Goal: Task Accomplishment & Management: Use online tool/utility

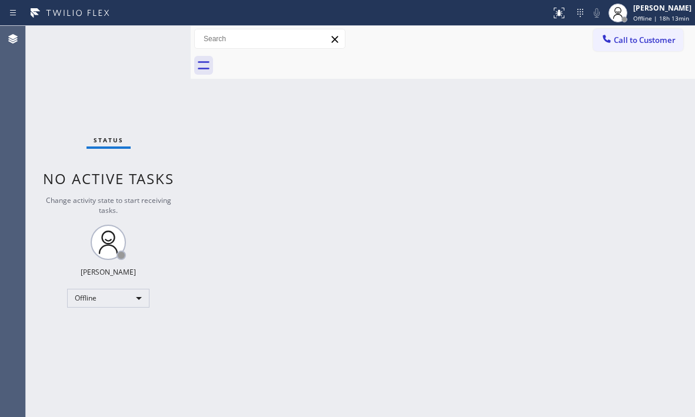
click at [387, 187] on div "Back to Dashboard Change Sender ID Customers Technicians Select a contact Outbo…" at bounding box center [443, 222] width 505 height 392
click at [135, 297] on div "Offline" at bounding box center [108, 298] width 82 height 19
click at [87, 342] on li "Unavailable" at bounding box center [108, 344] width 80 height 14
click at [55, 80] on div "Status No active tasks Change activity state to start receiving tasks. [PERSON_…" at bounding box center [108, 222] width 165 height 392
click at [651, 15] on span "Unavailable | 33:18" at bounding box center [662, 18] width 57 height 8
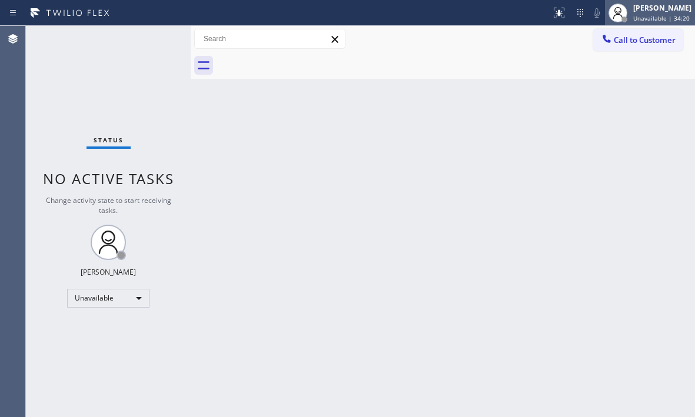
click at [639, 18] on span "Unavailable | 34:20" at bounding box center [662, 18] width 57 height 8
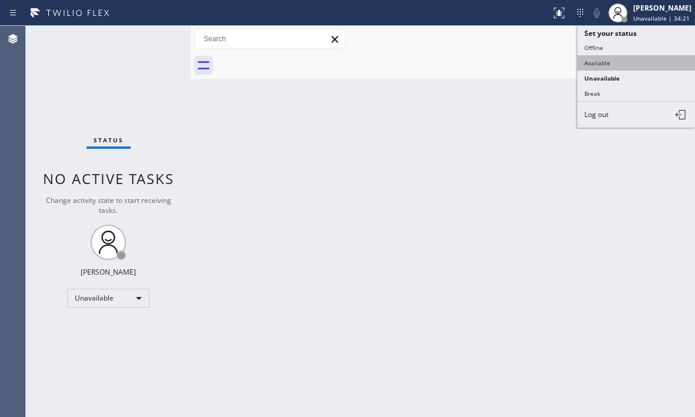
click at [604, 61] on button "Available" at bounding box center [637, 62] width 118 height 15
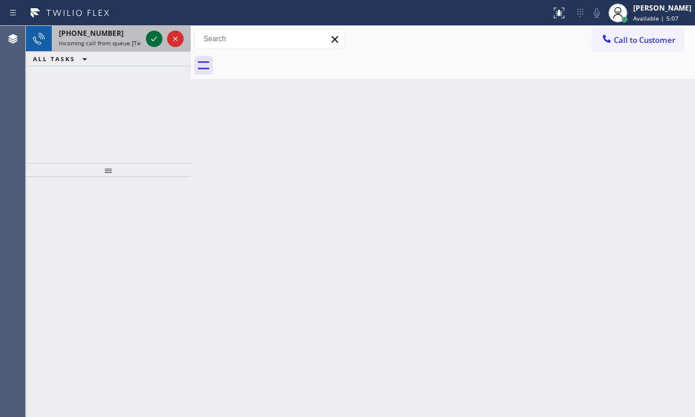
click at [160, 39] on icon at bounding box center [154, 39] width 14 height 14
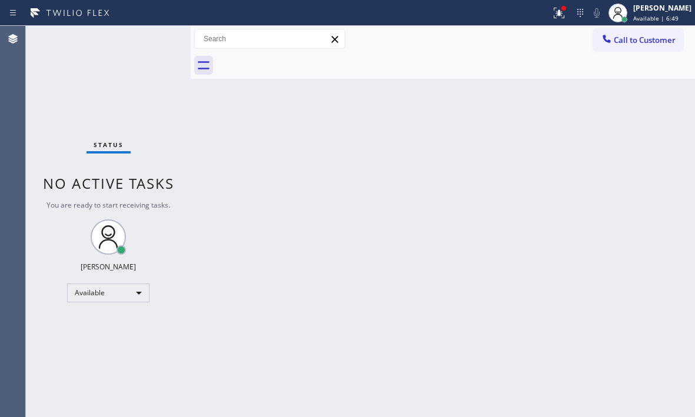
click at [158, 36] on div "Status No active tasks You are ready to start receiving tasks. [PERSON_NAME] Av…" at bounding box center [108, 222] width 165 height 392
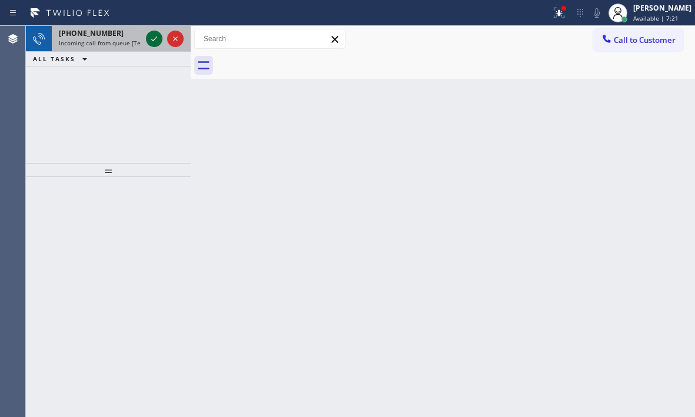
click at [150, 39] on icon at bounding box center [154, 39] width 14 height 14
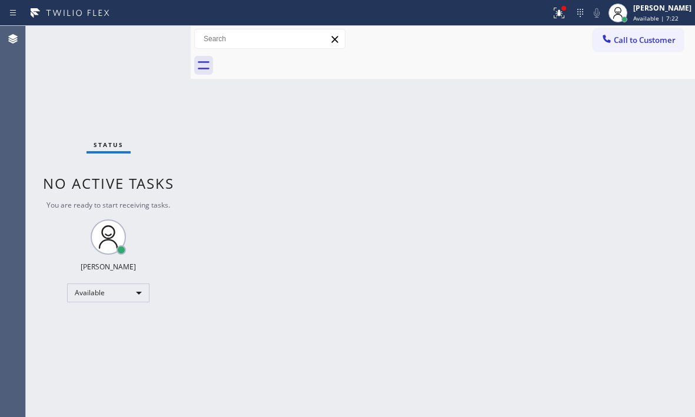
click at [151, 39] on div "Status No active tasks You are ready to start receiving tasks. [PERSON_NAME] Av…" at bounding box center [108, 222] width 165 height 392
click at [155, 42] on div "Status No active tasks You are ready to start receiving tasks. [PERSON_NAME] Av…" at bounding box center [108, 222] width 165 height 392
click at [150, 42] on div "Status No active tasks You are ready to start receiving tasks. [PERSON_NAME] Av…" at bounding box center [108, 222] width 165 height 392
click at [150, 40] on div "Status No active tasks You are ready to start receiving tasks. [PERSON_NAME] Av…" at bounding box center [108, 222] width 165 height 392
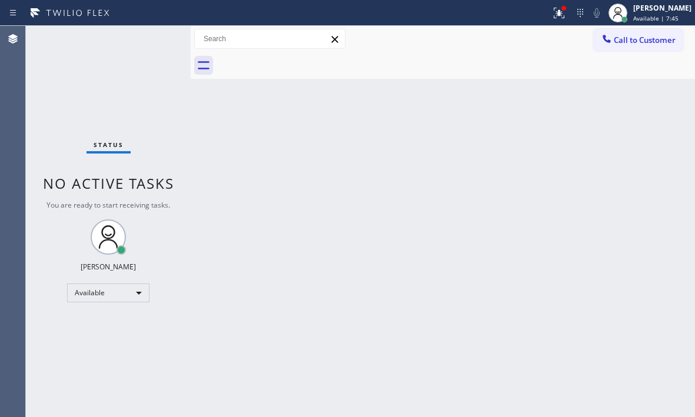
click at [150, 40] on div "Status No active tasks You are ready to start receiving tasks. [PERSON_NAME] Av…" at bounding box center [108, 222] width 165 height 392
click at [152, 38] on div "Status No active tasks You are ready to start receiving tasks. [PERSON_NAME] Av…" at bounding box center [108, 222] width 165 height 392
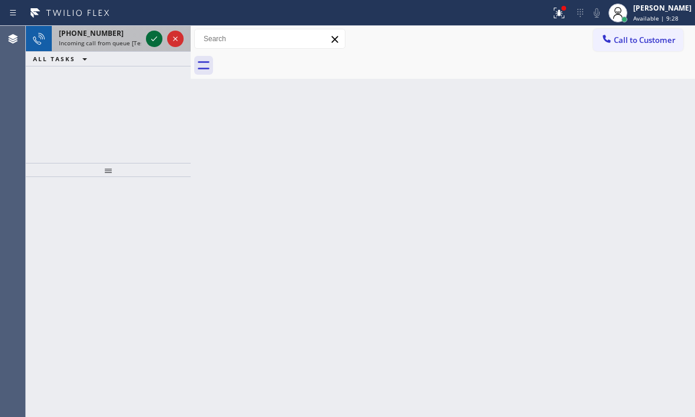
click at [154, 36] on icon at bounding box center [154, 39] width 14 height 14
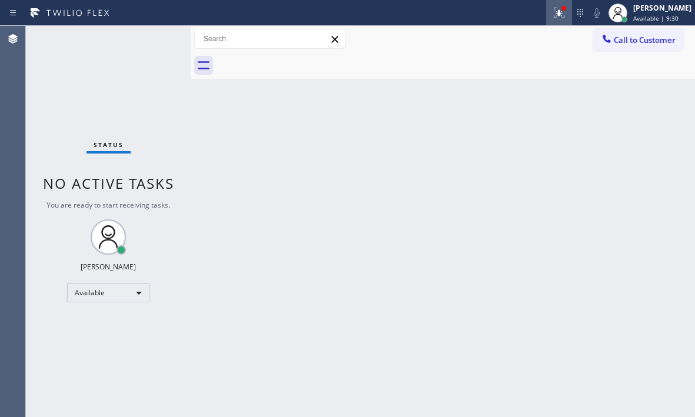
click at [552, 11] on icon at bounding box center [559, 13] width 14 height 14
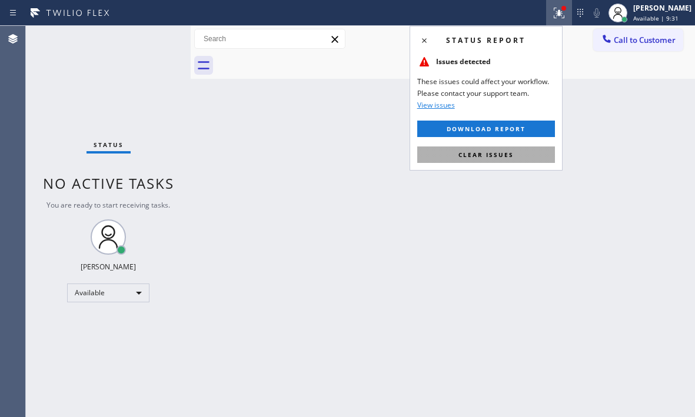
click at [498, 161] on button "Clear issues" at bounding box center [486, 155] width 138 height 16
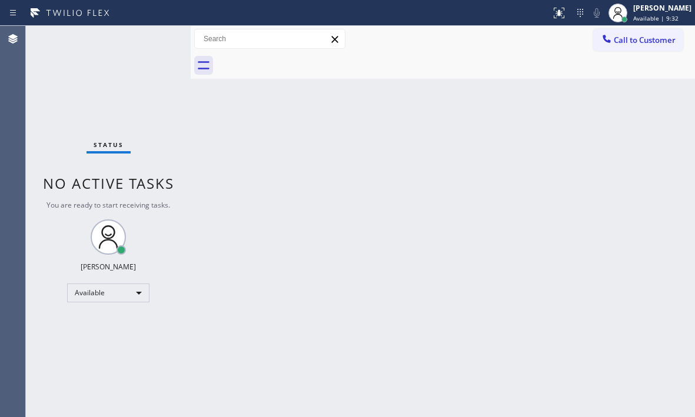
click at [142, 35] on div "Status No active tasks You are ready to start receiving tasks. [PERSON_NAME] Av…" at bounding box center [108, 222] width 165 height 392
click at [150, 38] on div "Status No active tasks You are ready to start receiving tasks. [PERSON_NAME] Av…" at bounding box center [108, 222] width 165 height 392
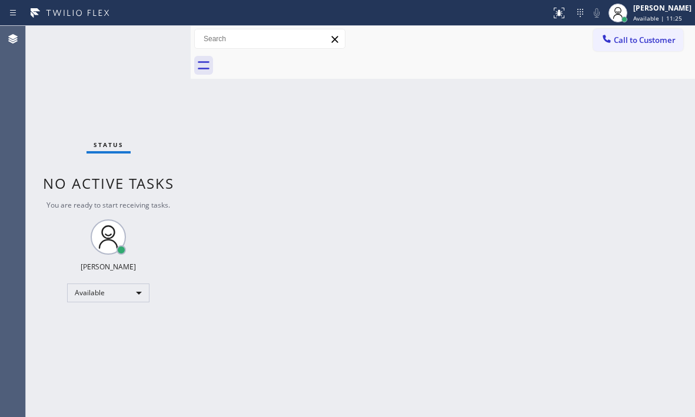
click at [150, 38] on div "Status No active tasks You are ready to start receiving tasks. [PERSON_NAME] Av…" at bounding box center [108, 222] width 165 height 392
click at [150, 39] on div "Status No active tasks You are ready to start receiving tasks. [PERSON_NAME] Av…" at bounding box center [108, 222] width 165 height 392
click at [152, 39] on div "Status No active tasks You are ready to start receiving tasks. [PERSON_NAME] Av…" at bounding box center [108, 222] width 165 height 392
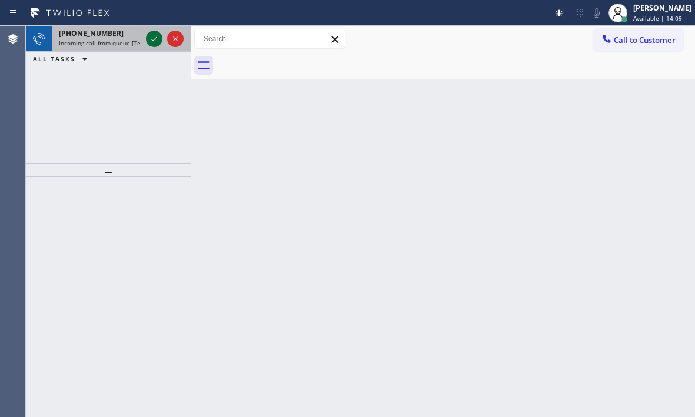
click at [154, 31] on button at bounding box center [154, 39] width 16 height 16
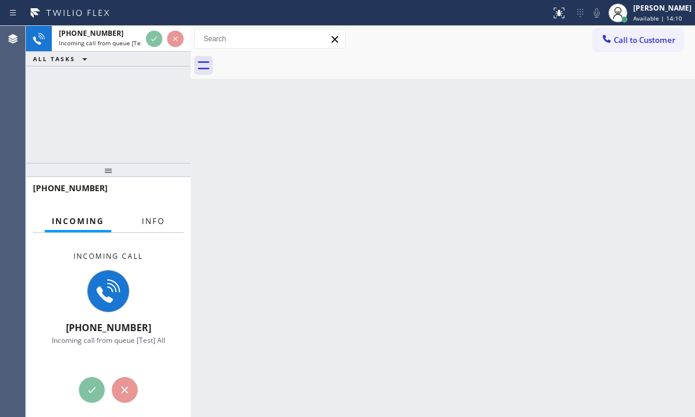
click at [146, 216] on span "Info" at bounding box center [153, 221] width 23 height 11
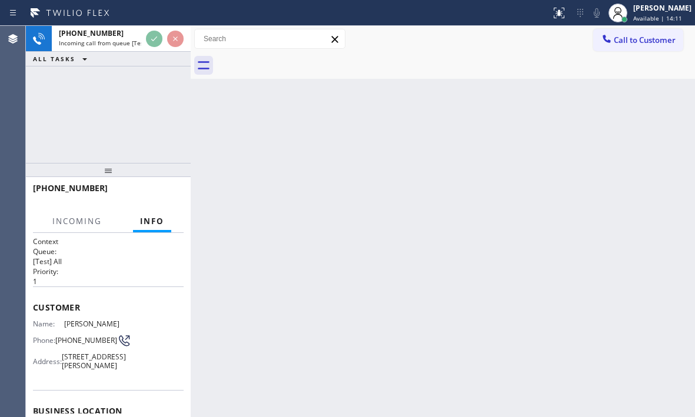
scroll to position [59, 0]
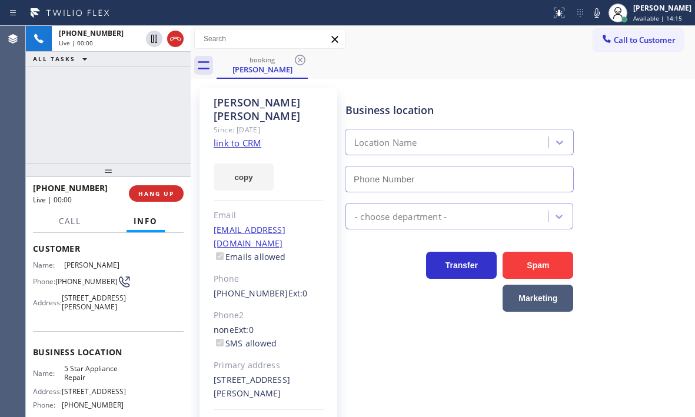
type input "[PHONE_NUMBER]"
click at [242, 137] on link "link to CRM" at bounding box center [238, 143] width 48 height 12
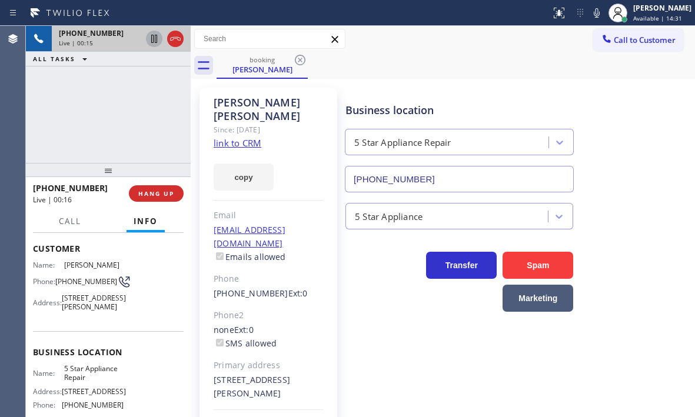
click at [154, 41] on icon at bounding box center [154, 39] width 6 height 8
click at [157, 43] on icon at bounding box center [154, 39] width 14 height 14
click at [590, 14] on icon at bounding box center [597, 13] width 14 height 14
click at [594, 9] on icon at bounding box center [597, 12] width 6 height 9
click at [74, 227] on button "Call" at bounding box center [70, 221] width 37 height 23
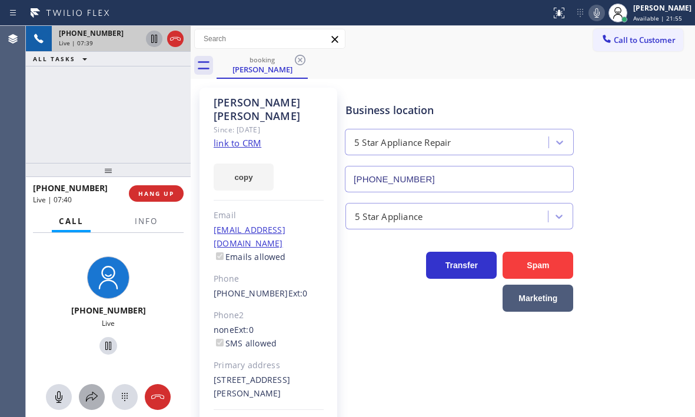
click at [92, 396] on icon at bounding box center [92, 397] width 14 height 14
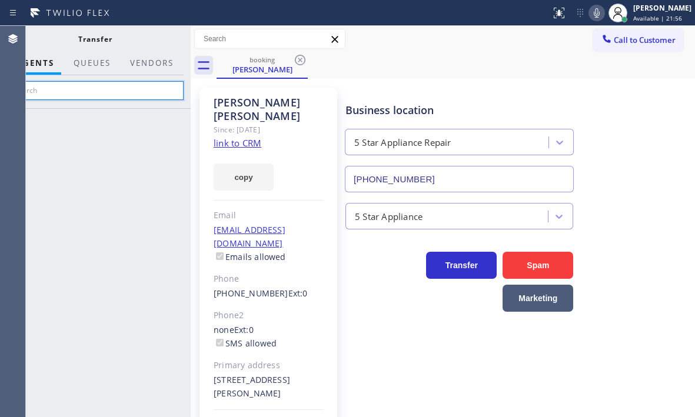
click at [142, 91] on input "text" at bounding box center [94, 90] width 177 height 19
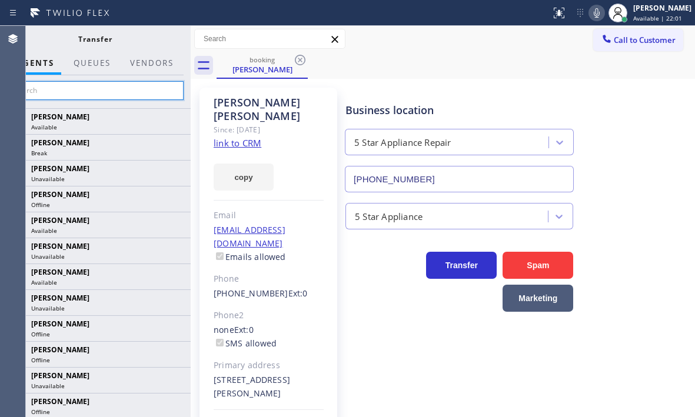
click at [67, 93] on input "text" at bounding box center [94, 90] width 177 height 19
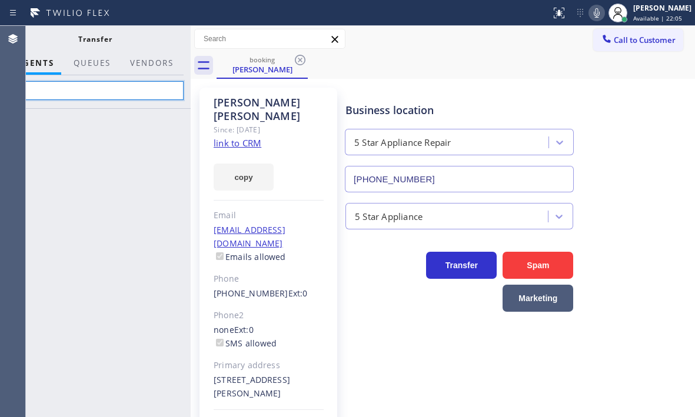
type input "t"
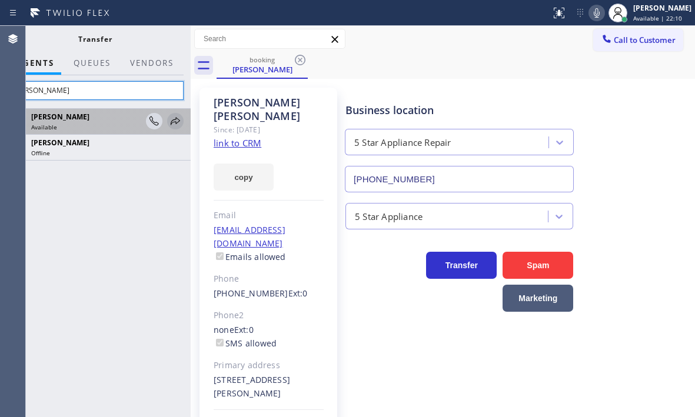
type input "[PERSON_NAME]"
click at [180, 122] on icon at bounding box center [175, 121] width 14 height 14
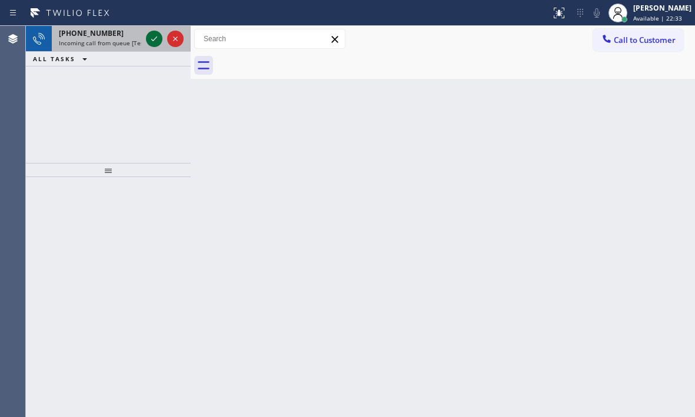
click at [154, 39] on icon at bounding box center [154, 39] width 14 height 14
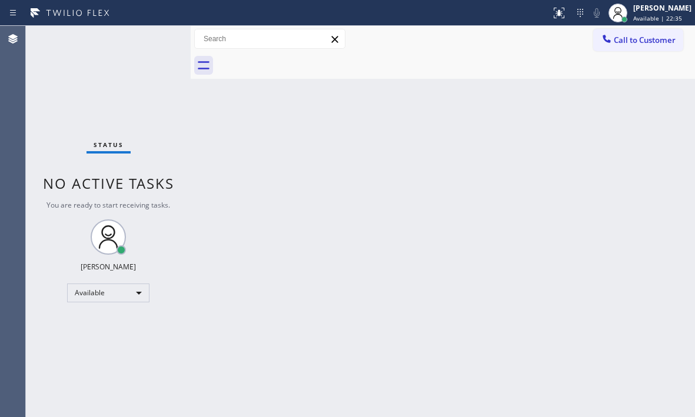
click at [150, 220] on div "Status No active tasks You are ready to start receiving tasks. [PERSON_NAME] Av…" at bounding box center [108, 222] width 165 height 392
click at [552, 18] on icon at bounding box center [559, 13] width 14 height 14
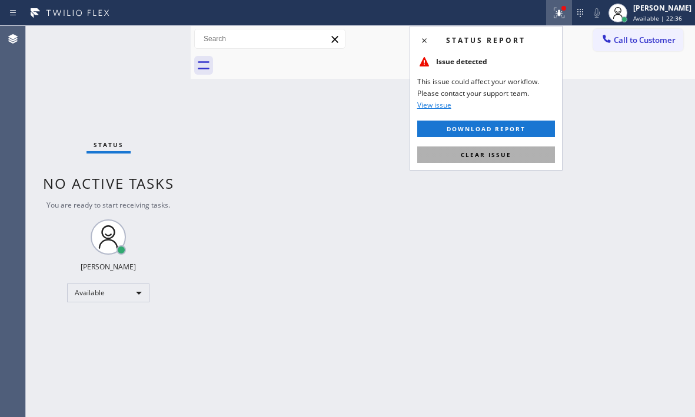
click at [498, 158] on span "Clear issue" at bounding box center [486, 155] width 51 height 8
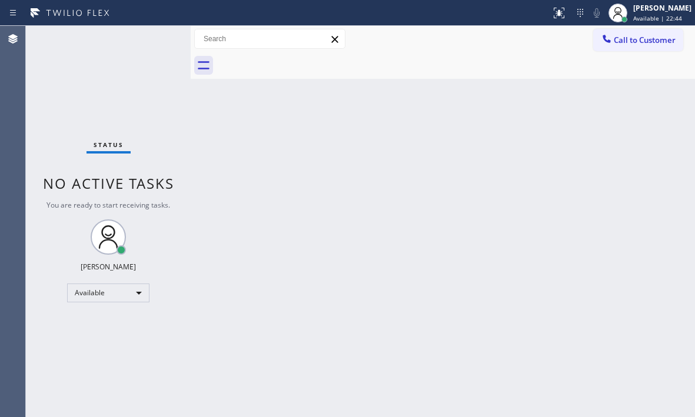
click at [150, 38] on div "Status No active tasks You are ready to start receiving tasks. [PERSON_NAME] Av…" at bounding box center [108, 222] width 165 height 392
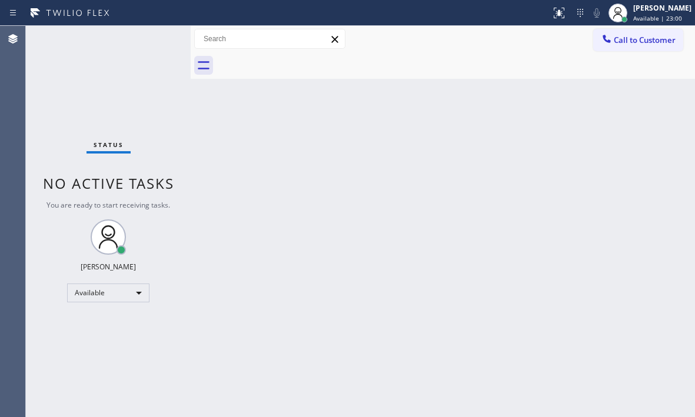
click at [542, 195] on div "Back to Dashboard Change Sender ID Customers Technicians Select a contact Outbo…" at bounding box center [443, 222] width 505 height 392
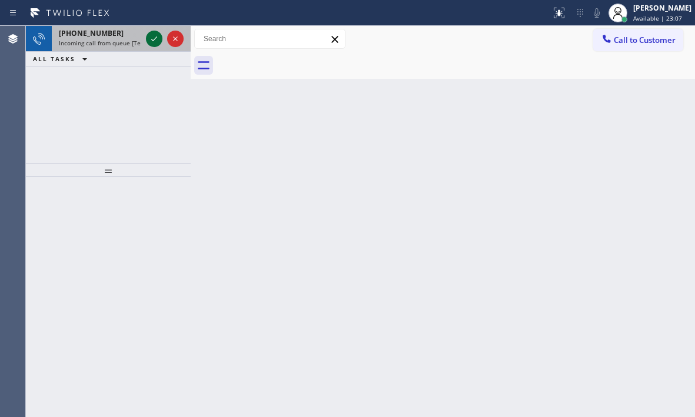
click at [160, 42] on icon at bounding box center [154, 39] width 14 height 14
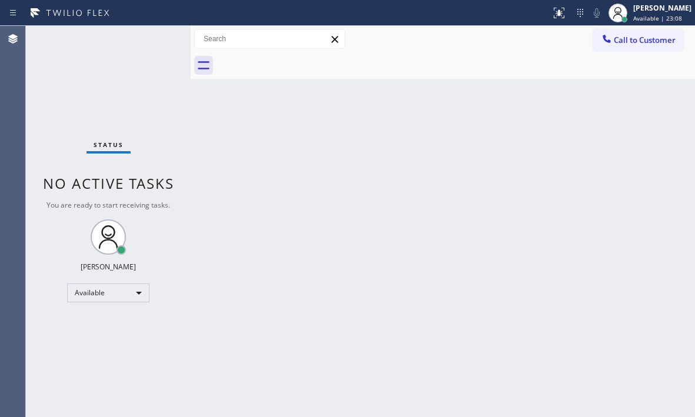
click at [158, 42] on div "Status No active tasks You are ready to start receiving tasks. [PERSON_NAME] Av…" at bounding box center [108, 222] width 165 height 392
click at [157, 42] on div "Status No active tasks You are ready to start receiving tasks. [PERSON_NAME] Av…" at bounding box center [108, 222] width 165 height 392
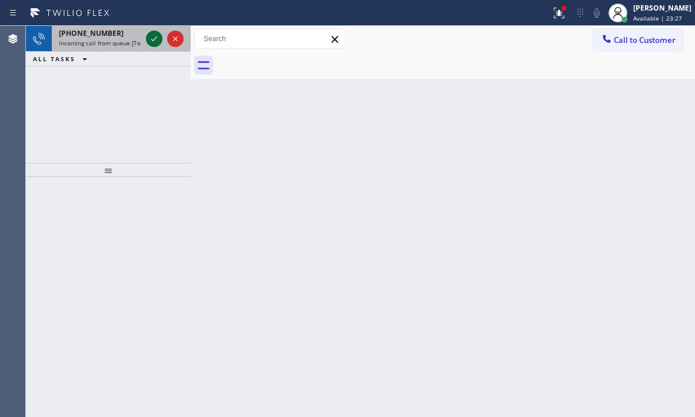
click at [152, 36] on icon at bounding box center [154, 39] width 14 height 14
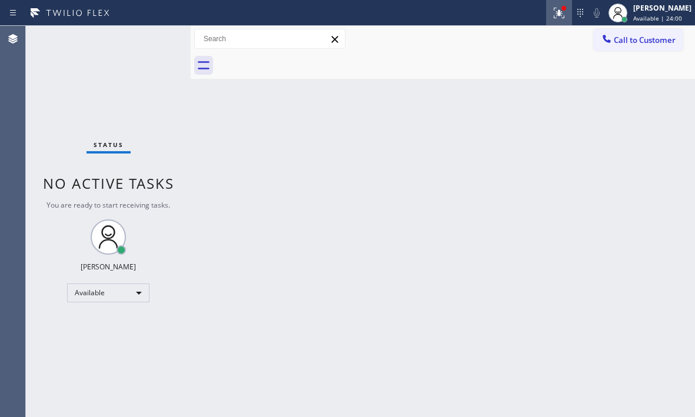
click at [548, 21] on button at bounding box center [559, 13] width 26 height 26
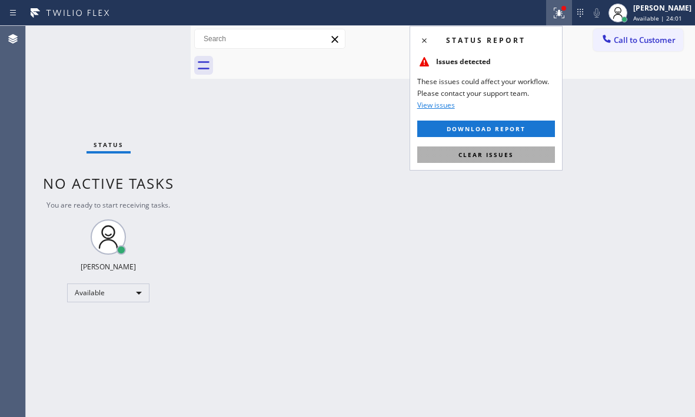
click at [502, 157] on span "Clear issues" at bounding box center [486, 155] width 55 height 8
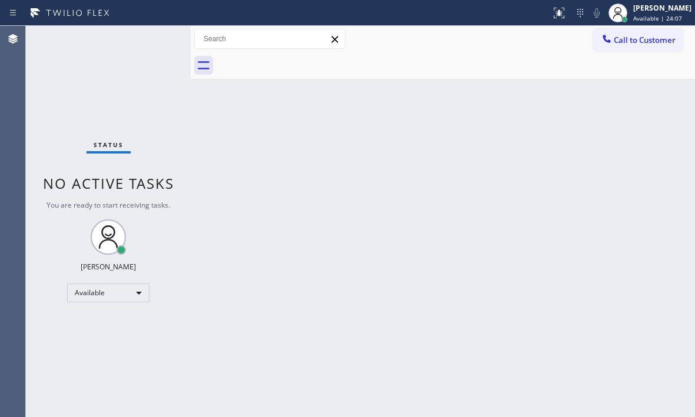
click at [147, 42] on div "Status No active tasks You are ready to start receiving tasks. [PERSON_NAME] Av…" at bounding box center [108, 222] width 165 height 392
click at [150, 41] on div "Status No active tasks You are ready to start receiving tasks. [PERSON_NAME] Av…" at bounding box center [108, 222] width 165 height 392
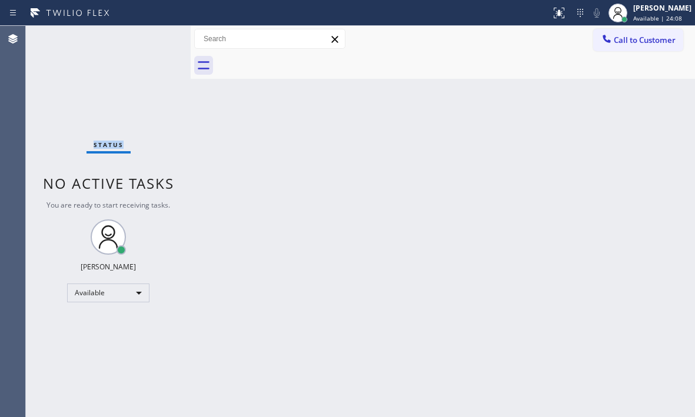
click at [150, 41] on div "Status No active tasks You are ready to start receiving tasks. [PERSON_NAME] Av…" at bounding box center [108, 222] width 165 height 392
click at [166, 47] on div "Status No active tasks You are ready to start receiving tasks. [PERSON_NAME] Av…" at bounding box center [108, 222] width 165 height 392
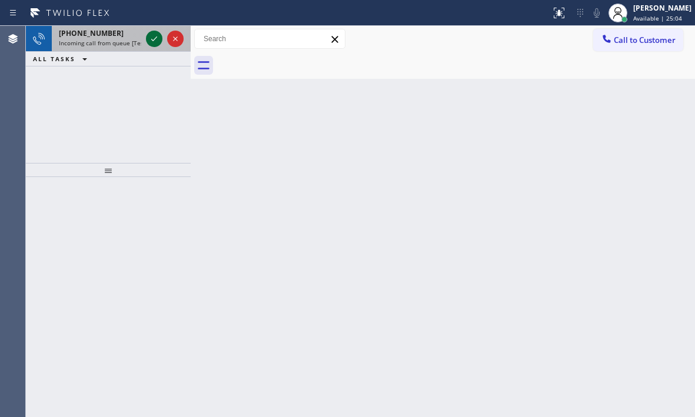
click at [163, 43] on div at bounding box center [165, 39] width 42 height 26
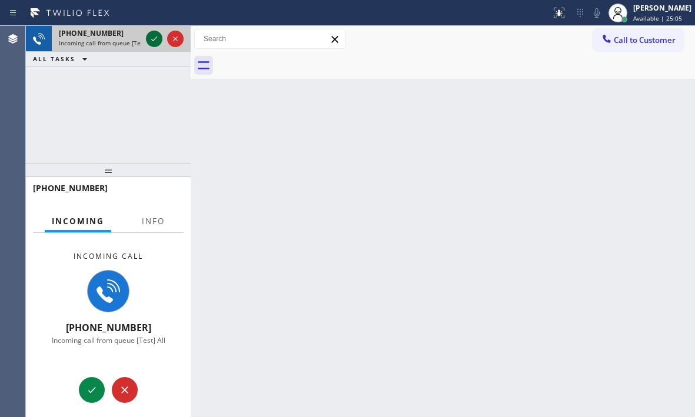
click at [157, 43] on icon at bounding box center [154, 39] width 14 height 14
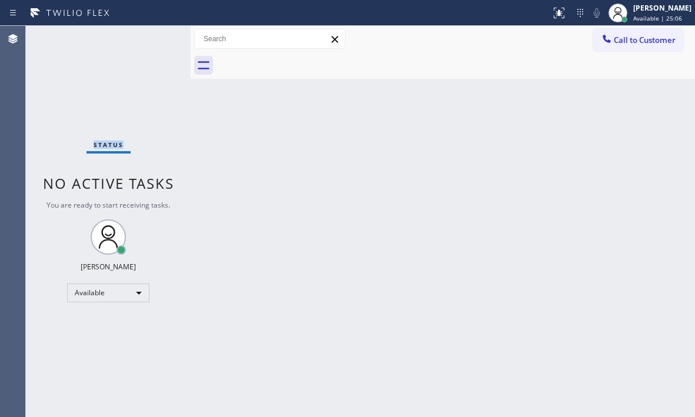
click at [157, 43] on div "Status No active tasks You are ready to start receiving tasks. [PERSON_NAME] Av…" at bounding box center [108, 222] width 165 height 392
click at [156, 45] on div "Status No active tasks You are ready to start receiving tasks. [PERSON_NAME] Av…" at bounding box center [108, 222] width 165 height 392
click at [156, 41] on div "Status No active tasks You are ready to start receiving tasks. [PERSON_NAME] Av…" at bounding box center [108, 222] width 165 height 392
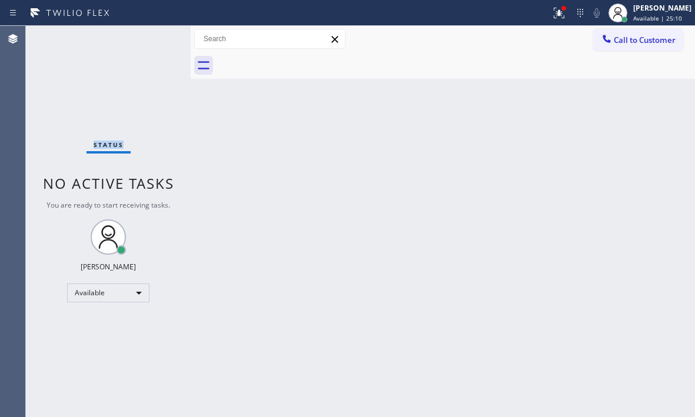
click at [156, 41] on div "Status No active tasks You are ready to start receiving tasks. [PERSON_NAME] Av…" at bounding box center [108, 222] width 165 height 392
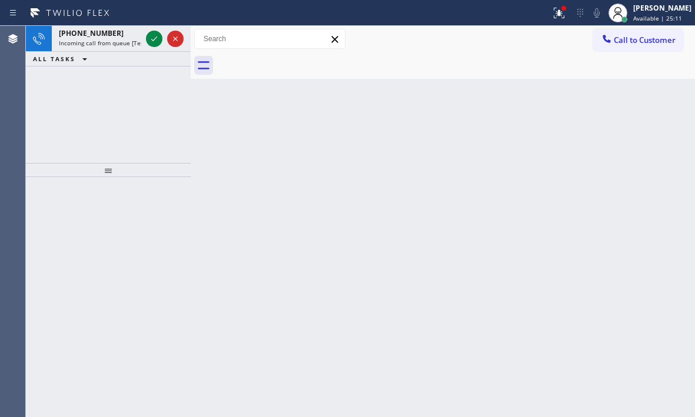
click at [156, 41] on icon at bounding box center [154, 39] width 14 height 14
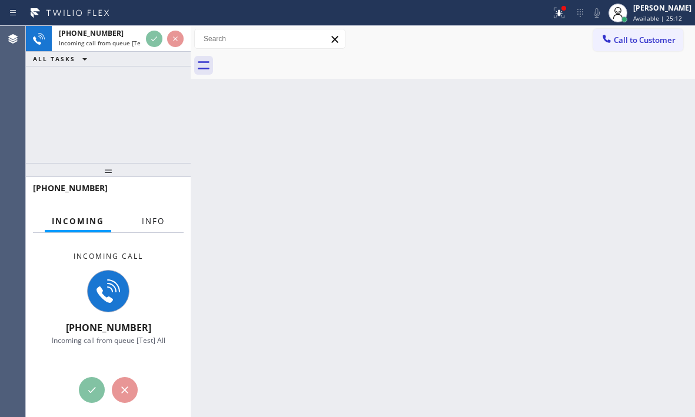
click at [159, 223] on span "Info" at bounding box center [153, 221] width 23 height 11
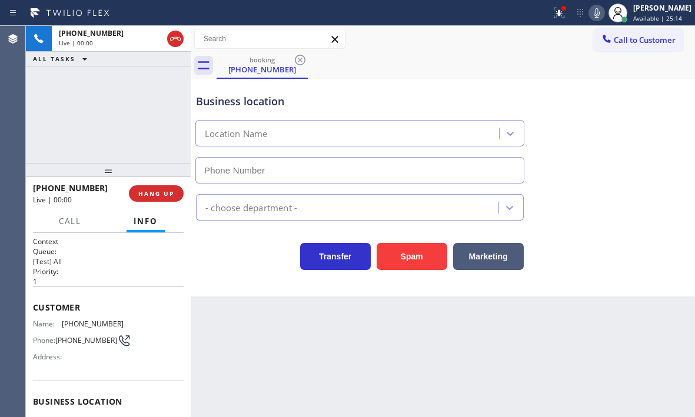
type input "[PHONE_NUMBER]"
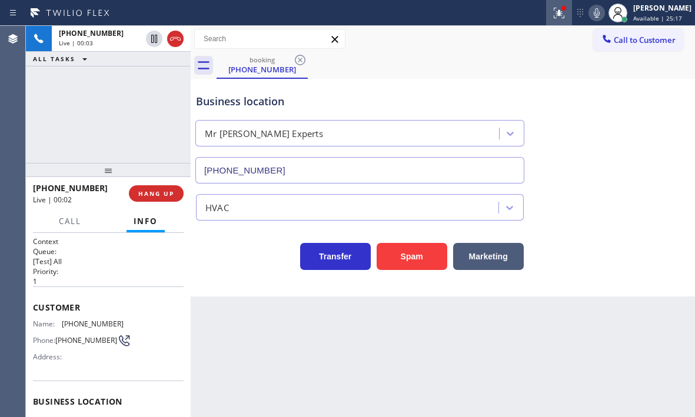
click at [552, 18] on icon at bounding box center [559, 13] width 14 height 14
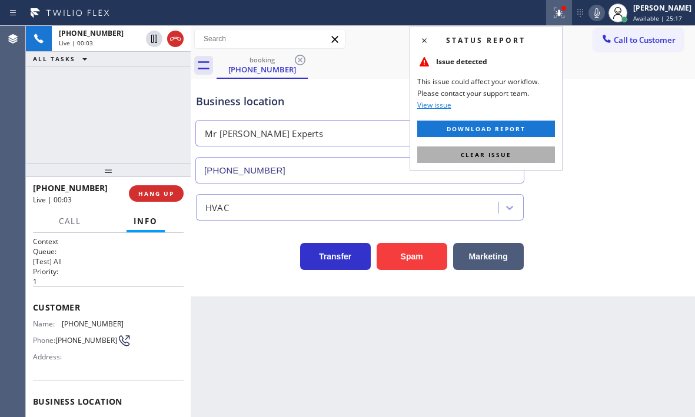
click at [521, 158] on button "Clear issue" at bounding box center [486, 155] width 138 height 16
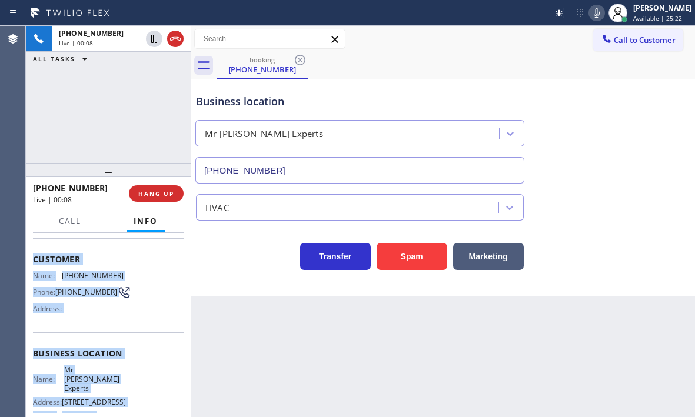
scroll to position [118, 0]
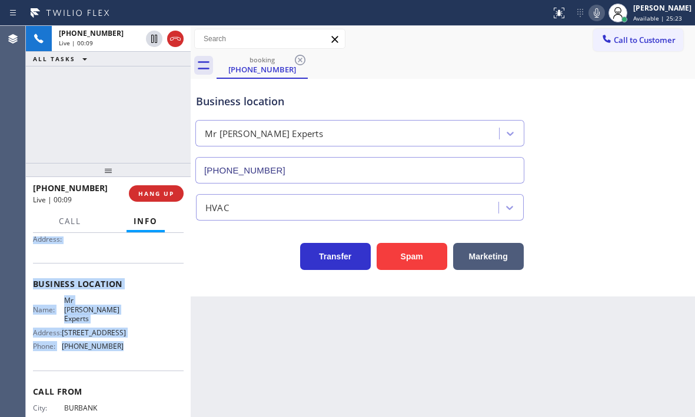
drag, startPoint x: 31, startPoint y: 305, endPoint x: 146, endPoint y: 356, distance: 125.7
click at [146, 356] on div "Context Queue: [Test] All Priority: 1 Customer Name: [PHONE_NUMBER] Phone: [PHO…" at bounding box center [108, 325] width 165 height 184
copy div "Customer Name: [PHONE_NUMBER] Phone: [PHONE_NUMBER] Address: Business location …"
click at [155, 196] on span "HANG UP" at bounding box center [156, 194] width 36 height 8
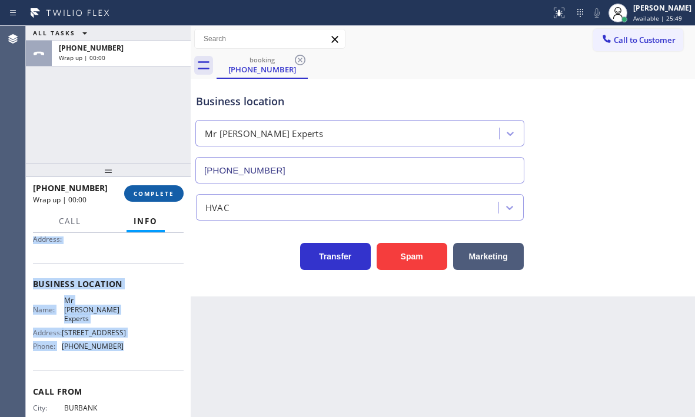
click at [164, 194] on span "COMPLETE" at bounding box center [154, 194] width 41 height 8
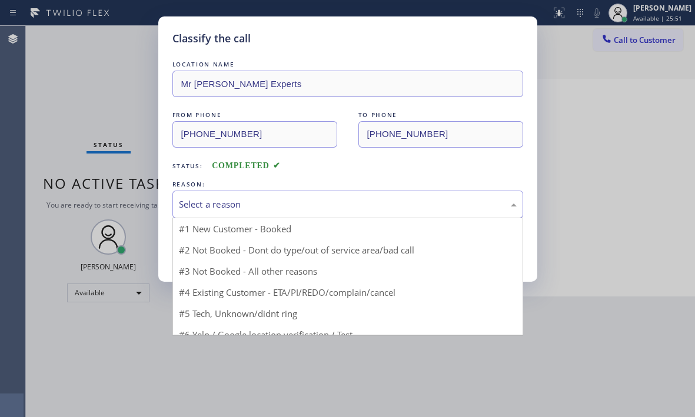
click at [296, 210] on div "Select a reason" at bounding box center [348, 205] width 338 height 14
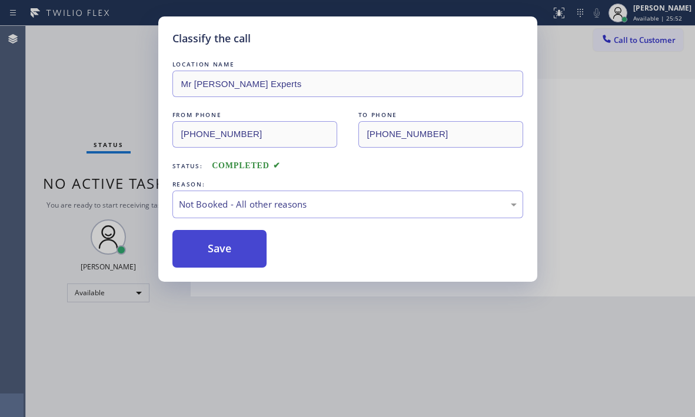
click at [207, 254] on button "Save" at bounding box center [220, 249] width 95 height 38
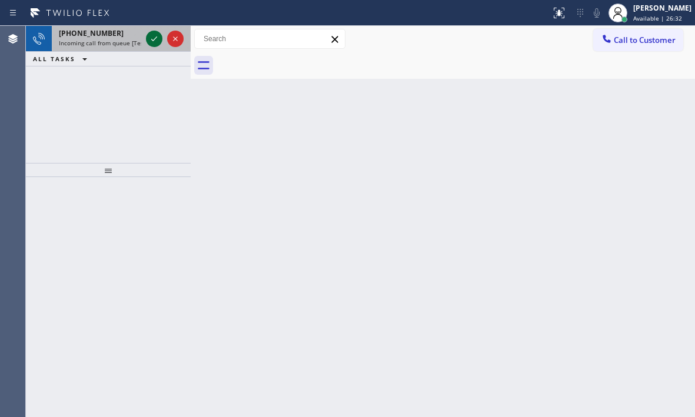
click at [150, 41] on icon at bounding box center [154, 39] width 14 height 14
click at [154, 39] on icon at bounding box center [154, 39] width 14 height 14
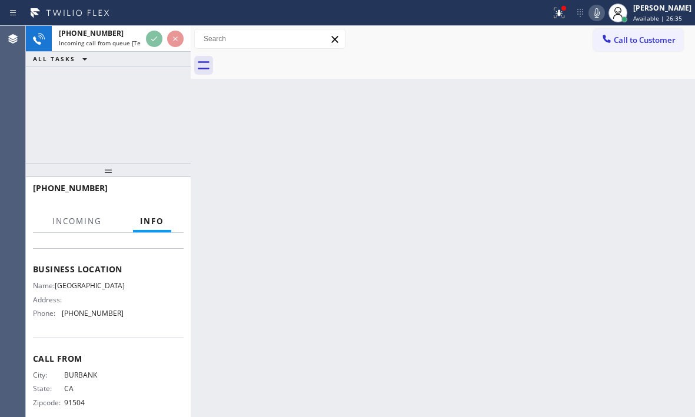
scroll to position [158, 0]
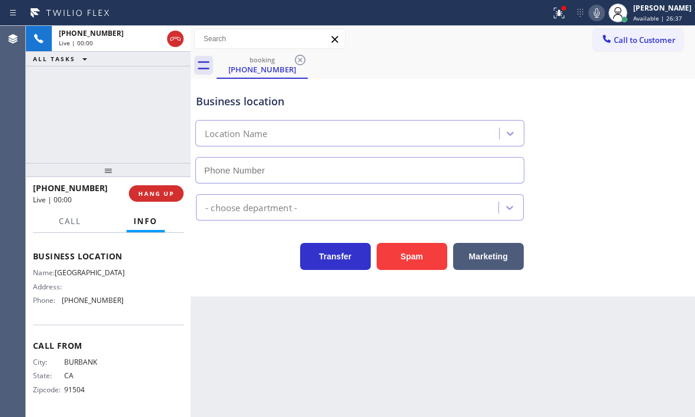
type input "[PHONE_NUMBER]"
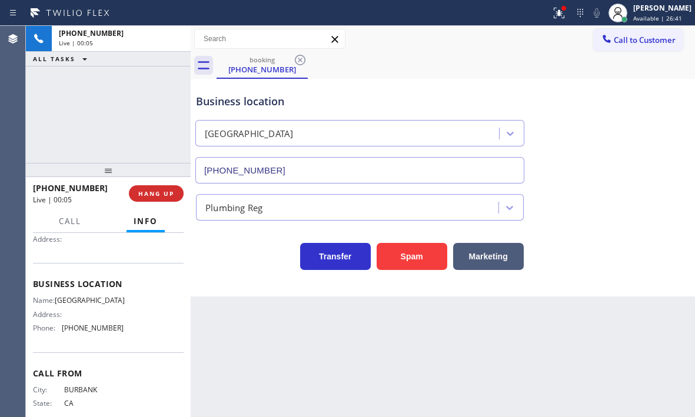
scroll to position [59, 0]
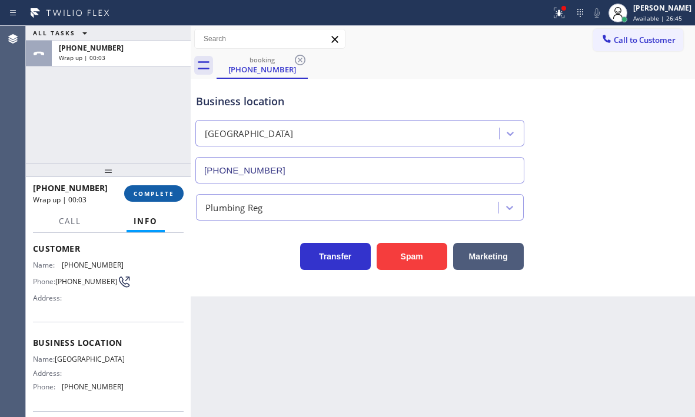
click at [162, 192] on span "COMPLETE" at bounding box center [154, 194] width 41 height 8
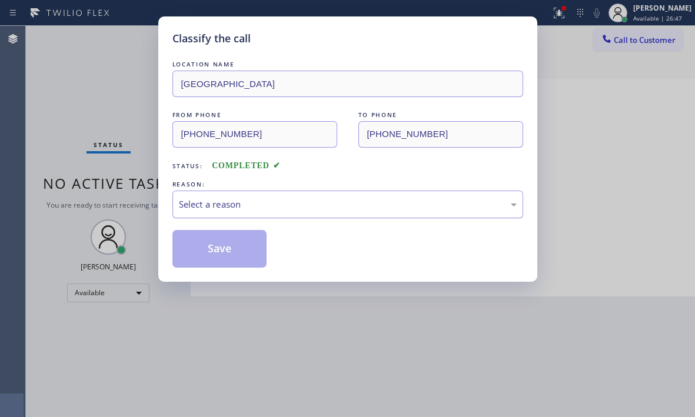
click at [319, 205] on div "Select a reason" at bounding box center [348, 205] width 338 height 14
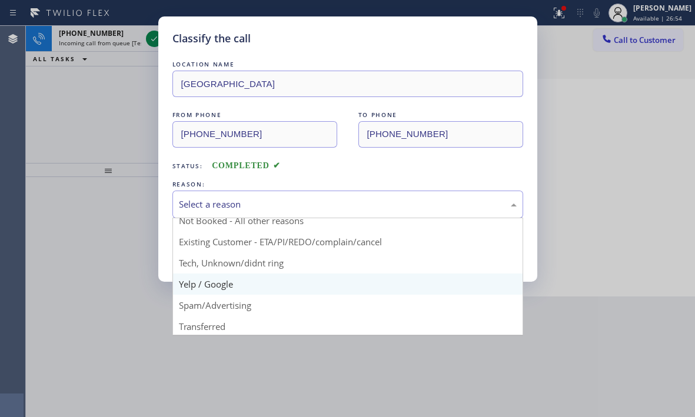
scroll to position [59, 0]
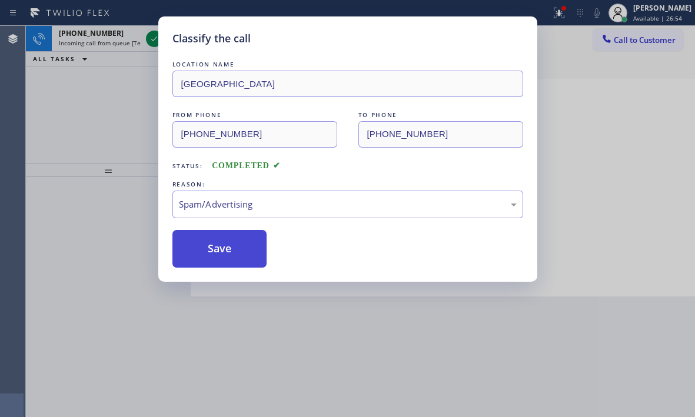
click at [213, 246] on button "Save" at bounding box center [220, 249] width 95 height 38
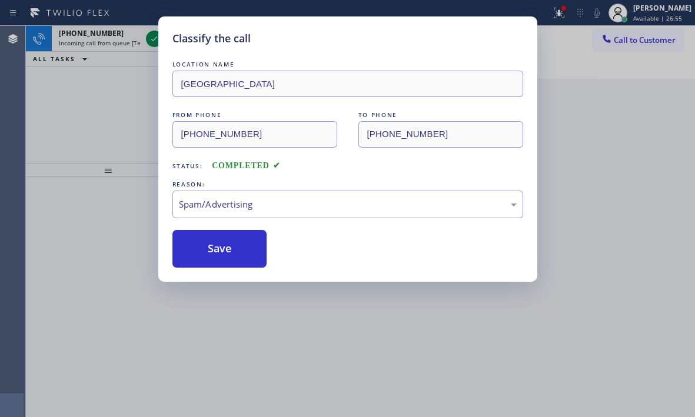
click at [155, 42] on div "Classify the call LOCATION NAME [GEOGRAPHIC_DATA] FROM PHONE [PHONE_NUMBER] TO …" at bounding box center [347, 208] width 695 height 417
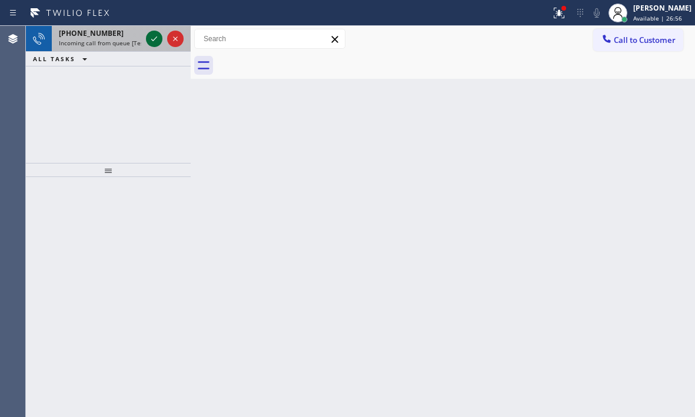
click at [154, 38] on icon at bounding box center [154, 39] width 14 height 14
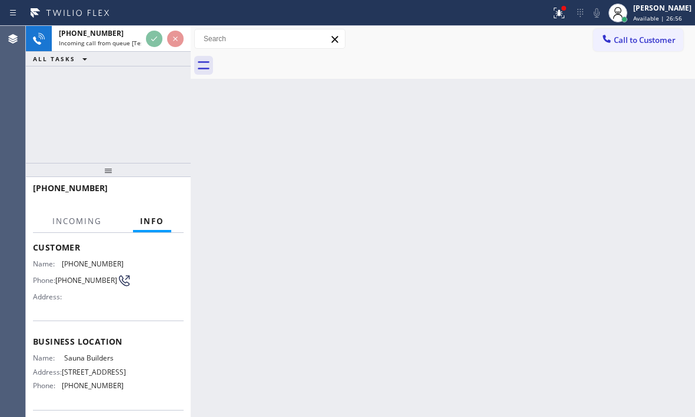
scroll to position [118, 0]
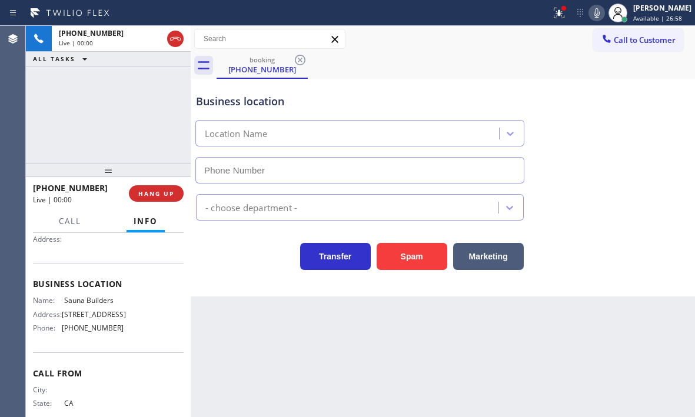
type input "[PHONE_NUMBER]"
click at [552, 14] on icon at bounding box center [559, 13] width 14 height 14
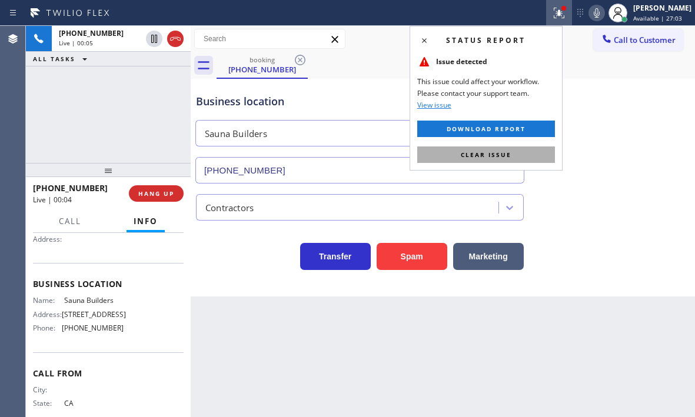
click at [519, 160] on button "Clear issue" at bounding box center [486, 155] width 138 height 16
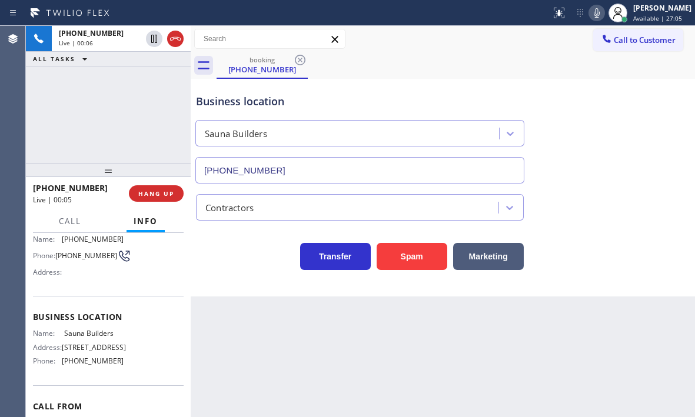
scroll to position [0, 0]
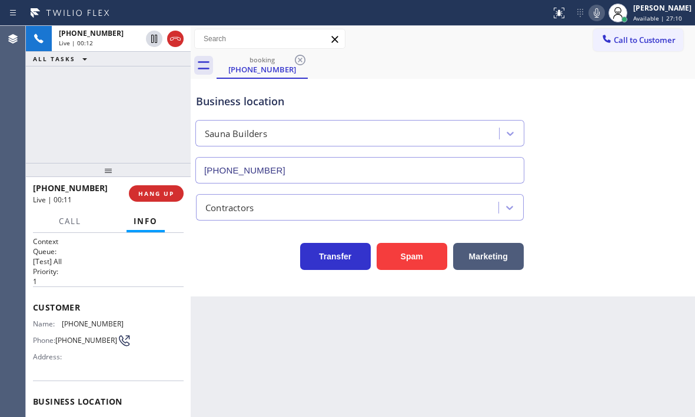
click at [34, 304] on div "Context Queue: [Test] All Priority: 1 Customer Name: [PHONE_NUMBER] Phone: [PHO…" at bounding box center [108, 325] width 165 height 184
click at [160, 195] on span "HANG UP" at bounding box center [156, 194] width 36 height 8
click at [144, 192] on span "HANG UP" at bounding box center [156, 194] width 36 height 8
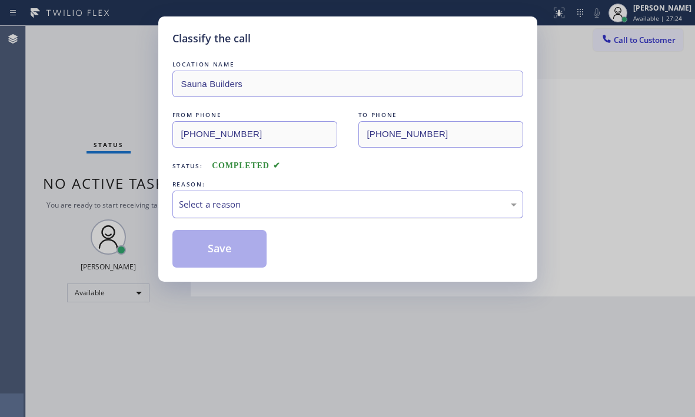
click at [261, 211] on div "Select a reason" at bounding box center [348, 205] width 351 height 28
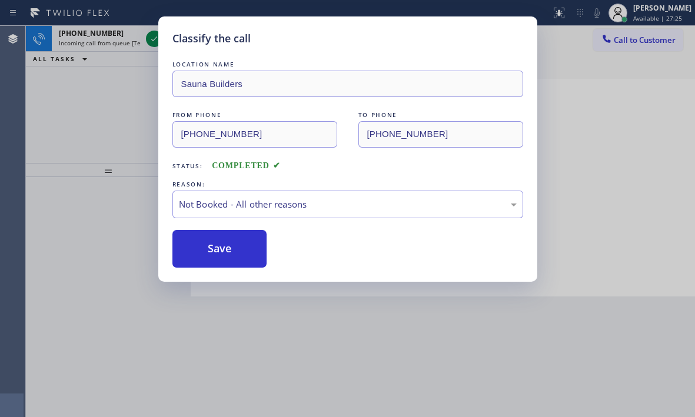
click at [187, 245] on button "Save" at bounding box center [220, 249] width 95 height 38
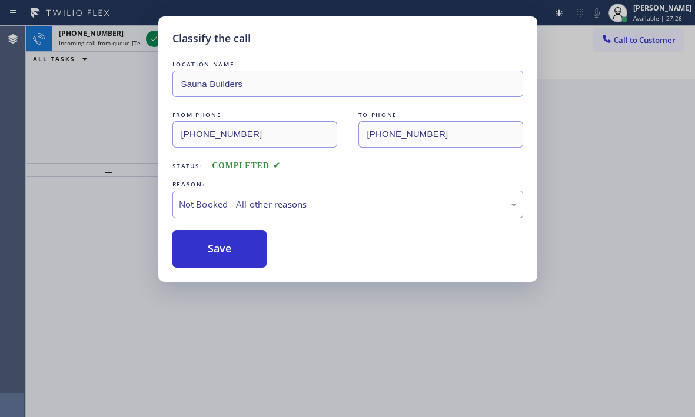
click at [150, 37] on div "Classify the call LOCATION NAME Sauna Builders FROM PHONE [PHONE_NUMBER] TO PHO…" at bounding box center [347, 208] width 695 height 417
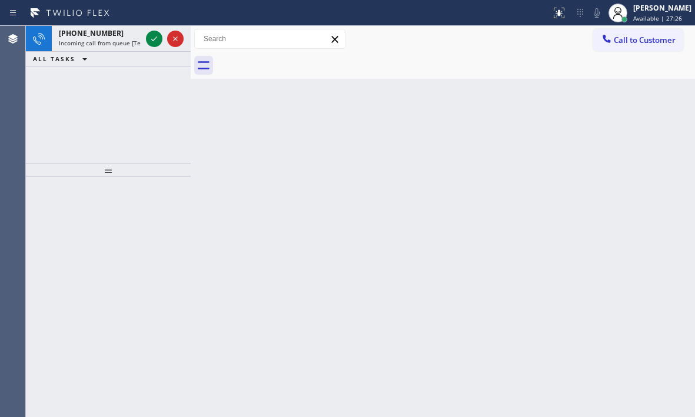
click at [150, 37] on icon at bounding box center [154, 39] width 14 height 14
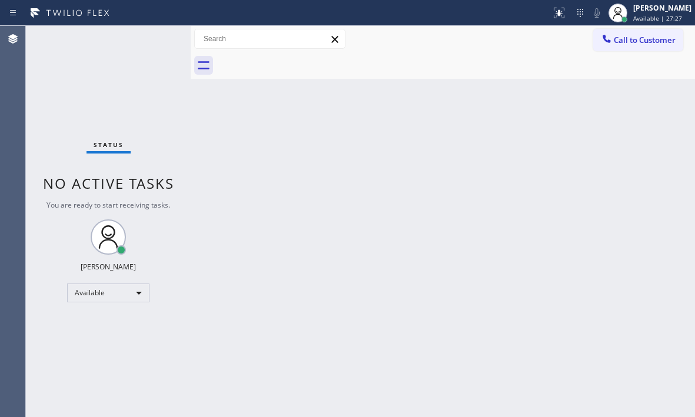
click at [150, 37] on div "Status No active tasks You are ready to start receiving tasks. [PERSON_NAME] Av…" at bounding box center [108, 222] width 165 height 392
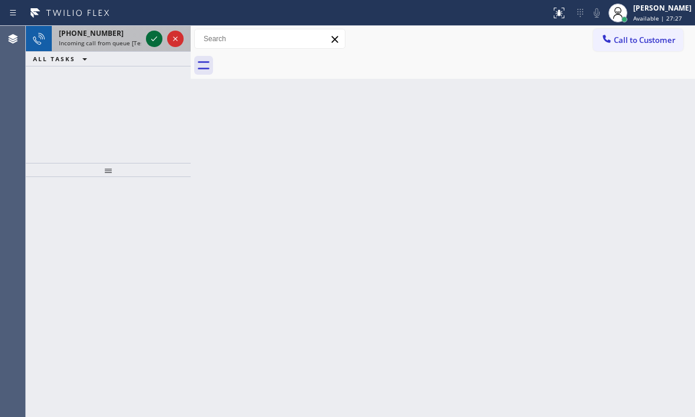
click at [155, 38] on icon at bounding box center [154, 39] width 6 height 5
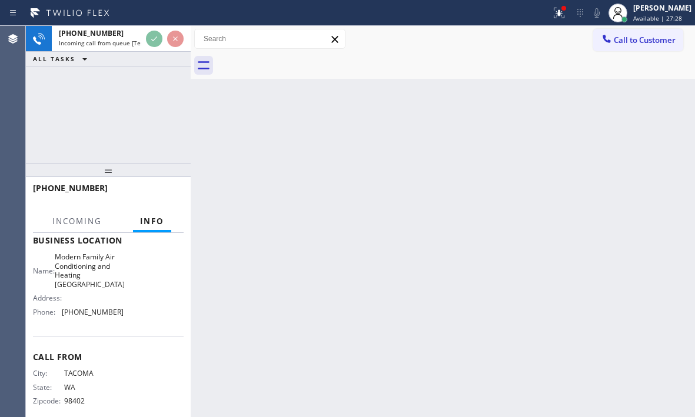
scroll to position [177, 0]
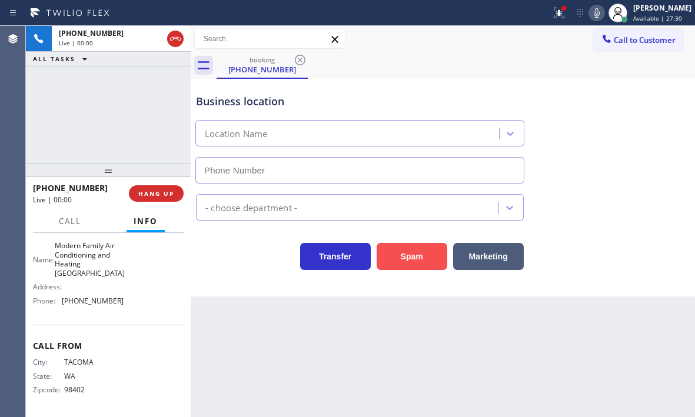
type input "[PHONE_NUMBER]"
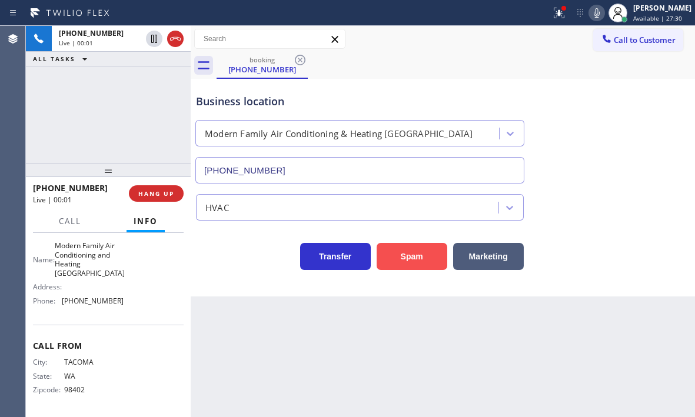
click at [409, 256] on button "Spam" at bounding box center [412, 256] width 71 height 27
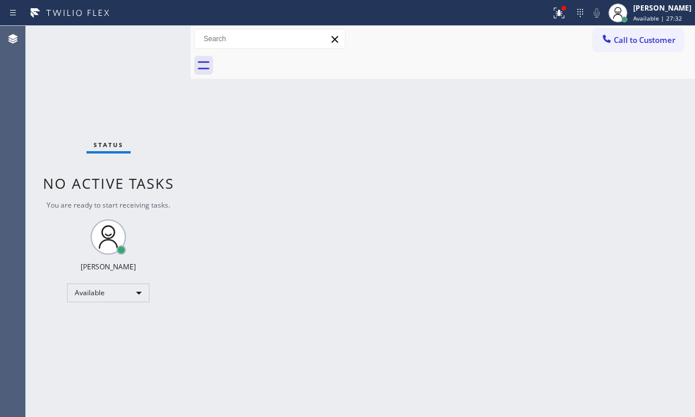
click at [149, 41] on div "Status No active tasks You are ready to start receiving tasks. [PERSON_NAME] Av…" at bounding box center [108, 222] width 165 height 392
click at [152, 40] on div "Status No active tasks You are ready to start receiving tasks. [PERSON_NAME] Av…" at bounding box center [108, 222] width 165 height 392
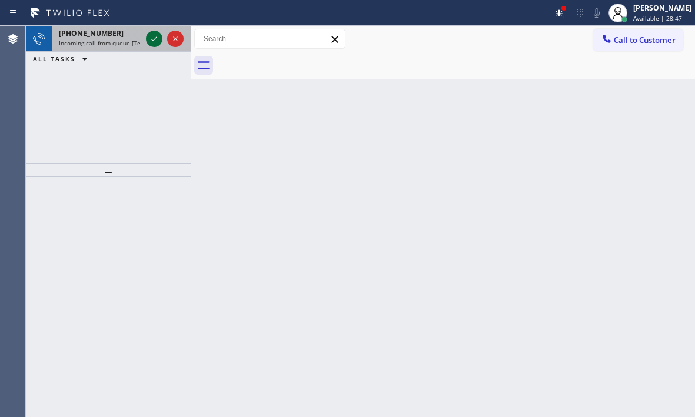
click at [158, 41] on icon at bounding box center [154, 39] width 14 height 14
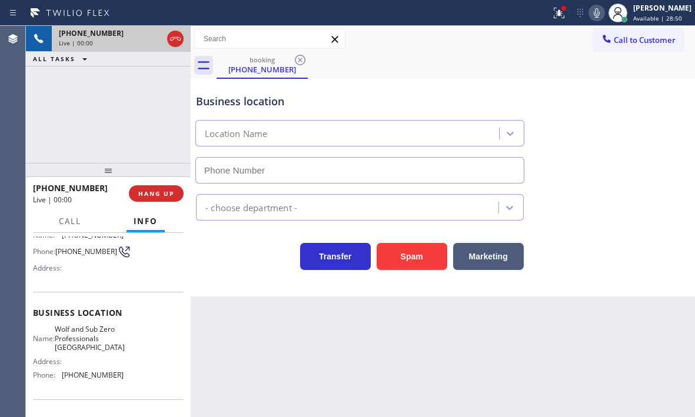
scroll to position [118, 0]
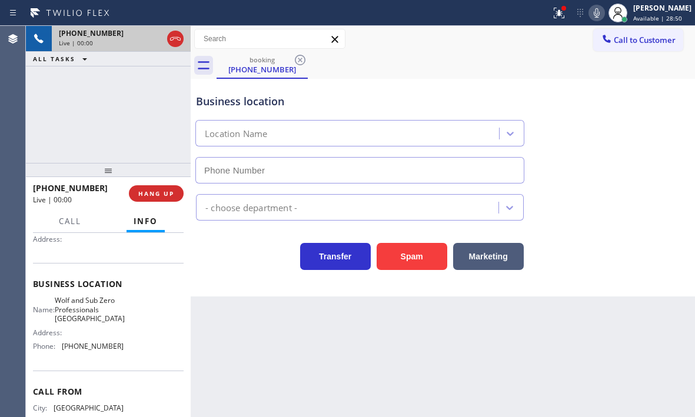
type input "[PHONE_NUMBER]"
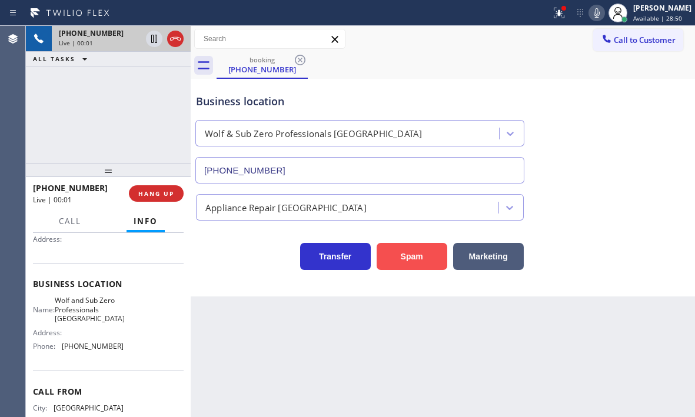
click at [429, 259] on button "Spam" at bounding box center [412, 256] width 71 height 27
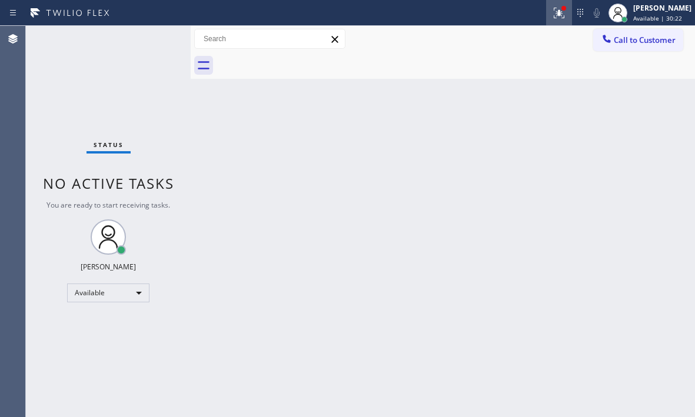
click at [554, 15] on icon at bounding box center [559, 13] width 11 height 11
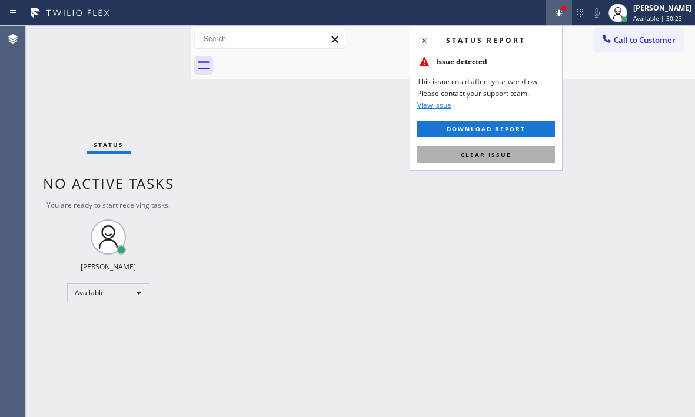
click at [510, 152] on span "Clear issue" at bounding box center [486, 155] width 51 height 8
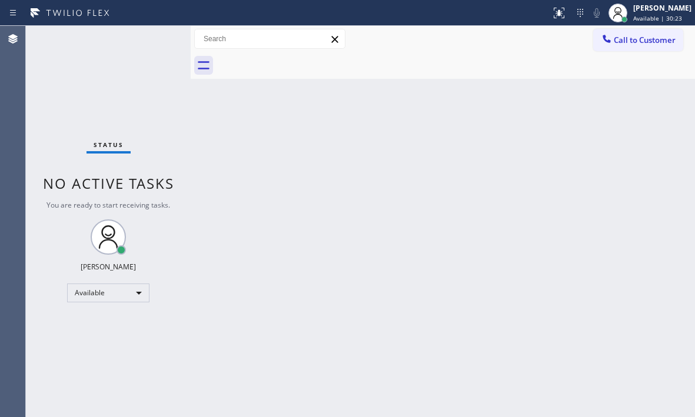
click at [515, 140] on div "Back to Dashboard Change Sender ID Customers Technicians Select a contact Outbo…" at bounding box center [443, 222] width 505 height 392
click at [153, 40] on div "Status No active tasks You are ready to start receiving tasks. [PERSON_NAME] Av…" at bounding box center [108, 222] width 165 height 392
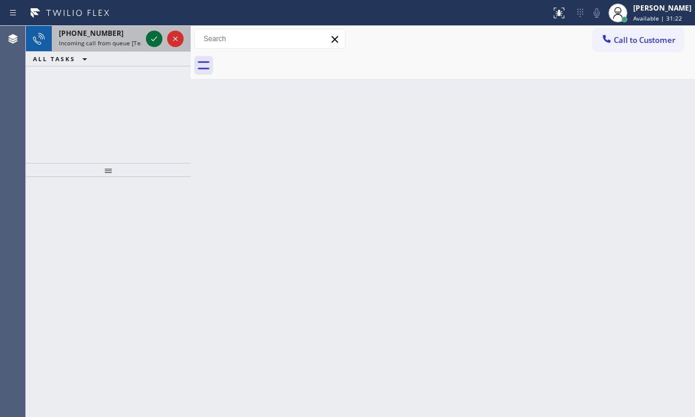
click at [152, 37] on icon at bounding box center [154, 39] width 14 height 14
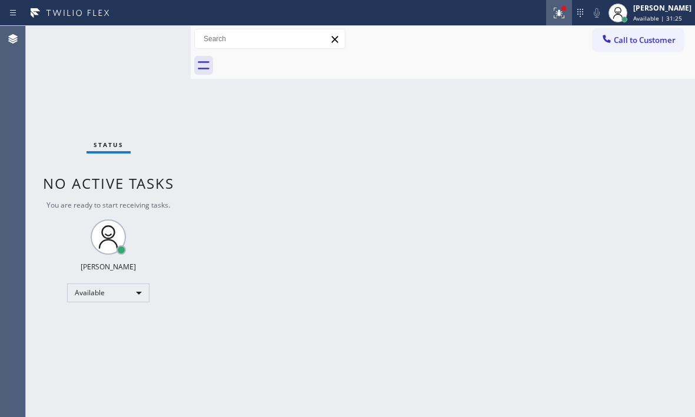
click at [552, 16] on icon at bounding box center [559, 13] width 14 height 14
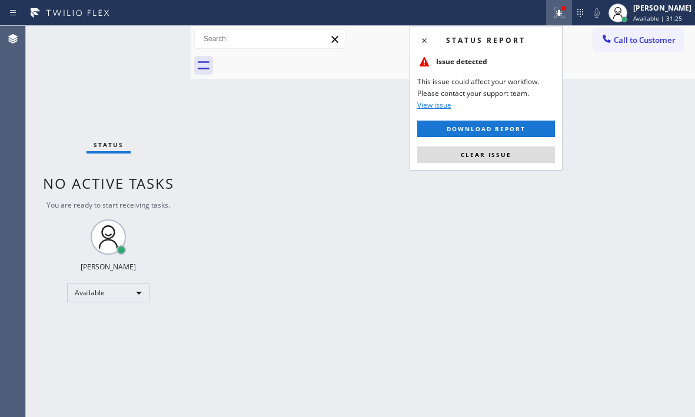
click at [552, 16] on icon at bounding box center [559, 13] width 14 height 14
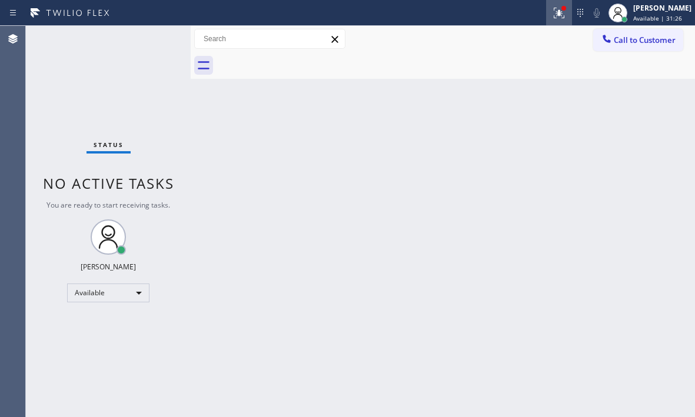
click at [552, 19] on icon at bounding box center [559, 13] width 14 height 14
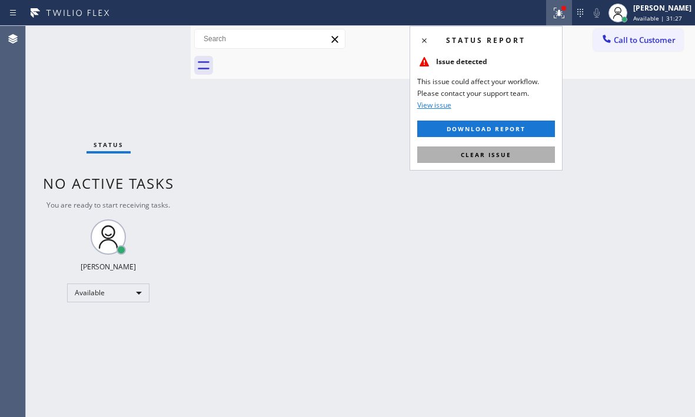
click at [506, 154] on span "Clear issue" at bounding box center [486, 155] width 51 height 8
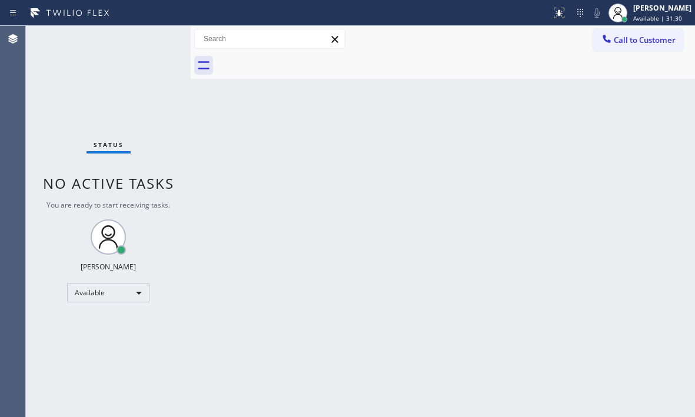
click at [155, 40] on div "Status No active tasks You are ready to start receiving tasks. [PERSON_NAME] Av…" at bounding box center [108, 222] width 165 height 392
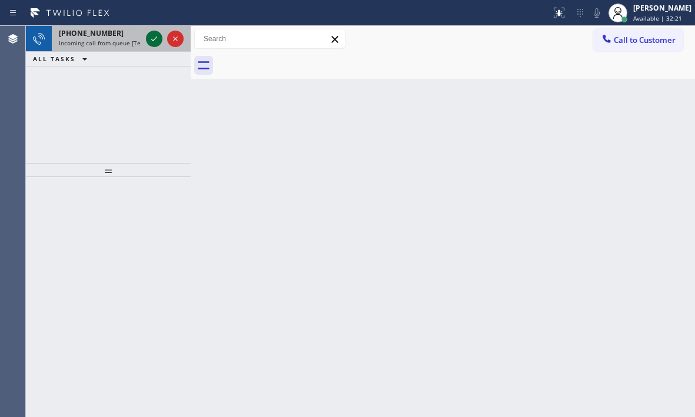
click at [148, 40] on icon at bounding box center [154, 39] width 14 height 14
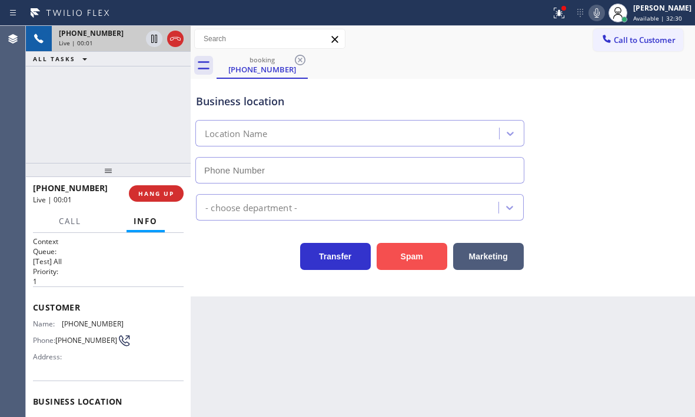
type input "[PHONE_NUMBER]"
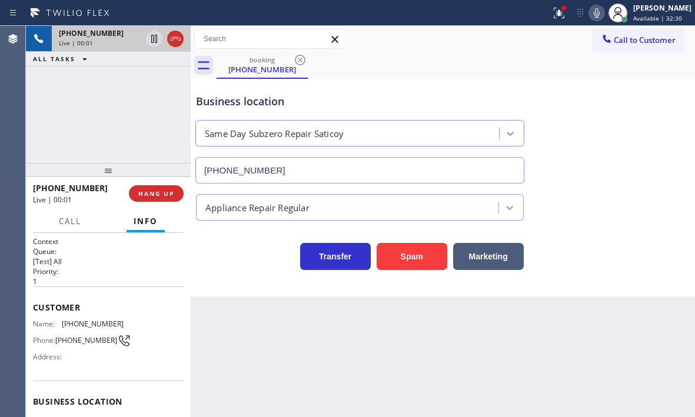
drag, startPoint x: 412, startPoint y: 250, endPoint x: 412, endPoint y: 242, distance: 7.7
click at [412, 244] on button "Spam" at bounding box center [412, 256] width 71 height 27
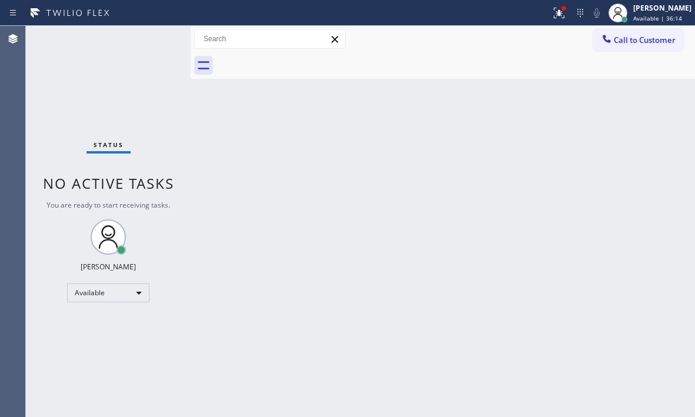
click at [150, 41] on div "Status No active tasks You are ready to start receiving tasks. [PERSON_NAME] Av…" at bounding box center [108, 222] width 165 height 392
click at [156, 35] on div "Status No active tasks You are ready to start receiving tasks. [PERSON_NAME] Av…" at bounding box center [108, 222] width 165 height 392
click at [151, 37] on div "Status No active tasks You are ready to start receiving tasks. [PERSON_NAME] Av…" at bounding box center [108, 222] width 165 height 392
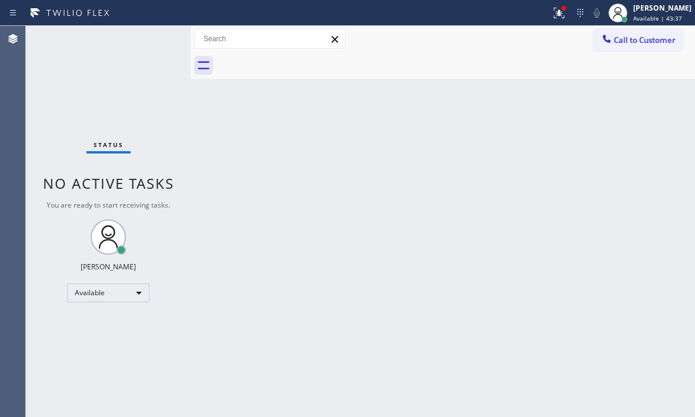
click at [151, 37] on div "Status No active tasks You are ready to start receiving tasks. [PERSON_NAME] Av…" at bounding box center [108, 222] width 165 height 392
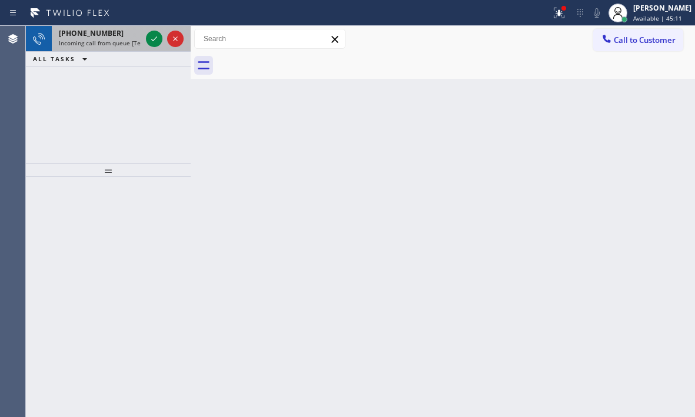
click at [144, 41] on div at bounding box center [165, 39] width 42 height 26
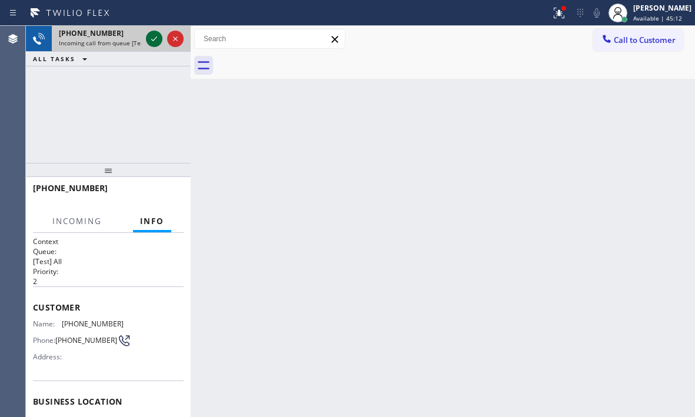
click at [147, 38] on div at bounding box center [154, 39] width 16 height 14
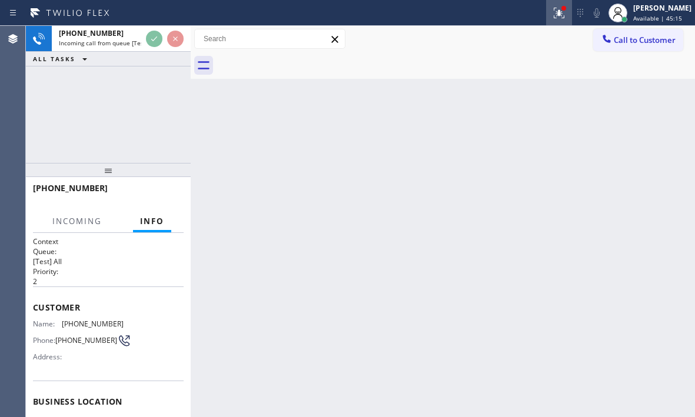
click at [556, 11] on icon at bounding box center [559, 11] width 7 height 4
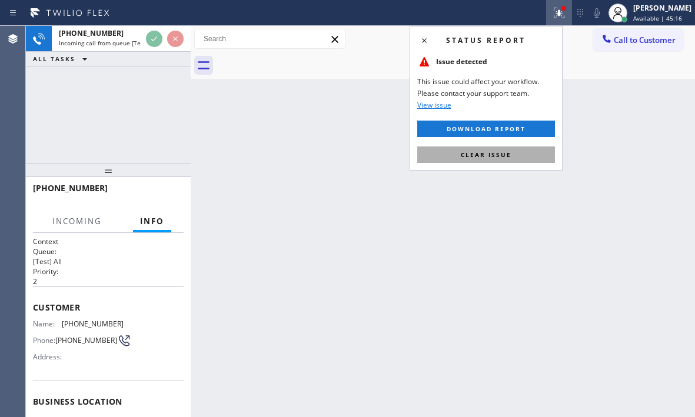
click at [485, 151] on span "Clear issue" at bounding box center [486, 155] width 51 height 8
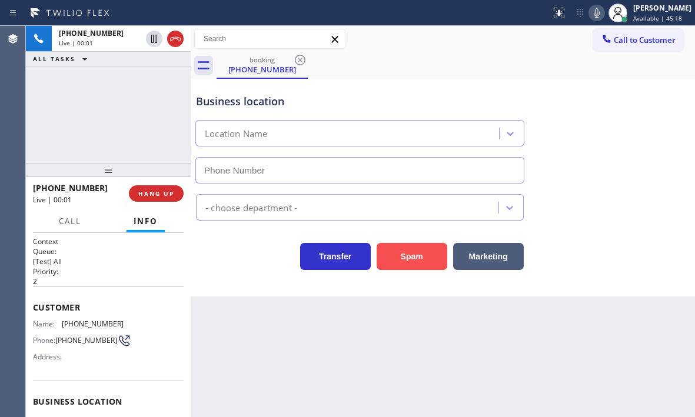
type input "[PHONE_NUMBER]"
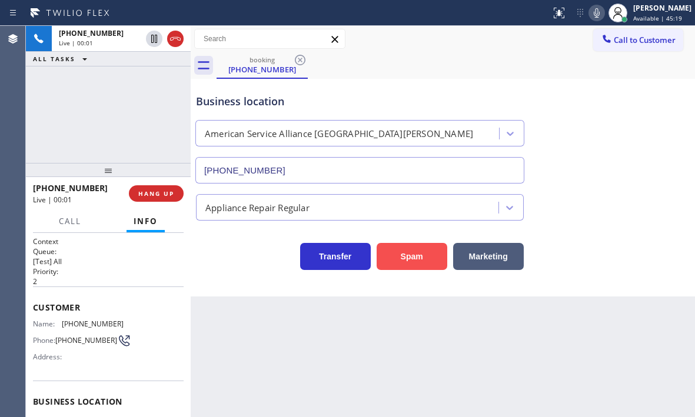
click at [422, 251] on button "Spam" at bounding box center [412, 256] width 71 height 27
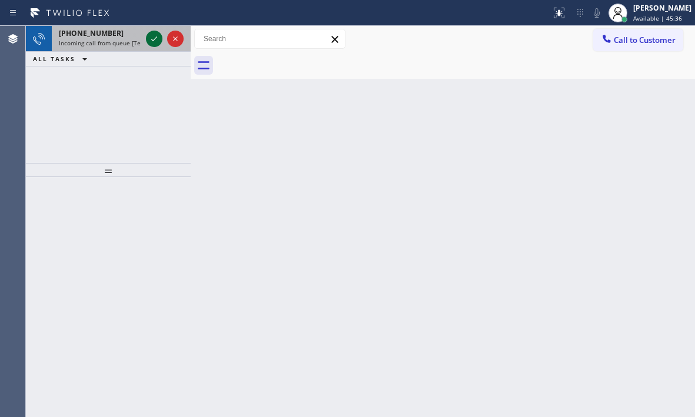
click at [153, 36] on icon at bounding box center [154, 39] width 14 height 14
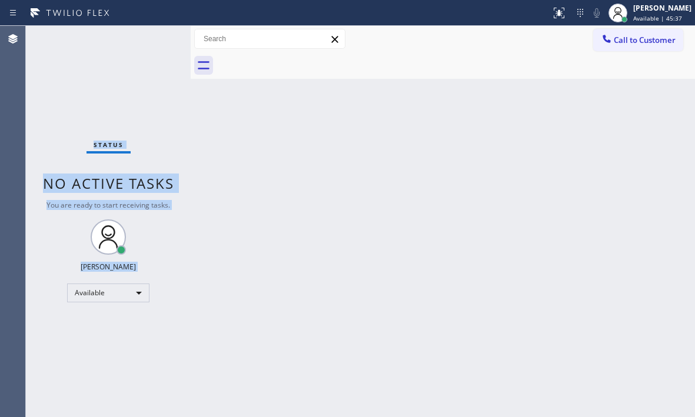
click at [153, 36] on div "Status No active tasks You are ready to start receiving tasks. [PERSON_NAME] Av…" at bounding box center [108, 222] width 165 height 392
click at [552, 16] on icon at bounding box center [559, 13] width 14 height 14
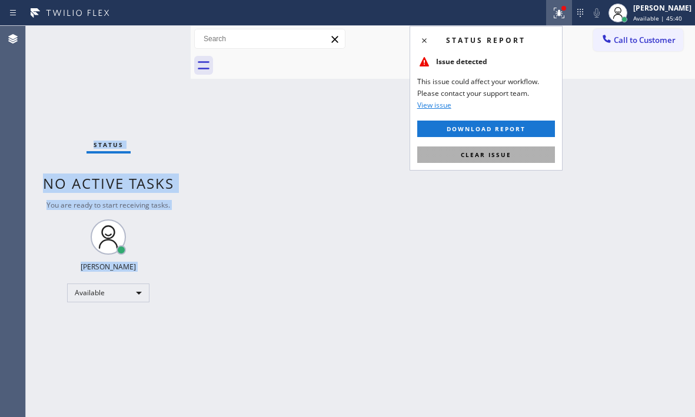
click at [492, 158] on span "Clear issue" at bounding box center [486, 155] width 51 height 8
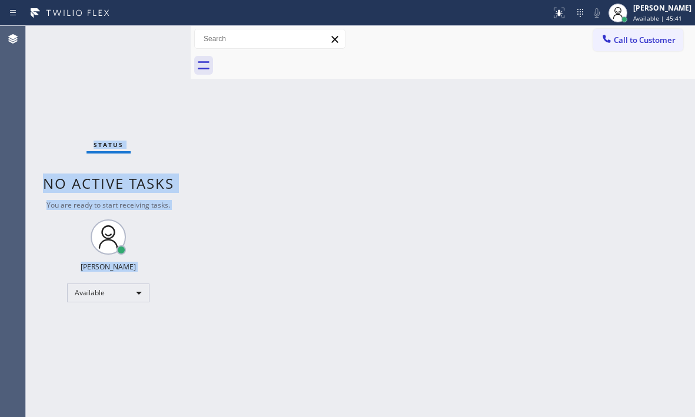
click at [115, 47] on div "Status No active tasks You are ready to start receiving tasks. [PERSON_NAME] Av…" at bounding box center [108, 222] width 165 height 392
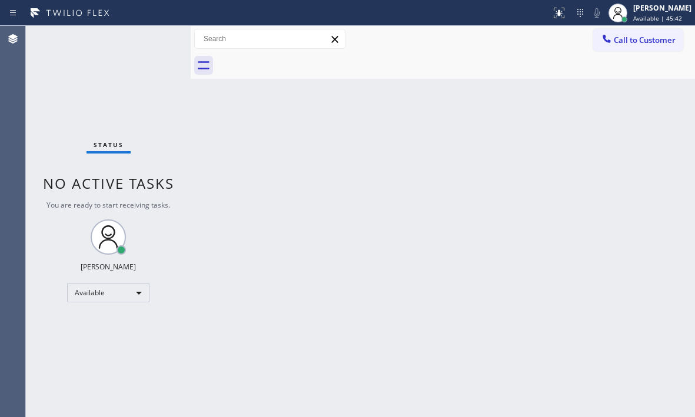
click at [142, 41] on div "Status No active tasks You are ready to start receiving tasks. [PERSON_NAME] Av…" at bounding box center [108, 222] width 165 height 392
click at [151, 41] on div "Status No active tasks You are ready to start receiving tasks. [PERSON_NAME] Av…" at bounding box center [108, 222] width 165 height 392
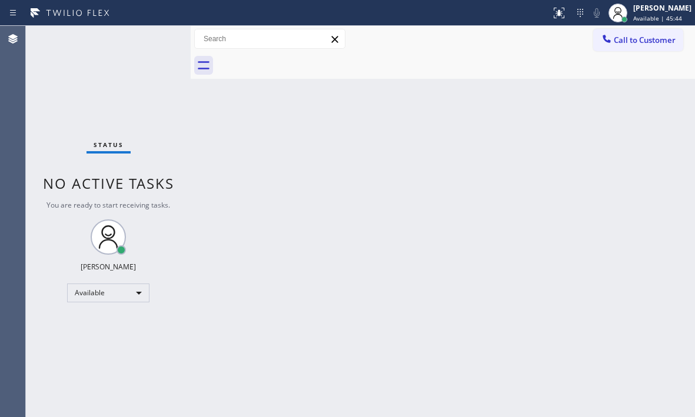
click at [151, 41] on div "Status No active tasks You are ready to start receiving tasks. [PERSON_NAME] Av…" at bounding box center [108, 222] width 165 height 392
click at [158, 45] on div "Status No active tasks You are ready to start receiving tasks. [PERSON_NAME] Av…" at bounding box center [108, 222] width 165 height 392
click at [157, 44] on div "Status No active tasks You are ready to start receiving tasks. [PERSON_NAME] Av…" at bounding box center [108, 222] width 165 height 392
click at [155, 38] on div "Status No active tasks You are ready to start receiving tasks. [PERSON_NAME] Av…" at bounding box center [108, 222] width 165 height 392
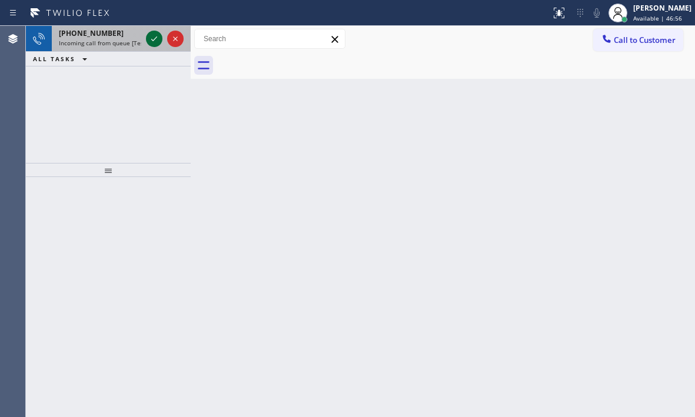
click at [155, 37] on icon at bounding box center [154, 39] width 14 height 14
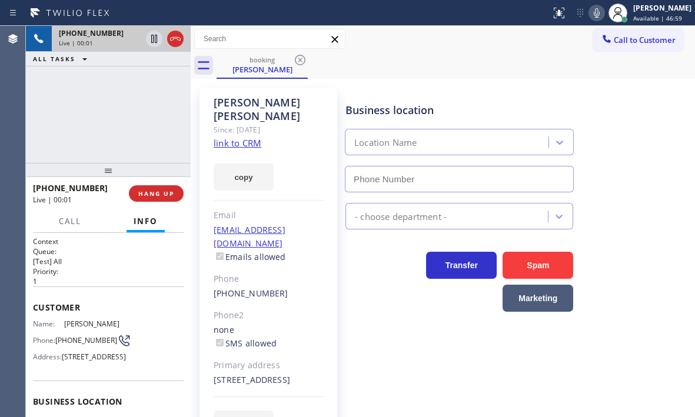
type input "[PHONE_NUMBER]"
click at [153, 38] on icon at bounding box center [154, 39] width 14 height 14
click at [151, 38] on icon at bounding box center [154, 39] width 8 height 8
click at [182, 43] on icon at bounding box center [175, 39] width 14 height 14
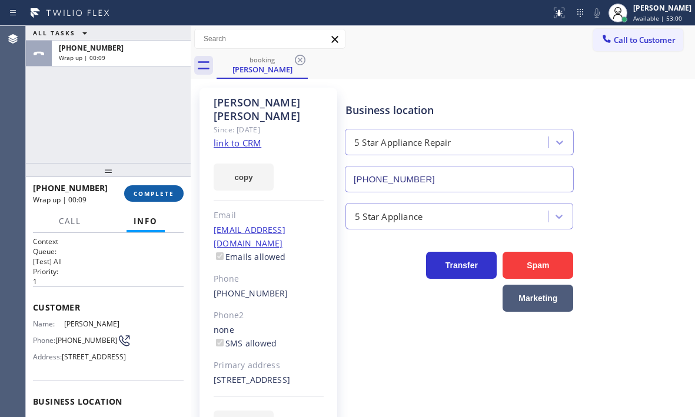
click at [164, 196] on span "COMPLETE" at bounding box center [154, 194] width 41 height 8
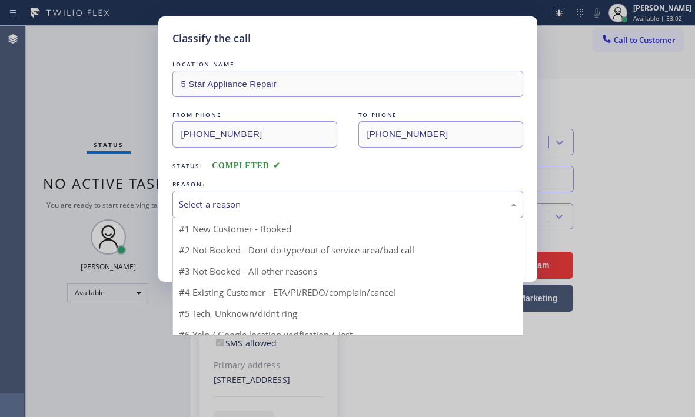
click at [296, 202] on div "Select a reason" at bounding box center [348, 205] width 338 height 14
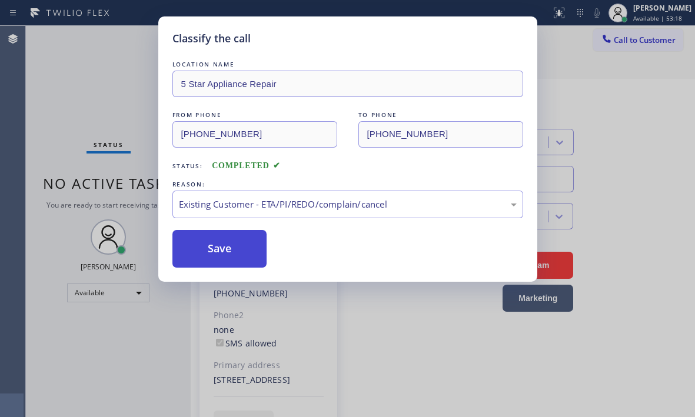
click at [234, 248] on button "Save" at bounding box center [220, 249] width 95 height 38
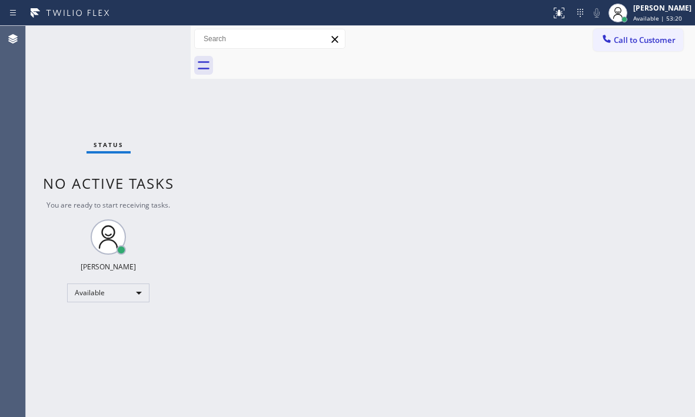
click at [614, 103] on div "Back to Dashboard Change Sender ID Customers Technicians Select a contact Outbo…" at bounding box center [443, 222] width 505 height 392
click at [153, 41] on div "Status No active tasks You are ready to start receiving tasks. [PERSON_NAME] Av…" at bounding box center [108, 222] width 165 height 392
click at [158, 39] on div "Status No active tasks You are ready to start receiving tasks. [PERSON_NAME] Av…" at bounding box center [108, 222] width 165 height 392
click at [157, 39] on div "Status No active tasks You are ready to start receiving tasks. [PERSON_NAME] Av…" at bounding box center [108, 222] width 165 height 392
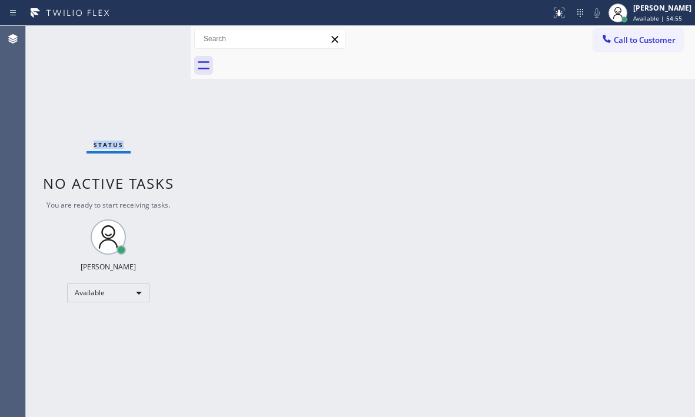
click at [157, 39] on div "Status No active tasks You are ready to start receiving tasks. [PERSON_NAME] Av…" at bounding box center [108, 222] width 165 height 392
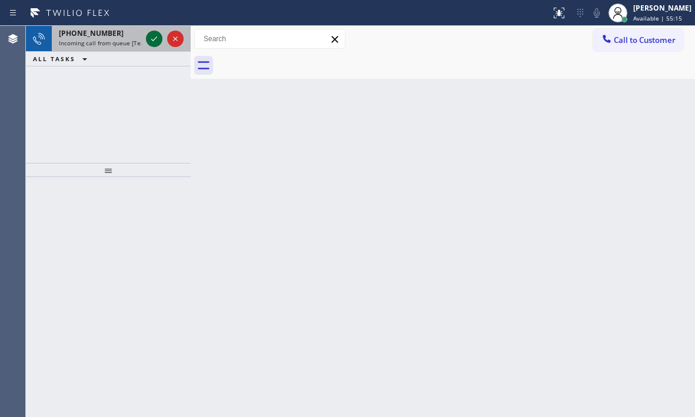
click at [162, 44] on div at bounding box center [154, 39] width 16 height 14
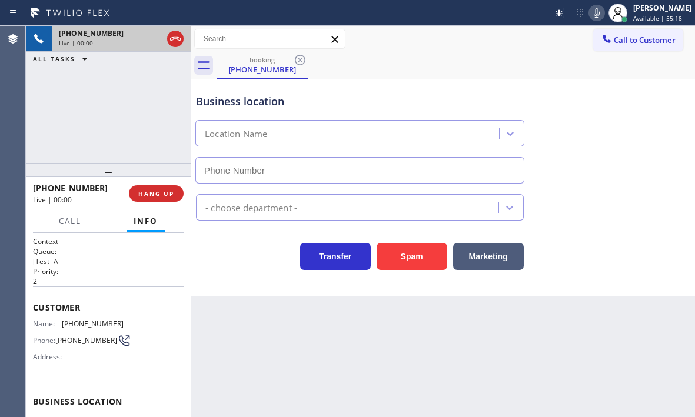
type input "[PHONE_NUMBER]"
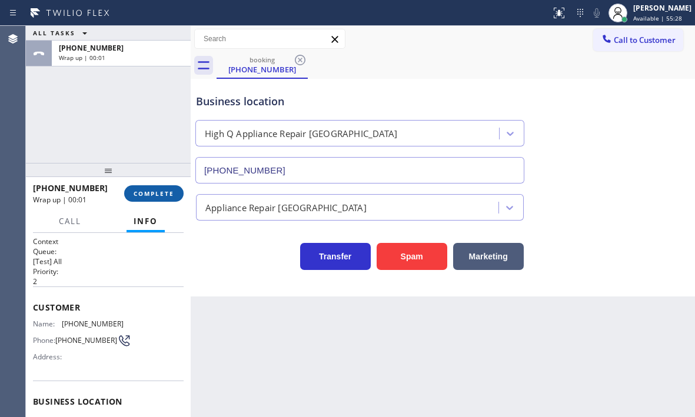
click at [155, 198] on button "COMPLETE" at bounding box center [153, 193] width 59 height 16
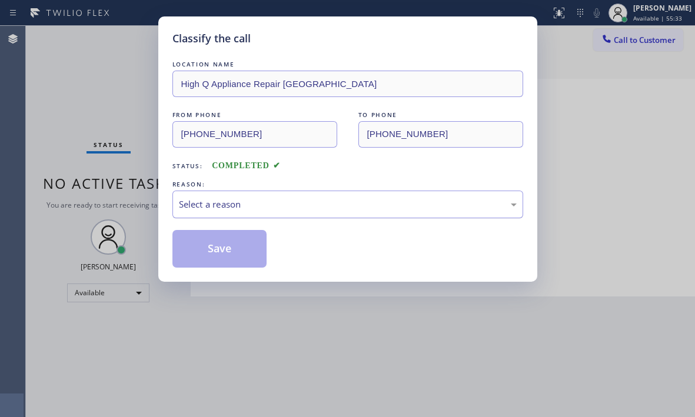
click at [376, 206] on div "Select a reason" at bounding box center [348, 205] width 338 height 14
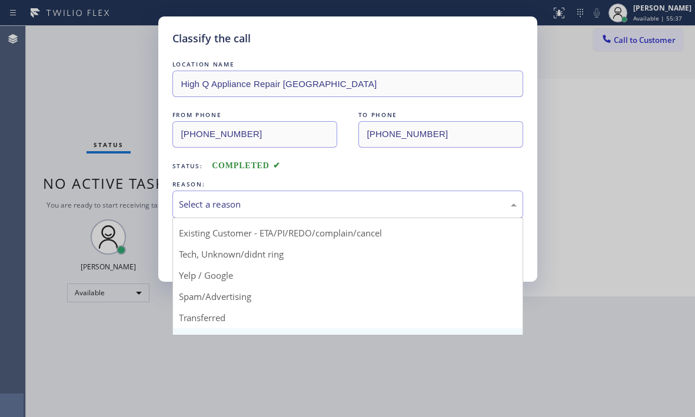
scroll to position [59, 0]
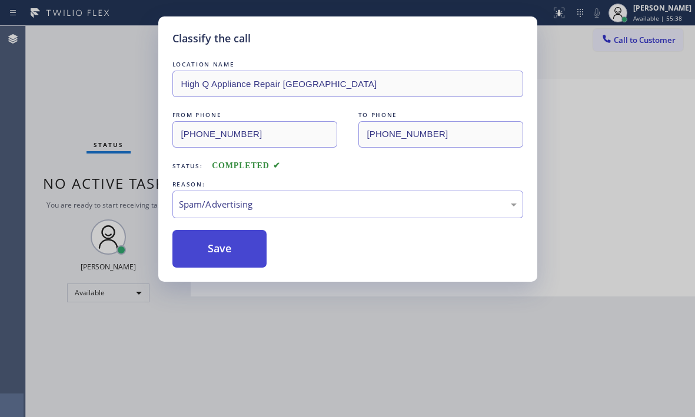
click at [204, 249] on button "Save" at bounding box center [220, 249] width 95 height 38
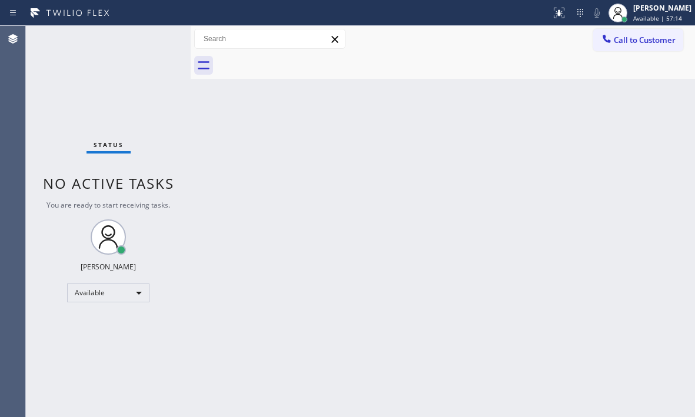
click at [155, 41] on div "Status No active tasks You are ready to start receiving tasks. [PERSON_NAME] Av…" at bounding box center [108, 222] width 165 height 392
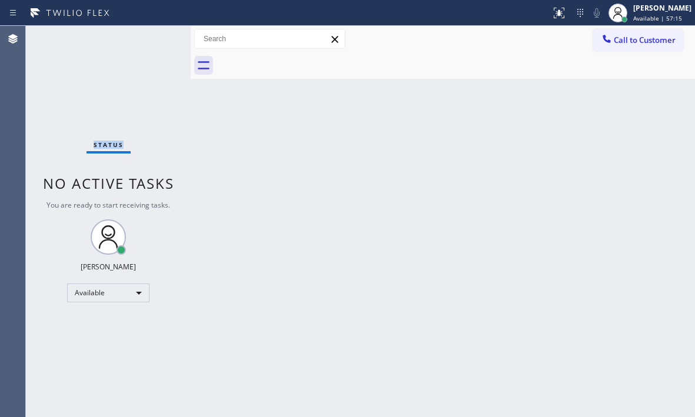
click at [155, 41] on div "Status No active tasks You are ready to start receiving tasks. [PERSON_NAME] Av…" at bounding box center [108, 222] width 165 height 392
click at [154, 39] on div "Status No active tasks You are ready to start receiving tasks. [PERSON_NAME] Av…" at bounding box center [108, 222] width 165 height 392
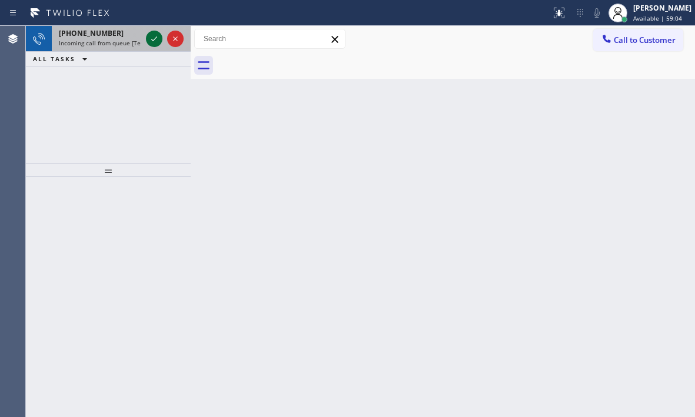
click at [155, 38] on icon at bounding box center [154, 39] width 14 height 14
click at [157, 41] on icon at bounding box center [154, 39] width 14 height 14
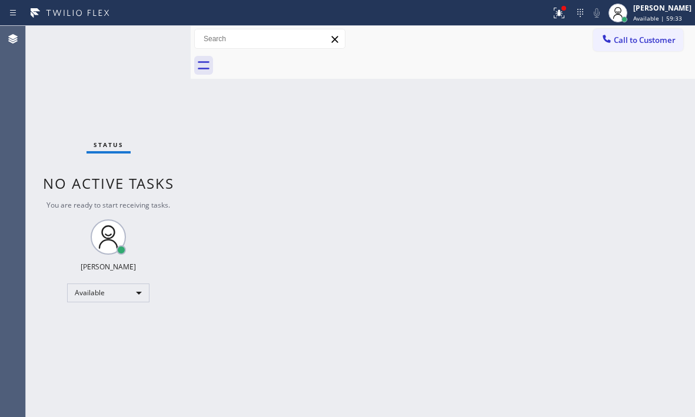
click at [157, 41] on div "Status No active tasks You are ready to start receiving tasks. [PERSON_NAME] Av…" at bounding box center [108, 222] width 165 height 392
click at [552, 17] on icon at bounding box center [559, 13] width 14 height 14
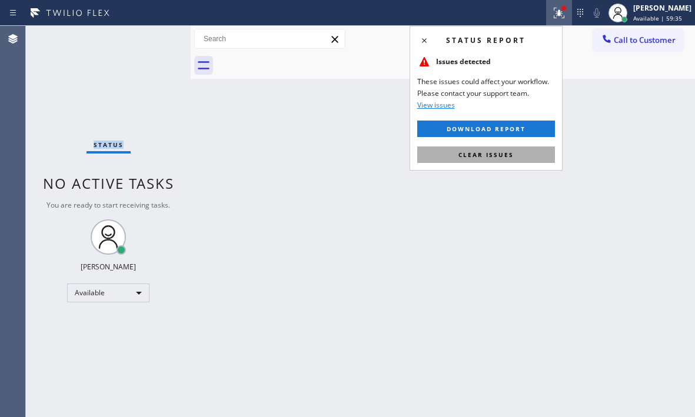
click at [493, 158] on span "Clear issues" at bounding box center [486, 155] width 55 height 8
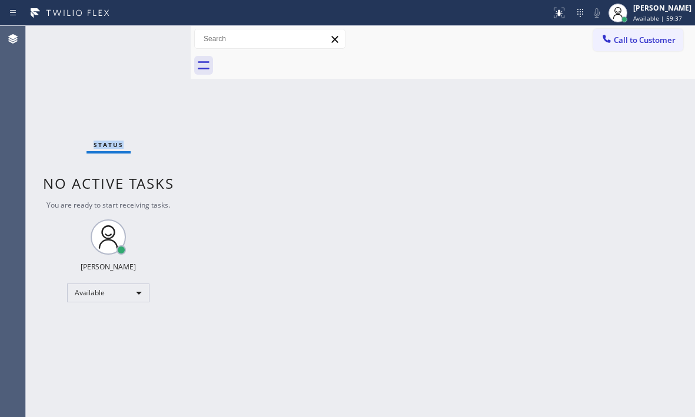
click at [148, 38] on div "Status No active tasks You are ready to start receiving tasks. [PERSON_NAME] Av…" at bounding box center [108, 222] width 165 height 392
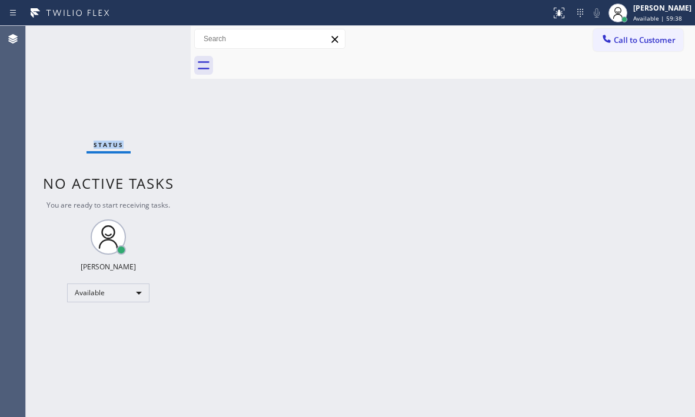
click at [148, 38] on div "Status No active tasks You are ready to start receiving tasks. [PERSON_NAME] Av…" at bounding box center [108, 222] width 165 height 392
click at [440, 221] on div "Back to Dashboard Change Sender ID Customers Technicians Select a contact Outbo…" at bounding box center [443, 222] width 505 height 392
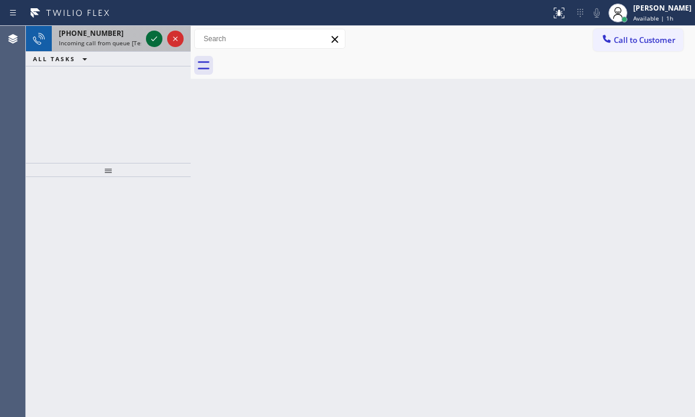
click at [150, 39] on icon at bounding box center [154, 39] width 14 height 14
click at [153, 37] on icon at bounding box center [154, 39] width 14 height 14
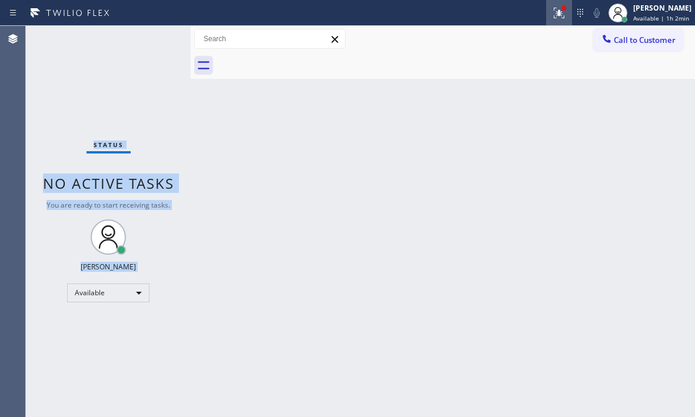
click at [556, 16] on icon at bounding box center [559, 13] width 14 height 14
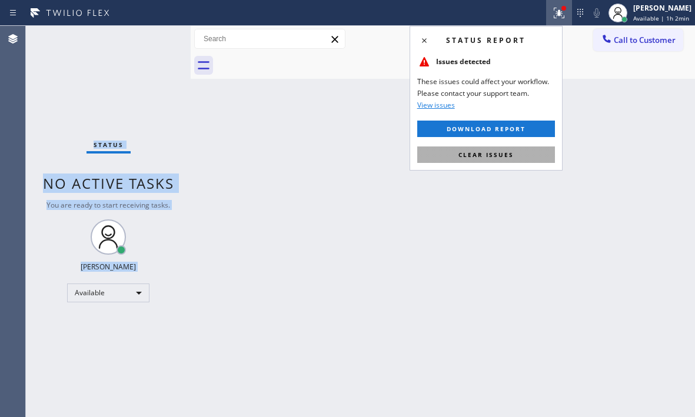
click at [535, 157] on button "Clear issues" at bounding box center [486, 155] width 138 height 16
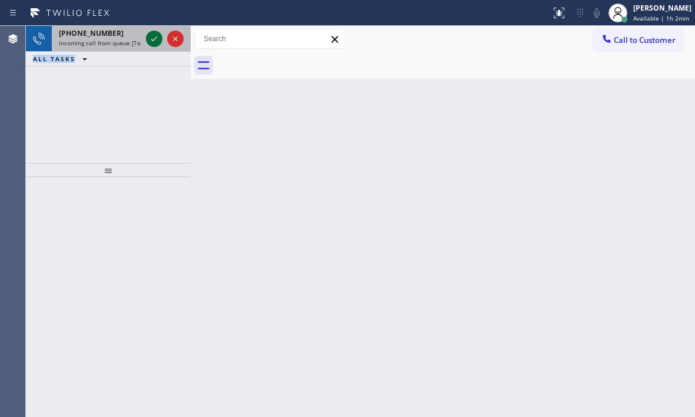
click at [148, 37] on icon at bounding box center [154, 39] width 14 height 14
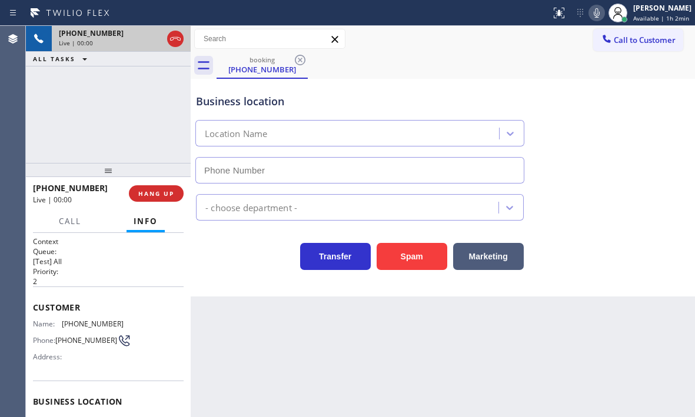
type input "[PHONE_NUMBER]"
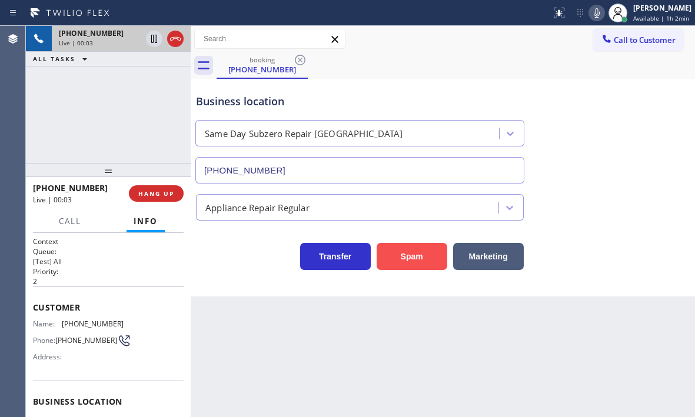
click at [417, 258] on button "Spam" at bounding box center [412, 256] width 71 height 27
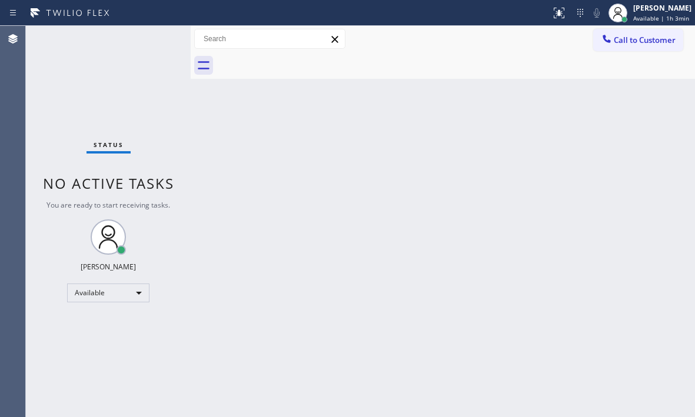
click at [147, 39] on div "Status No active tasks You are ready to start receiving tasks. [PERSON_NAME] Av…" at bounding box center [108, 222] width 165 height 392
click at [154, 39] on div "Status No active tasks You are ready to start receiving tasks. [PERSON_NAME] Av…" at bounding box center [108, 222] width 165 height 392
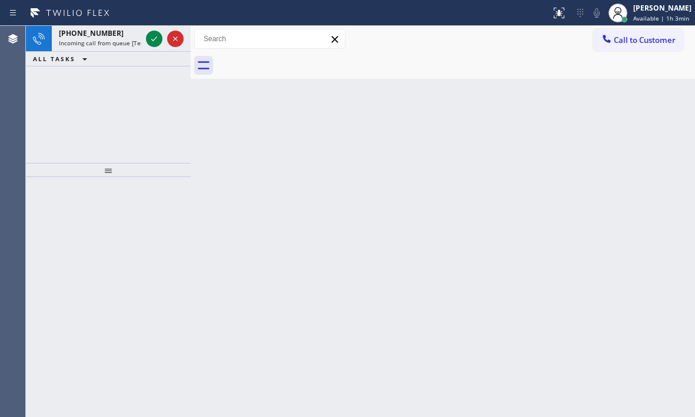
click at [156, 34] on icon at bounding box center [154, 39] width 14 height 14
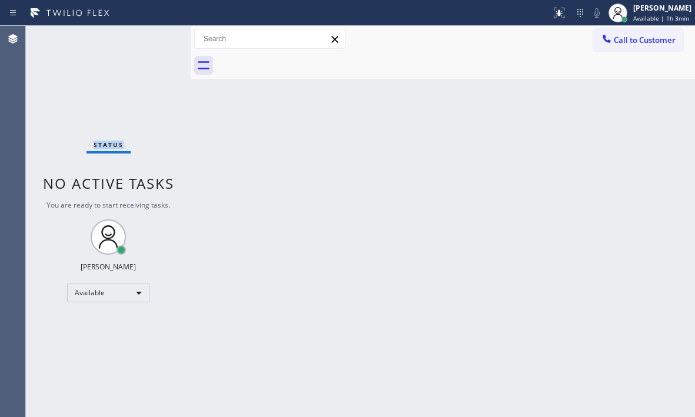
click at [156, 34] on div "Status No active tasks You are ready to start receiving tasks. [PERSON_NAME] Av…" at bounding box center [108, 222] width 165 height 392
click at [163, 32] on div "Status No active tasks You are ready to start receiving tasks. [PERSON_NAME] Av…" at bounding box center [108, 222] width 165 height 392
click at [157, 30] on div "Status No active tasks You are ready to start receiving tasks. [PERSON_NAME] Av…" at bounding box center [108, 222] width 165 height 392
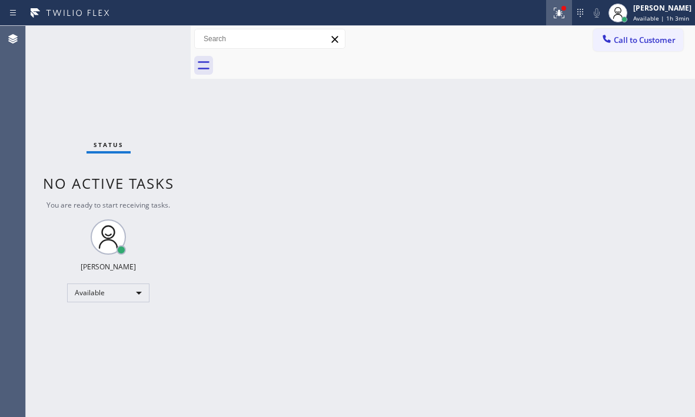
click at [554, 15] on icon at bounding box center [557, 12] width 7 height 8
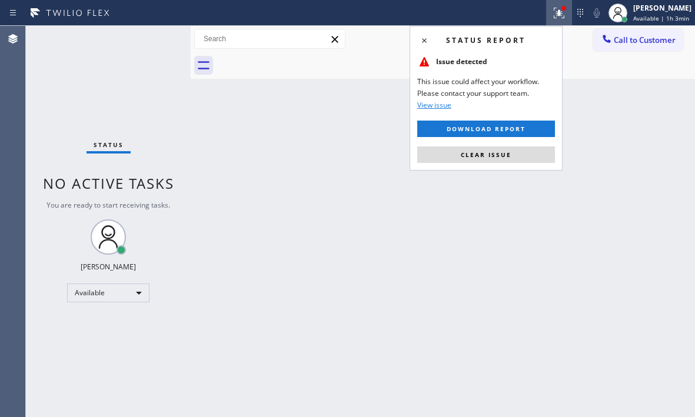
click at [505, 165] on div "Status report Issue detected This issue could affect your workflow. Please cont…" at bounding box center [486, 98] width 153 height 145
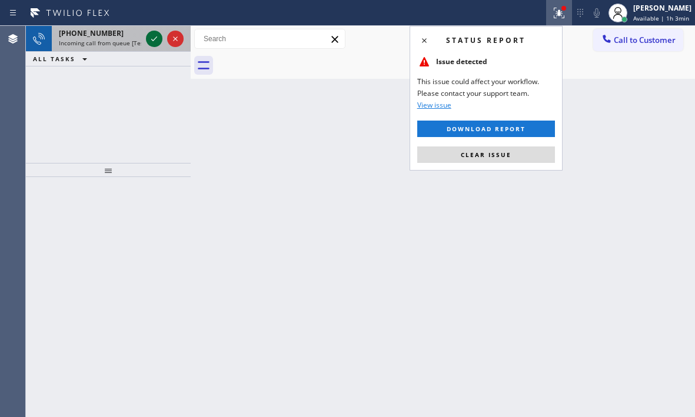
click at [156, 35] on icon at bounding box center [154, 39] width 14 height 14
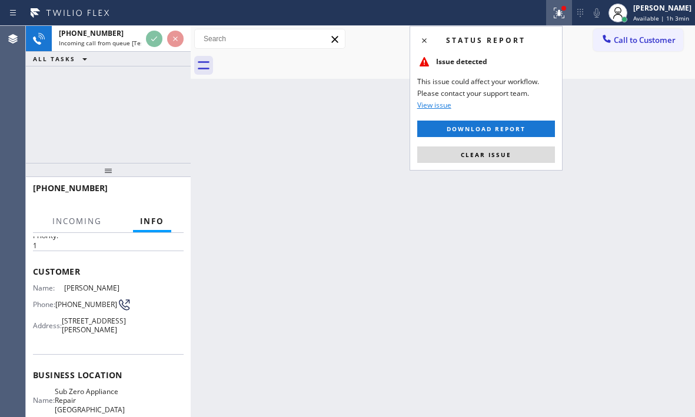
scroll to position [177, 0]
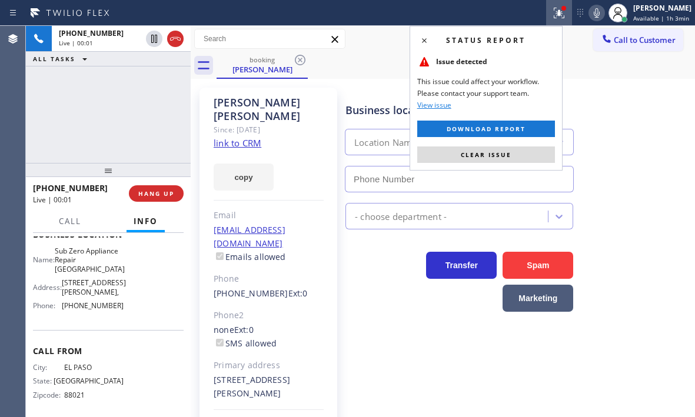
type input "[PHONE_NUMBER]"
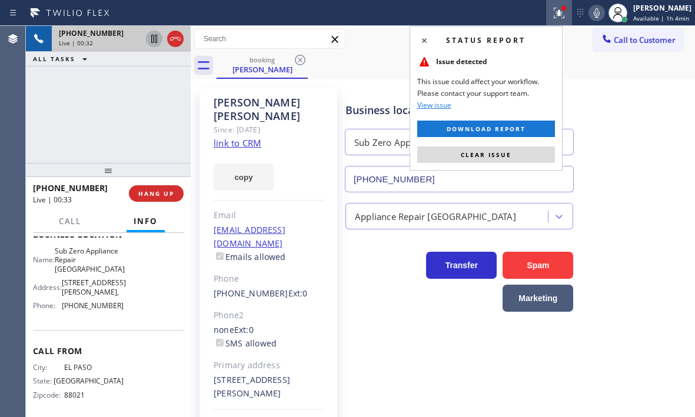
click at [152, 41] on icon at bounding box center [154, 39] width 6 height 8
click at [155, 39] on icon at bounding box center [154, 39] width 14 height 14
click at [515, 165] on div "Status report Issue detected This issue could affect your workflow. Please cont…" at bounding box center [486, 98] width 153 height 145
click at [519, 161] on button "Clear issue" at bounding box center [486, 155] width 138 height 16
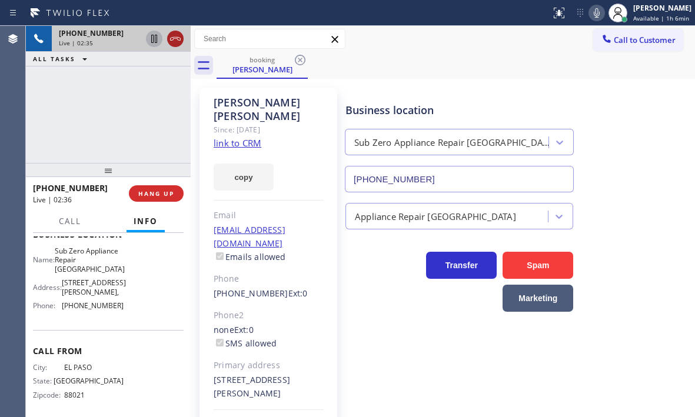
click at [176, 35] on icon at bounding box center [175, 39] width 14 height 14
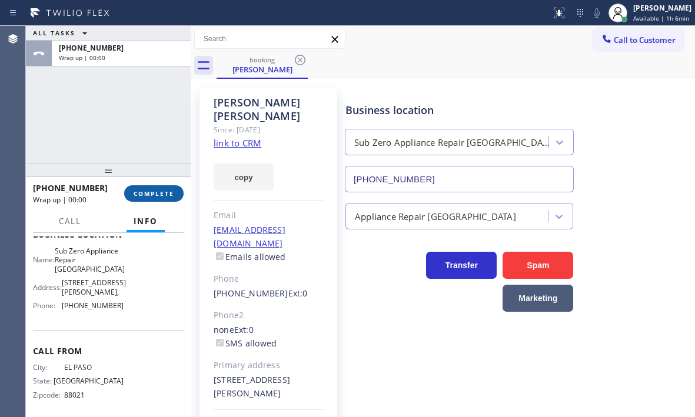
click at [160, 193] on span "COMPLETE" at bounding box center [154, 194] width 41 height 8
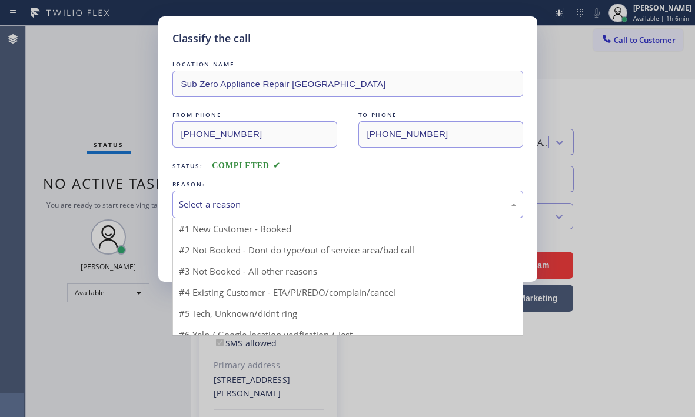
click at [273, 211] on div "Select a reason" at bounding box center [348, 205] width 351 height 28
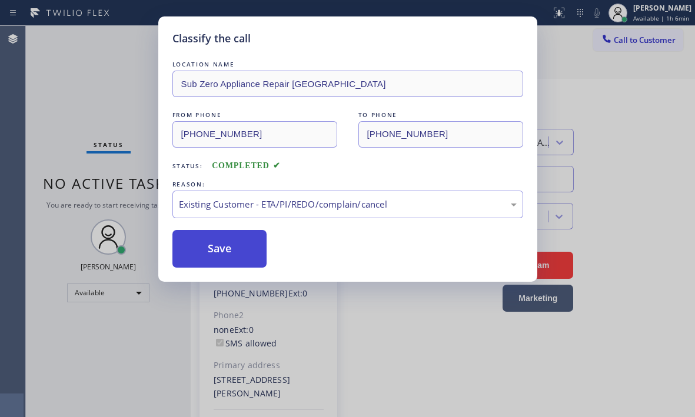
click at [219, 253] on button "Save" at bounding box center [220, 249] width 95 height 38
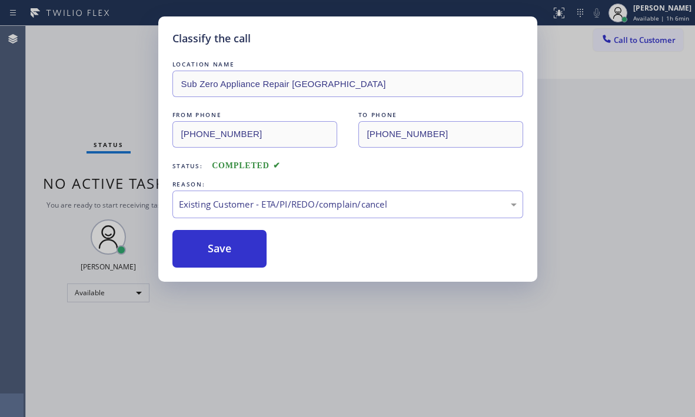
click at [629, 122] on div "Classify the call LOCATION NAME Sub Zero Appliance Repair [GEOGRAPHIC_DATA] FRO…" at bounding box center [347, 208] width 695 height 417
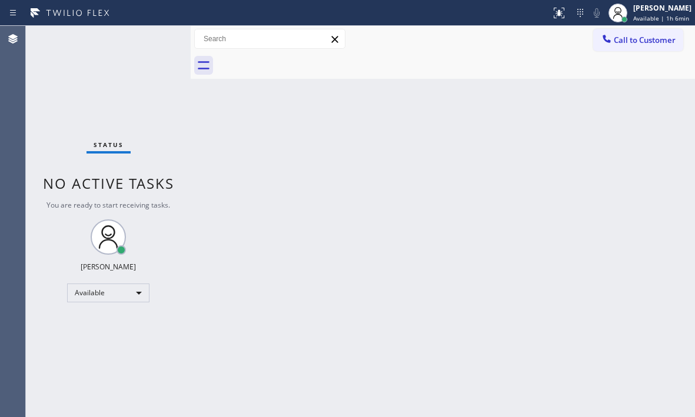
click at [157, 44] on div "Status No active tasks You are ready to start receiving tasks. [PERSON_NAME] Av…" at bounding box center [108, 222] width 165 height 392
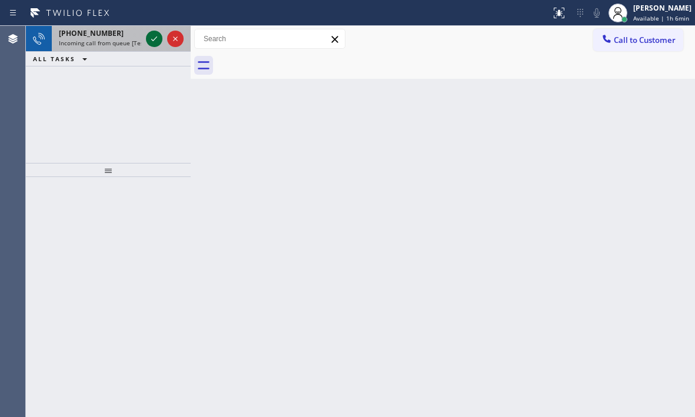
click at [150, 43] on icon at bounding box center [154, 39] width 14 height 14
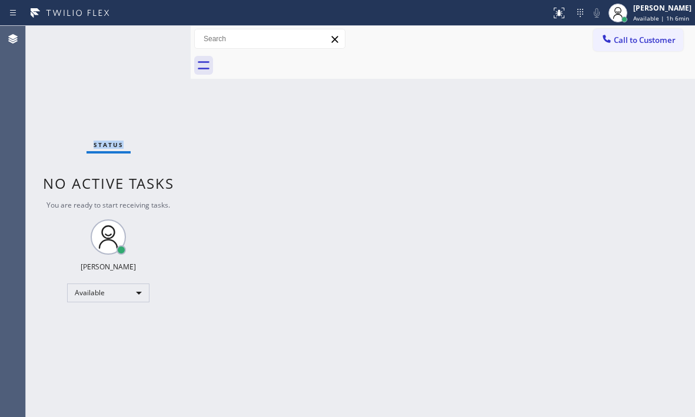
click at [150, 43] on div "Status No active tasks You are ready to start receiving tasks. [PERSON_NAME] Av…" at bounding box center [108, 222] width 165 height 392
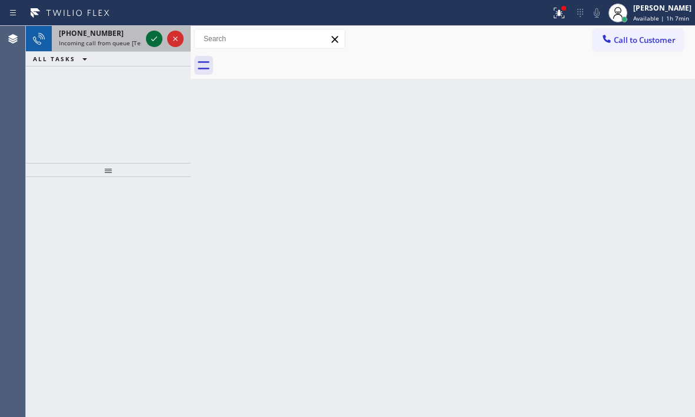
click at [148, 35] on icon at bounding box center [154, 39] width 14 height 14
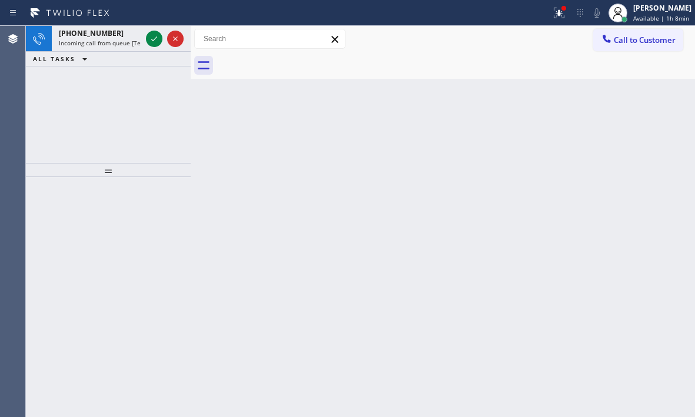
click at [147, 35] on icon at bounding box center [154, 39] width 14 height 14
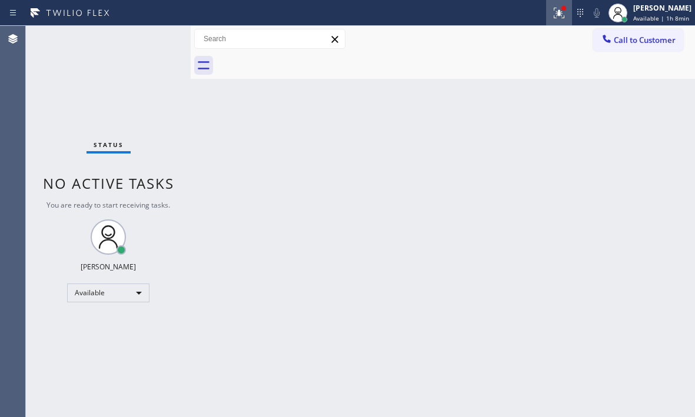
click at [552, 15] on icon at bounding box center [559, 13] width 14 height 14
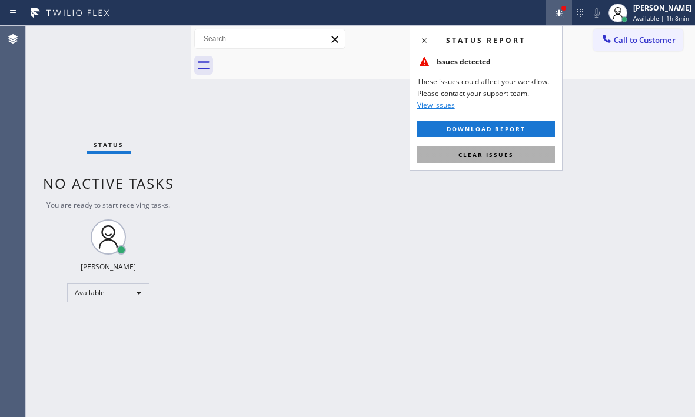
click at [518, 157] on button "Clear issues" at bounding box center [486, 155] width 138 height 16
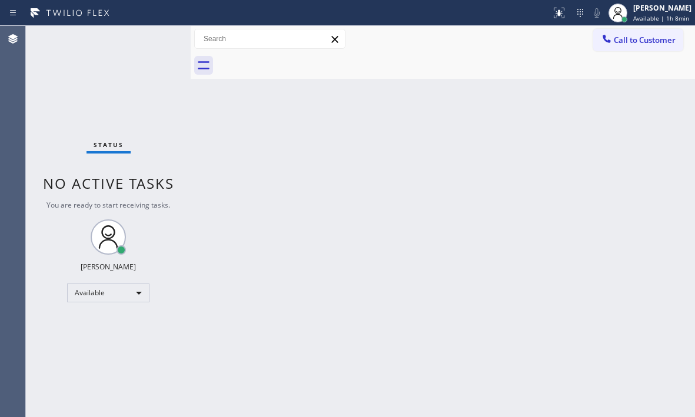
click at [150, 39] on div "Status No active tasks You are ready to start receiving tasks. [PERSON_NAME] Av…" at bounding box center [108, 222] width 165 height 392
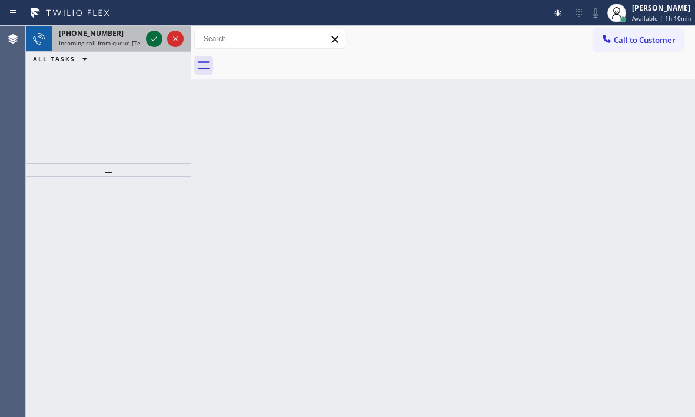
click at [157, 39] on icon at bounding box center [154, 39] width 14 height 14
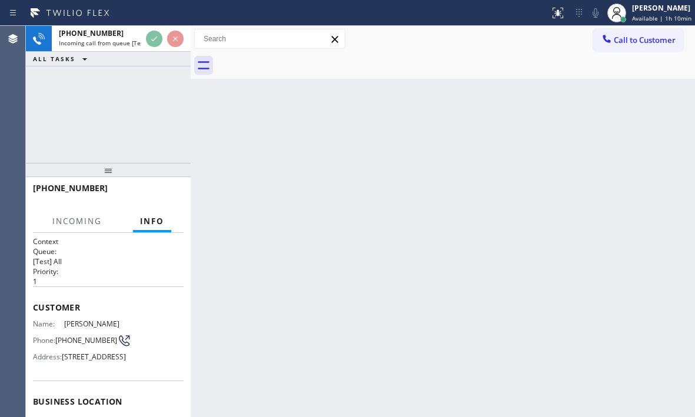
scroll to position [59, 0]
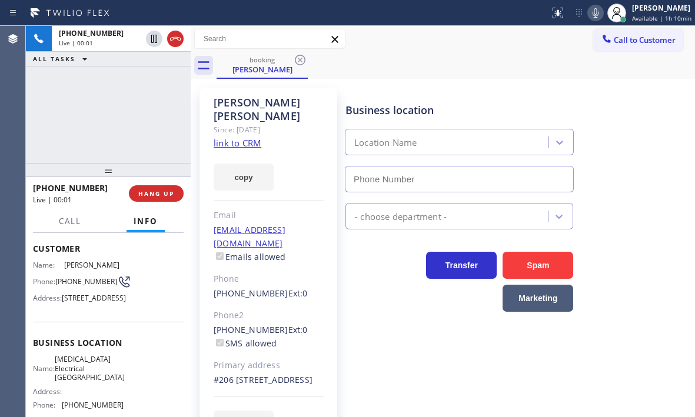
type input "[PHONE_NUMBER]"
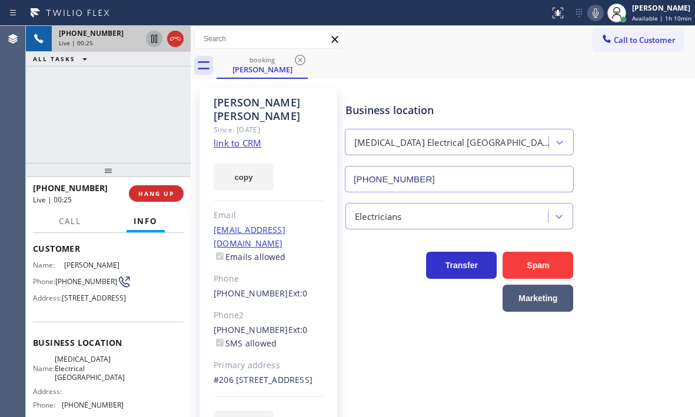
click at [154, 39] on icon at bounding box center [154, 39] width 6 height 8
click at [151, 42] on icon at bounding box center [154, 39] width 14 height 14
drag, startPoint x: 204, startPoint y: 299, endPoint x: 270, endPoint y: 301, distance: 66.0
click at [270, 301] on div "[PERSON_NAME] Since: [DATE] link to CRM copy Email [EMAIL_ADDRESS][DOMAIN_NAME]…" at bounding box center [269, 270] width 138 height 364
copy link "[PHONE_NUMBER]"
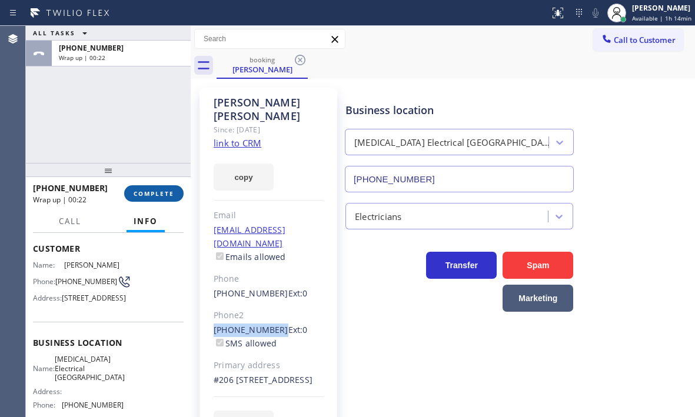
click at [161, 196] on span "COMPLETE" at bounding box center [154, 194] width 41 height 8
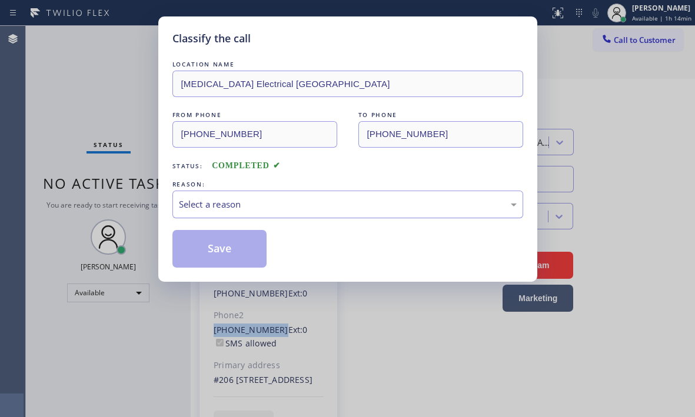
click at [311, 199] on div "Select a reason" at bounding box center [348, 205] width 338 height 14
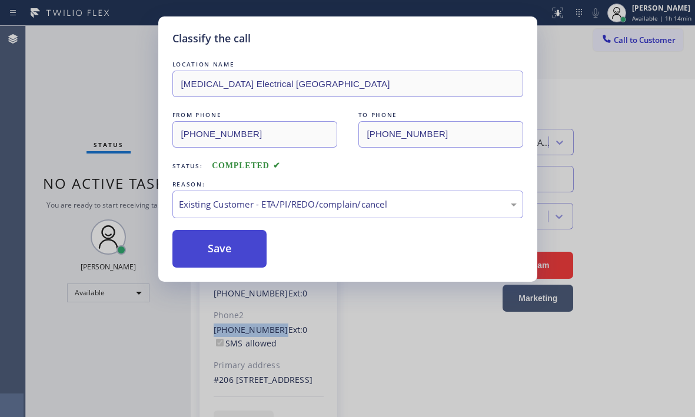
click at [218, 257] on button "Save" at bounding box center [220, 249] width 95 height 38
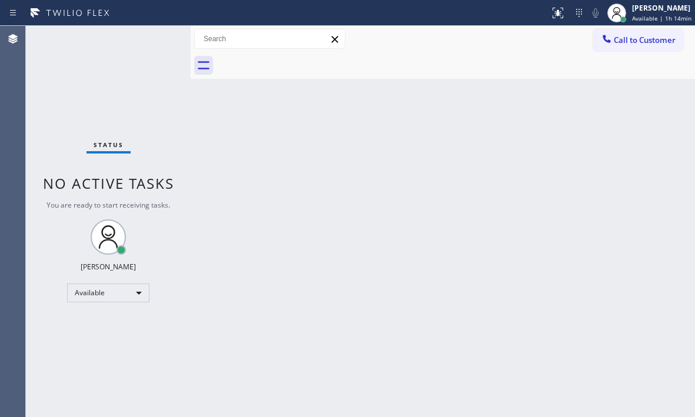
click at [551, 67] on div at bounding box center [456, 65] width 479 height 26
click at [329, 155] on div "Back to Dashboard Change Sender ID Customers Technicians Select a contact Outbo…" at bounding box center [443, 222] width 505 height 392
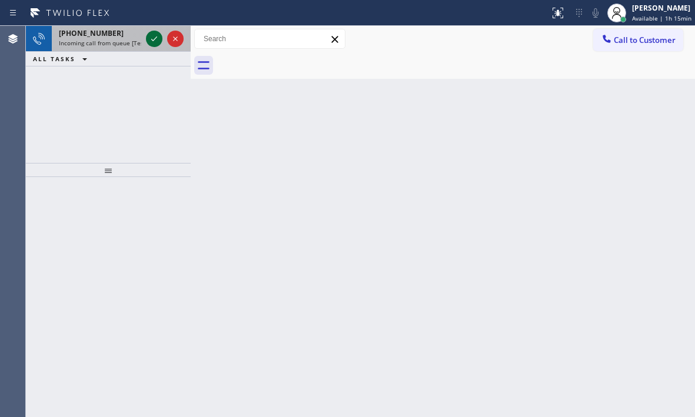
click at [154, 39] on icon at bounding box center [154, 39] width 6 height 5
click at [154, 34] on icon at bounding box center [154, 39] width 14 height 14
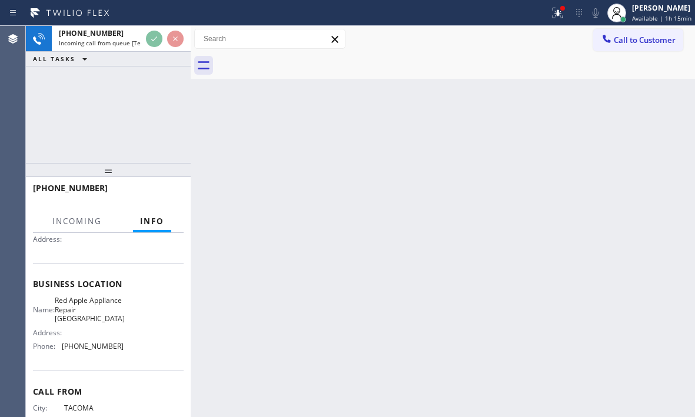
scroll to position [168, 0]
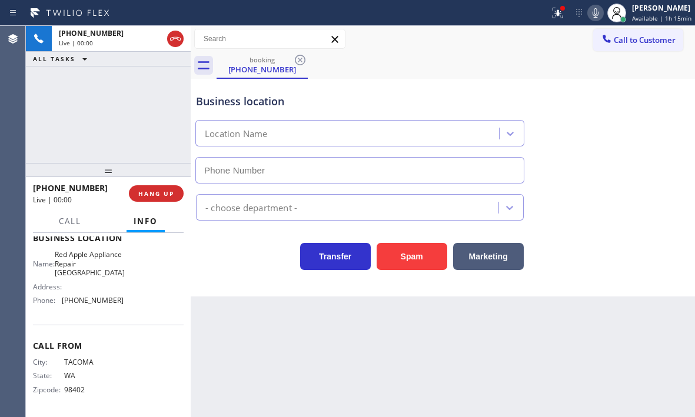
type input "[PHONE_NUMBER]"
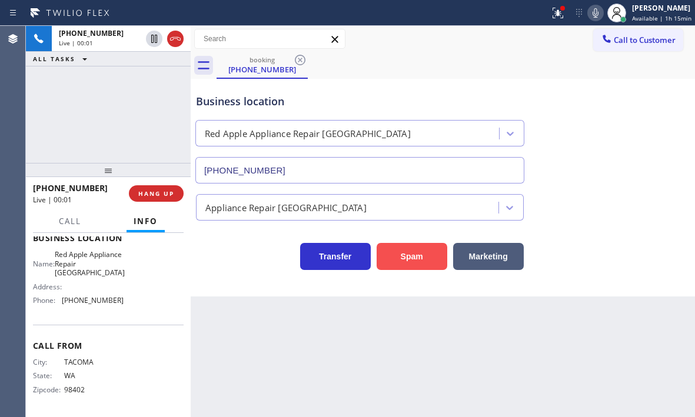
click at [408, 251] on button "Spam" at bounding box center [412, 256] width 71 height 27
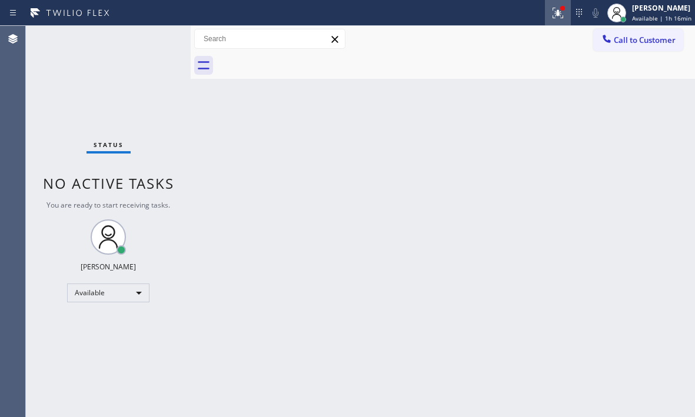
click at [551, 19] on icon at bounding box center [558, 13] width 14 height 14
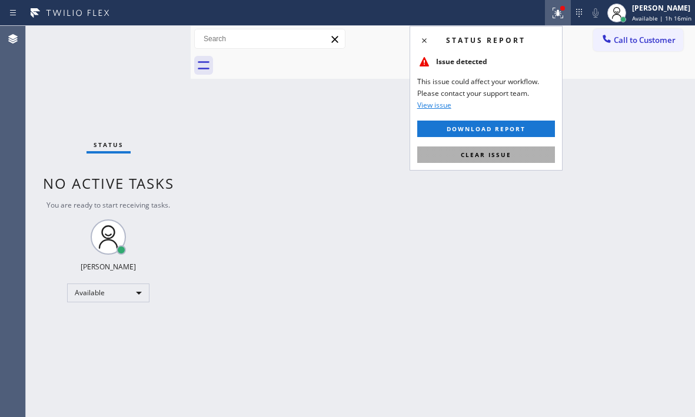
click at [515, 152] on button "Clear issue" at bounding box center [486, 155] width 138 height 16
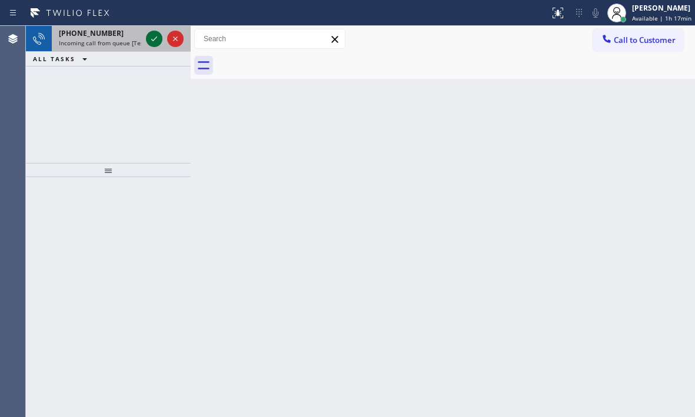
click at [148, 41] on icon at bounding box center [154, 39] width 14 height 14
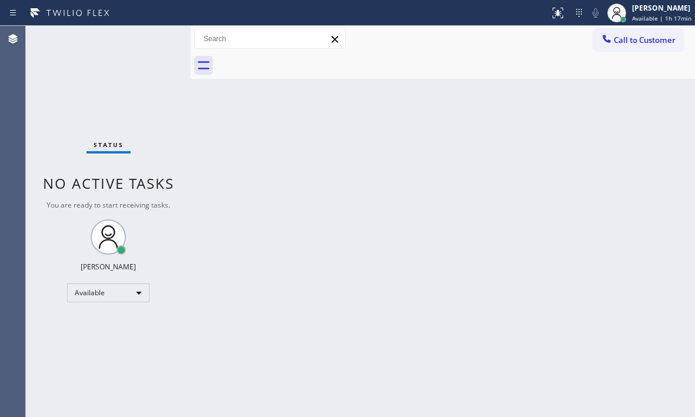
click at [152, 41] on div "Status No active tasks You are ready to start receiving tasks. [PERSON_NAME] Av…" at bounding box center [108, 222] width 165 height 392
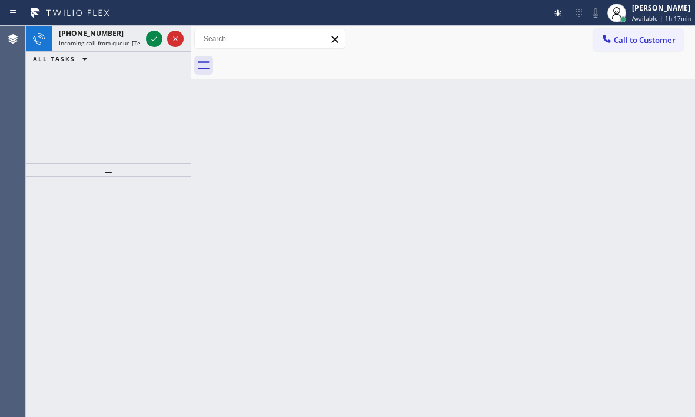
click at [152, 41] on icon at bounding box center [154, 39] width 14 height 14
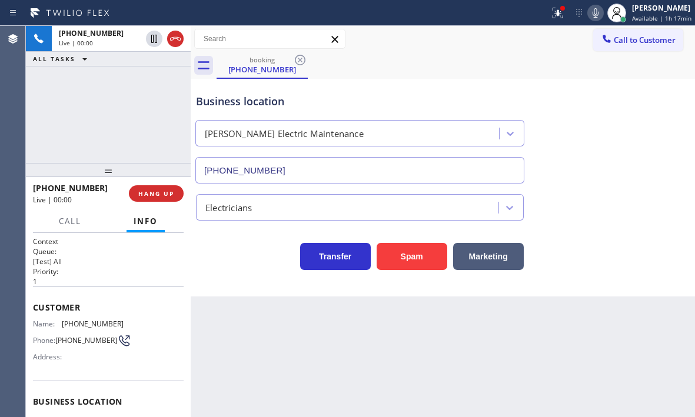
type input "[PHONE_NUMBER]"
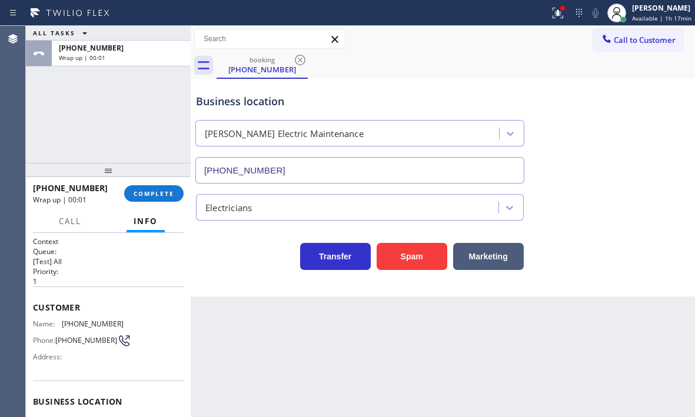
click at [158, 195] on span "COMPLETE" at bounding box center [154, 194] width 41 height 8
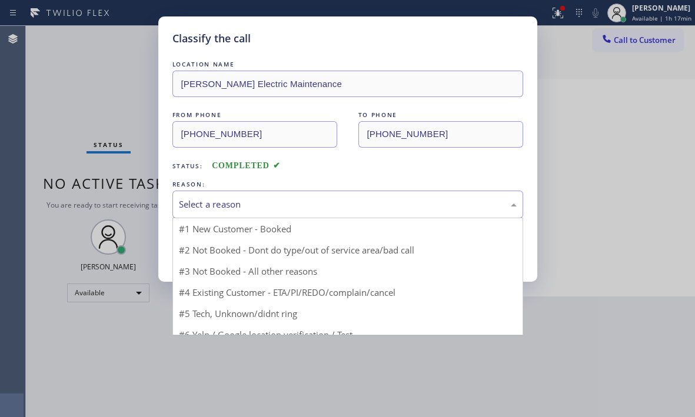
click at [310, 207] on div "Select a reason" at bounding box center [348, 205] width 338 height 14
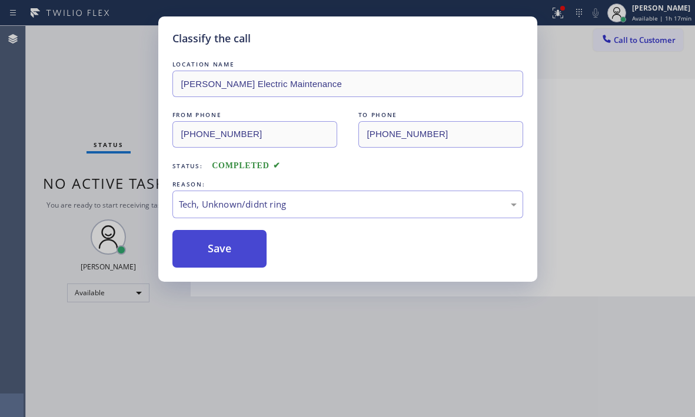
click at [216, 251] on button "Save" at bounding box center [220, 249] width 95 height 38
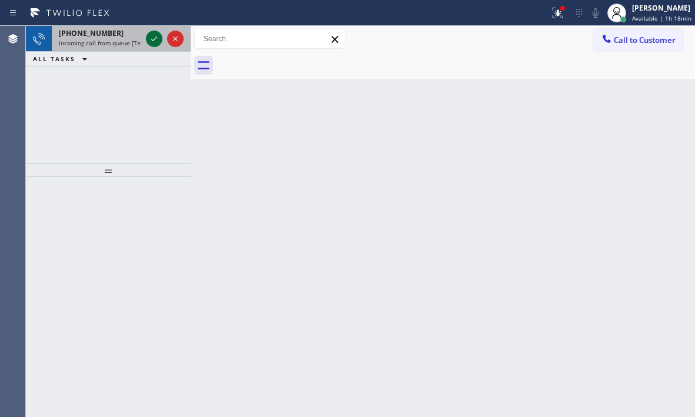
click at [153, 37] on icon at bounding box center [154, 39] width 14 height 14
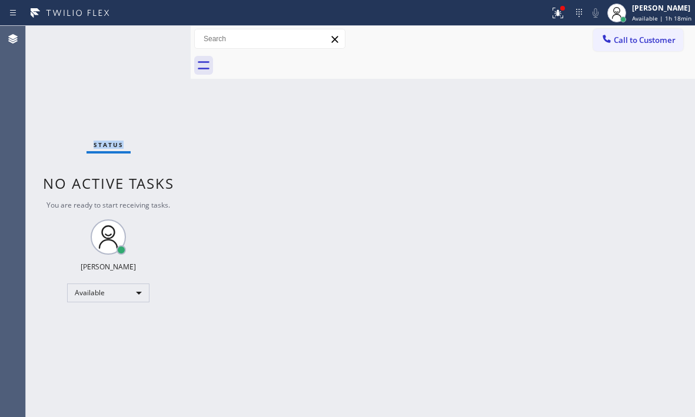
click at [153, 37] on div "Status No active tasks You are ready to start receiving tasks. [PERSON_NAME] Av…" at bounding box center [108, 222] width 165 height 392
click at [545, 7] on div at bounding box center [558, 13] width 26 height 14
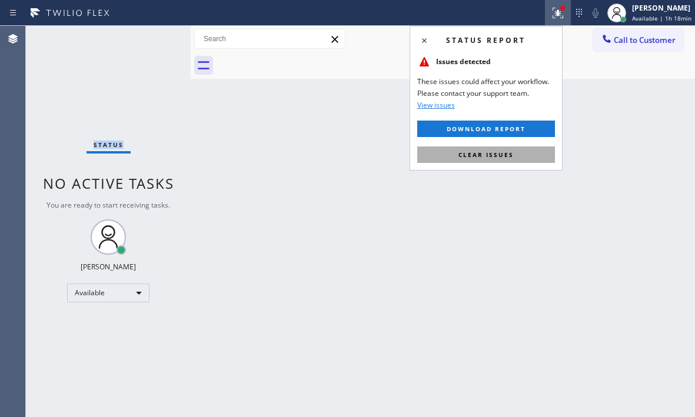
click at [480, 160] on button "Clear issues" at bounding box center [486, 155] width 138 height 16
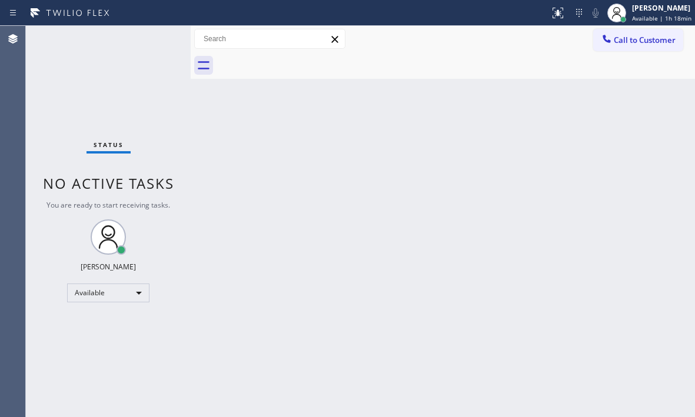
click at [135, 50] on div "Status No active tasks You are ready to start receiving tasks. [PERSON_NAME] Av…" at bounding box center [108, 222] width 165 height 392
click at [154, 48] on div "Status No active tasks You are ready to start receiving tasks. [PERSON_NAME] Av…" at bounding box center [108, 222] width 165 height 392
click at [157, 47] on div "Status No active tasks You are ready to start receiving tasks. [PERSON_NAME] Av…" at bounding box center [108, 222] width 165 height 392
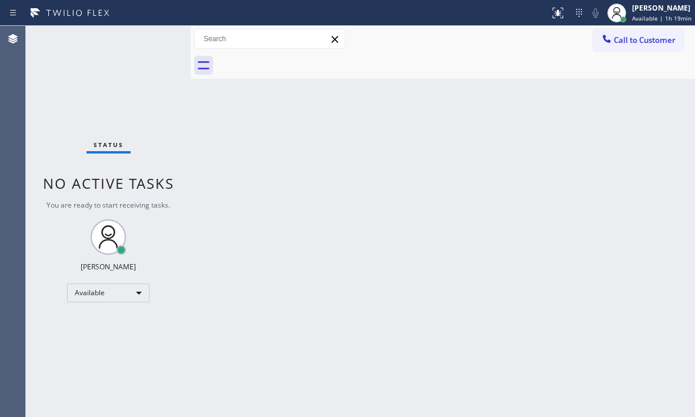
click at [158, 42] on div "Status No active tasks You are ready to start receiving tasks. [PERSON_NAME] Av…" at bounding box center [108, 222] width 165 height 392
click at [159, 41] on div "Status No active tasks You are ready to start receiving tasks. [PERSON_NAME] Av…" at bounding box center [108, 222] width 165 height 392
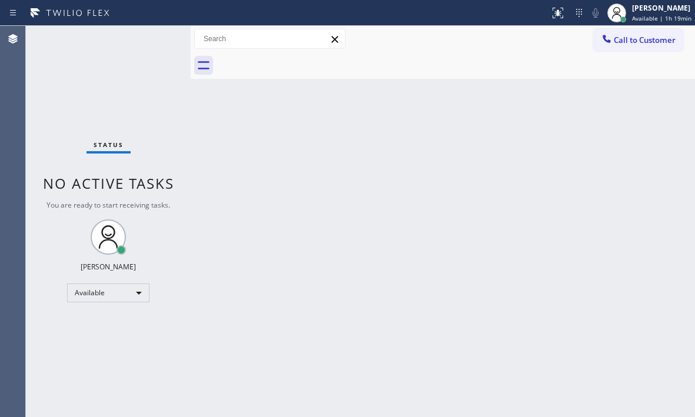
click at [158, 38] on div "Status No active tasks You are ready to start receiving tasks. [PERSON_NAME] Av…" at bounding box center [108, 222] width 165 height 392
click at [160, 42] on div "Status No active tasks You are ready to start receiving tasks. [PERSON_NAME] Av…" at bounding box center [108, 222] width 165 height 392
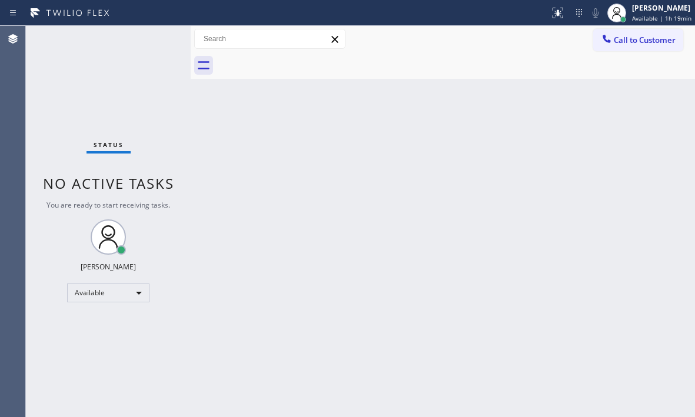
click at [160, 42] on div "Status No active tasks You are ready to start receiving tasks. [PERSON_NAME] Av…" at bounding box center [108, 222] width 165 height 392
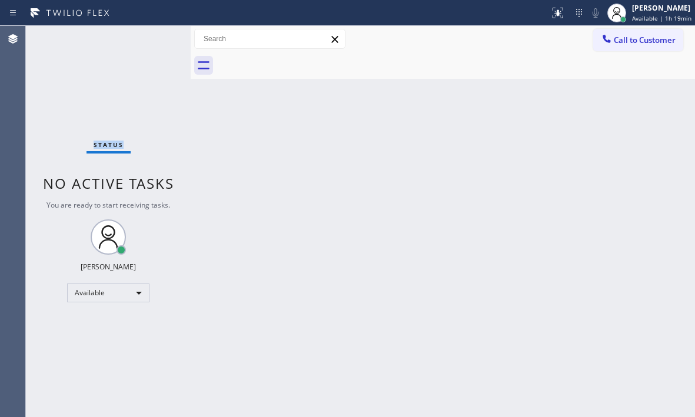
click at [160, 42] on div "Status No active tasks You are ready to start receiving tasks. [PERSON_NAME] Av…" at bounding box center [108, 222] width 165 height 392
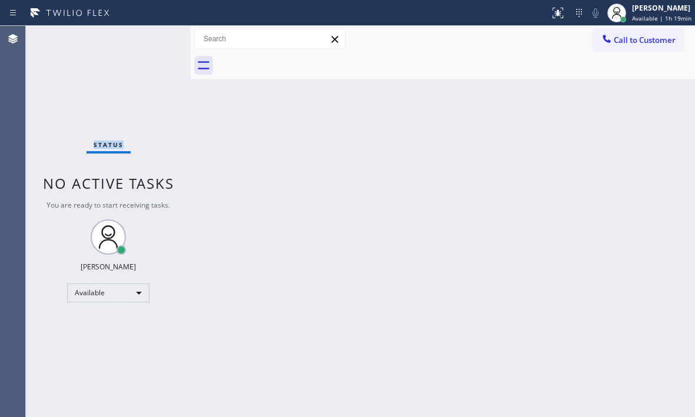
click at [160, 42] on div "Status No active tasks You are ready to start receiving tasks. [PERSON_NAME] Av…" at bounding box center [108, 222] width 165 height 392
click at [161, 41] on div "Status No active tasks You are ready to start receiving tasks. [PERSON_NAME] Av…" at bounding box center [108, 222] width 165 height 392
click at [146, 35] on div "Status No active tasks You are ready to start receiving tasks. [PERSON_NAME] Av…" at bounding box center [108, 222] width 165 height 392
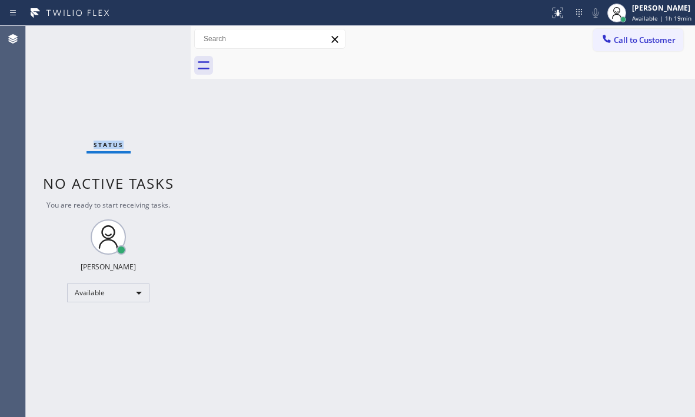
click at [146, 35] on div "Status No active tasks You are ready to start receiving tasks. [PERSON_NAME] Av…" at bounding box center [108, 222] width 165 height 392
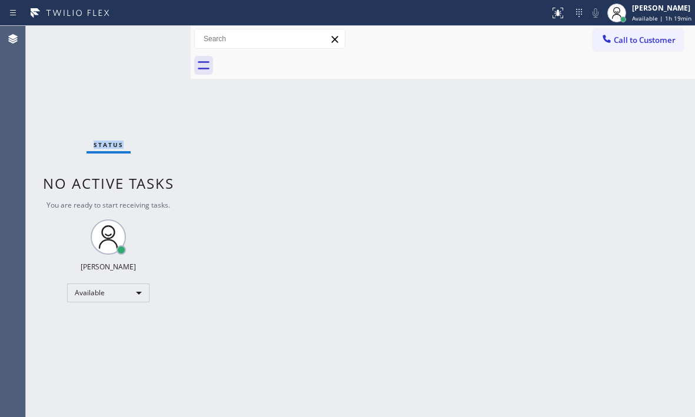
click at [146, 35] on div "Status No active tasks You are ready to start receiving tasks. [PERSON_NAME] Av…" at bounding box center [108, 222] width 165 height 392
click at [153, 37] on div "Status No active tasks You are ready to start receiving tasks. [PERSON_NAME] Av…" at bounding box center [108, 222] width 165 height 392
click at [151, 51] on div "Status No active tasks You are ready to start receiving tasks. [PERSON_NAME] Av…" at bounding box center [108, 222] width 165 height 392
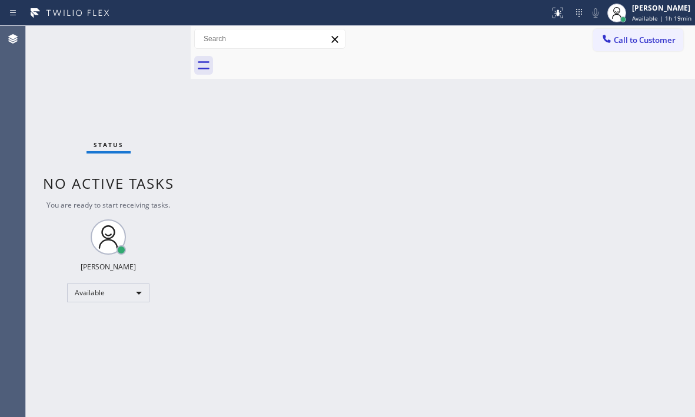
click at [151, 51] on div "Status No active tasks You are ready to start receiving tasks. [PERSON_NAME] Av…" at bounding box center [108, 222] width 165 height 392
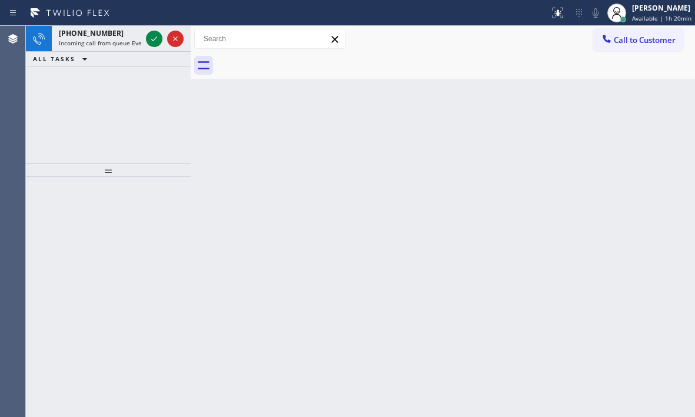
click at [153, 49] on div at bounding box center [165, 39] width 42 height 26
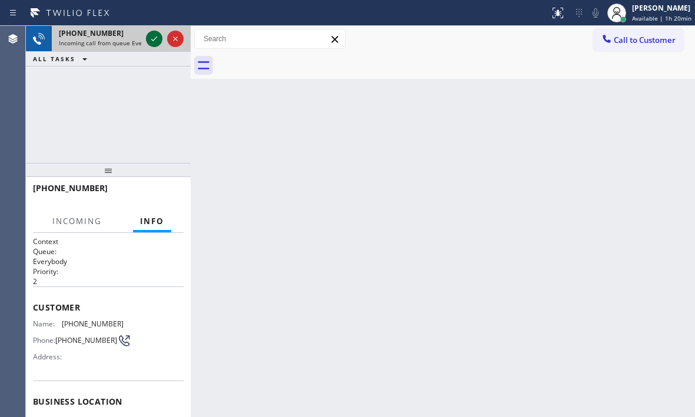
click at [157, 39] on icon at bounding box center [154, 39] width 14 height 14
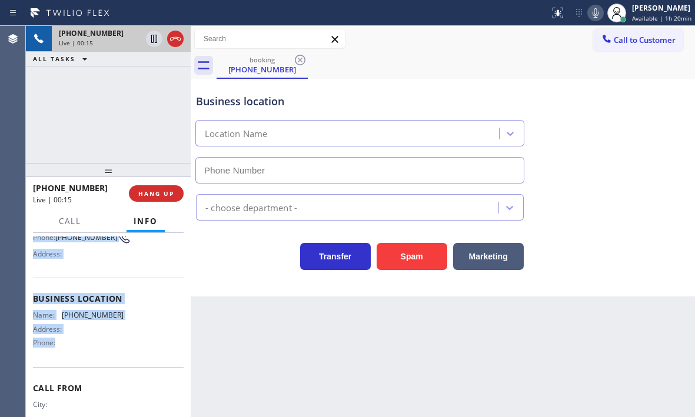
scroll to position [118, 0]
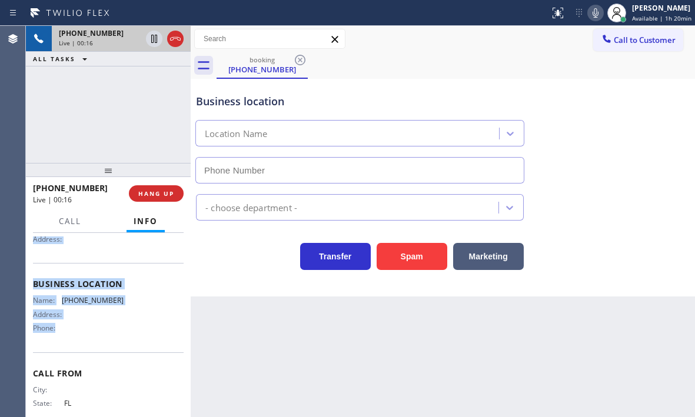
drag, startPoint x: 31, startPoint y: 303, endPoint x: 130, endPoint y: 332, distance: 103.2
click at [130, 332] on div "Context Queue: Everybody Priority: 2 Customer Name: [PHONE_NUMBER] Phone: [PHON…" at bounding box center [108, 325] width 165 height 184
copy div "Customer Name: [PHONE_NUMBER] Phone: [PHONE_NUMBER] Address: Business location …"
click at [153, 42] on icon at bounding box center [154, 39] width 6 height 8
click at [153, 40] on icon at bounding box center [154, 39] width 8 height 8
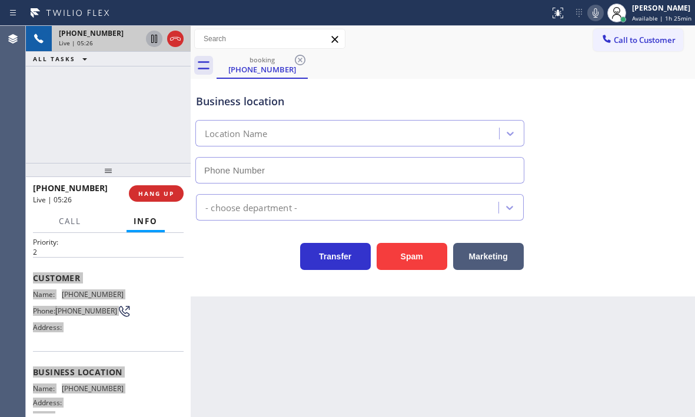
scroll to position [0, 0]
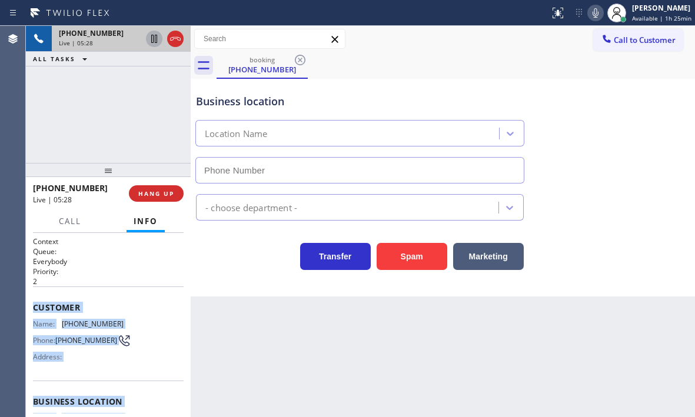
click at [114, 287] on div "Customer Name: [PHONE_NUMBER] Phone: [PHONE_NUMBER] Address:" at bounding box center [108, 334] width 151 height 94
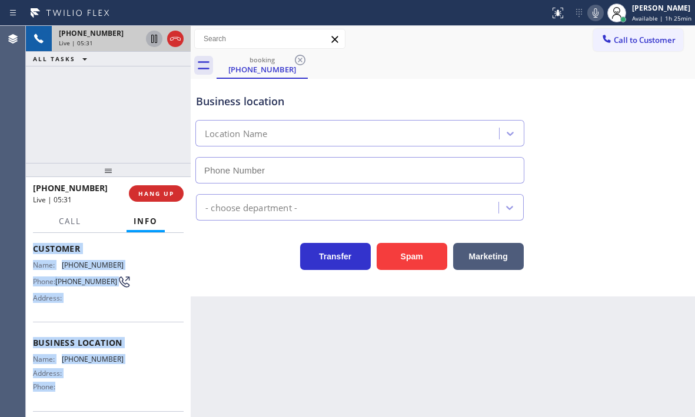
scroll to position [118, 0]
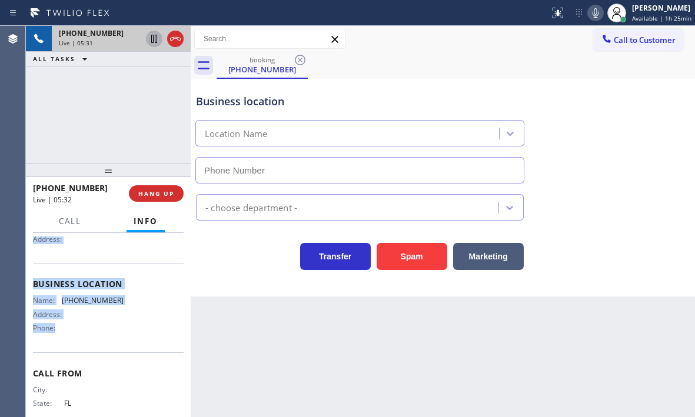
drag, startPoint x: 31, startPoint y: 306, endPoint x: 134, endPoint y: 354, distance: 113.0
click at [134, 354] on div "Context Queue: Everybody Priority: 2 Customer Name: [PHONE_NUMBER] Phone: [PHON…" at bounding box center [108, 325] width 165 height 184
copy div "Customer Name: [PHONE_NUMBER] Phone: [PHONE_NUMBER] Address: Business location …"
click at [173, 40] on icon at bounding box center [175, 39] width 11 height 4
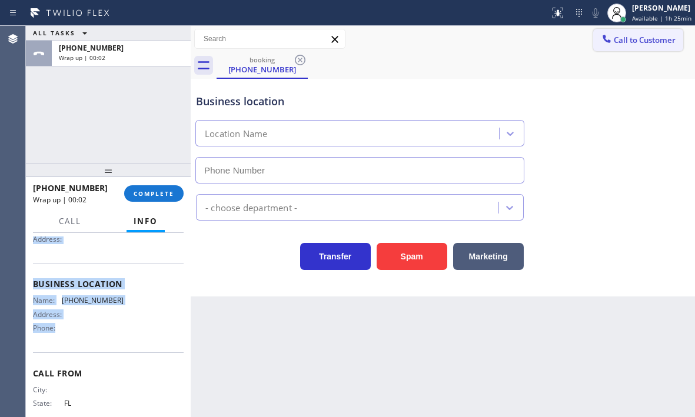
click at [647, 38] on span "Call to Customer" at bounding box center [645, 40] width 62 height 11
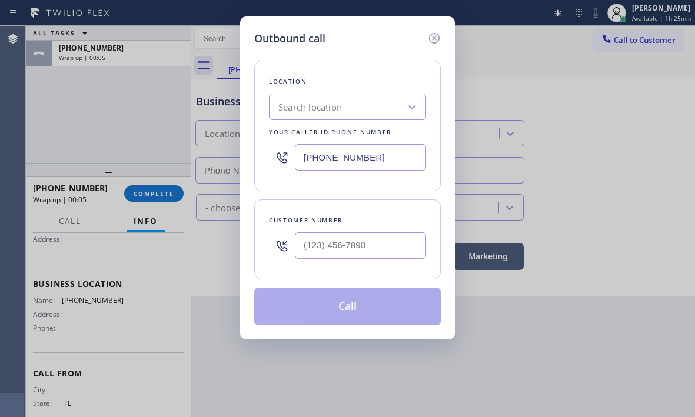
click at [384, 161] on input "[PHONE_NUMBER]" at bounding box center [360, 157] width 131 height 26
paste input "text"
type input "[PHONE_NUMBER]"
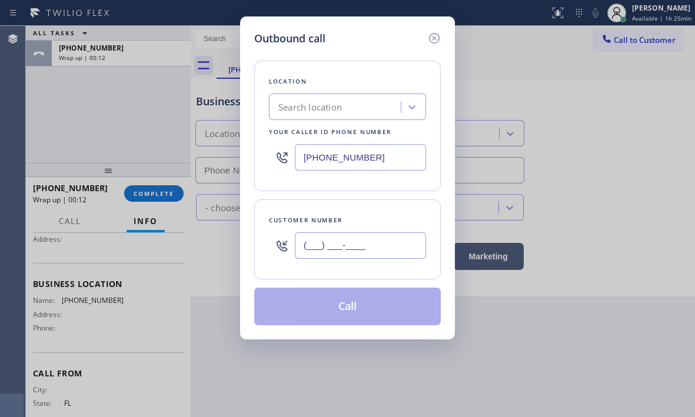
click at [370, 250] on input "(___) ___-____" at bounding box center [360, 246] width 131 height 26
paste input "786) 830-9387"
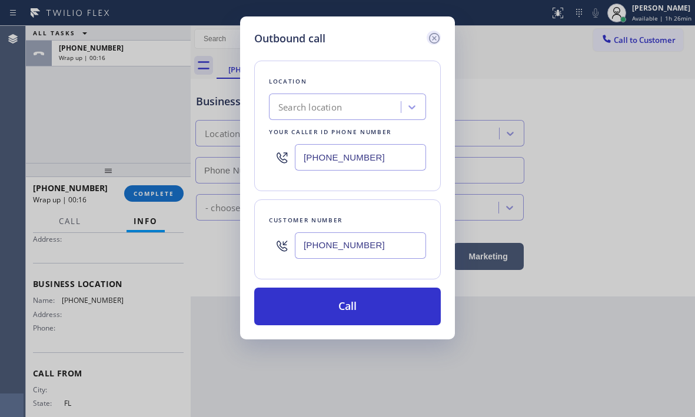
type input "[PHONE_NUMBER]"
click at [433, 37] on icon at bounding box center [434, 38] width 11 height 11
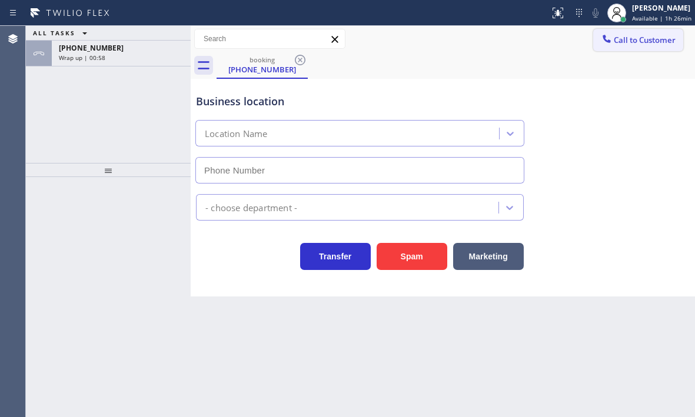
click at [615, 44] on span "Call to Customer" at bounding box center [645, 40] width 62 height 11
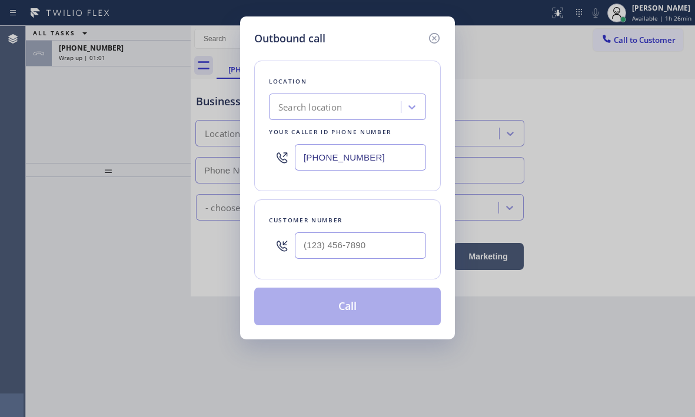
click at [387, 158] on input "[PHONE_NUMBER]" at bounding box center [360, 157] width 131 height 26
paste input "text"
type input "[PHONE_NUMBER]"
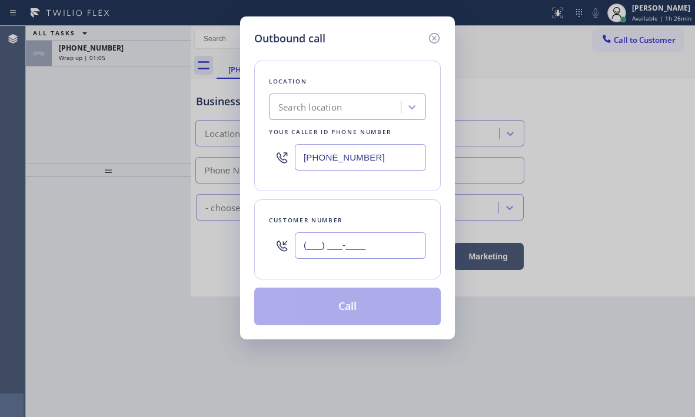
click at [374, 241] on input "(___) ___-____" at bounding box center [360, 246] width 131 height 26
paste input "786) 830-9387"
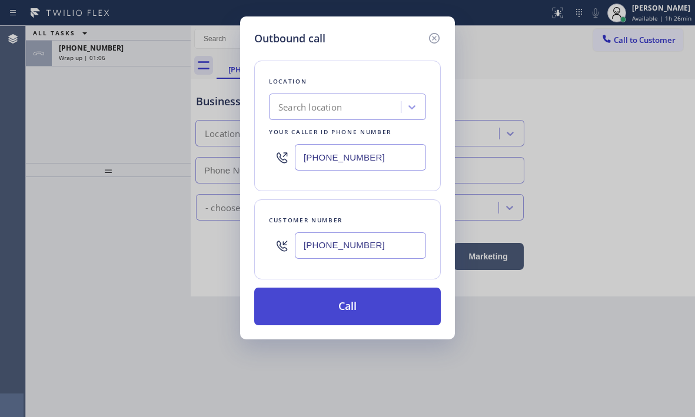
type input "[PHONE_NUMBER]"
click at [360, 304] on button "Call" at bounding box center [347, 307] width 187 height 38
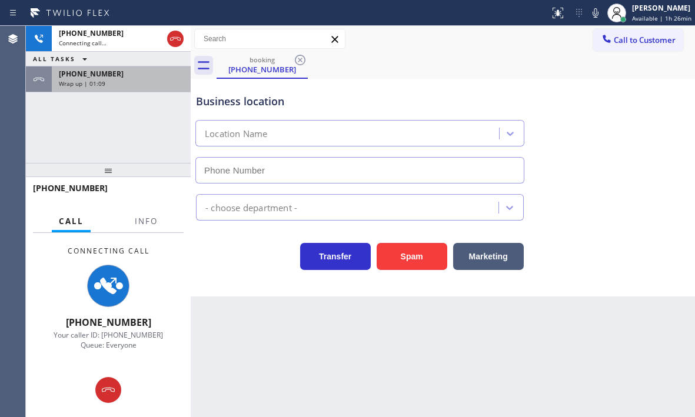
click at [126, 84] on div "Wrap up | 01:09" at bounding box center [121, 83] width 125 height 8
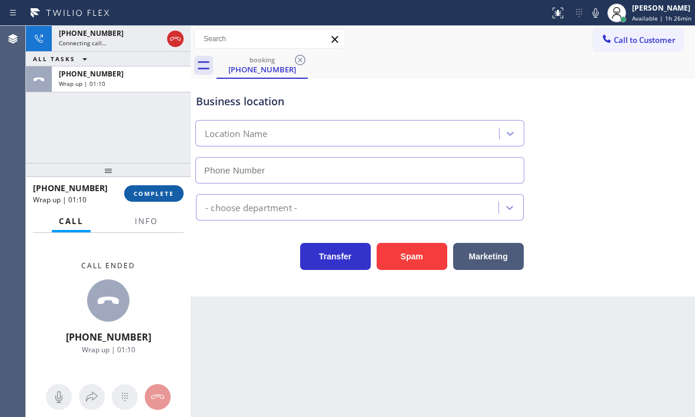
click at [157, 194] on span "COMPLETE" at bounding box center [154, 194] width 41 height 8
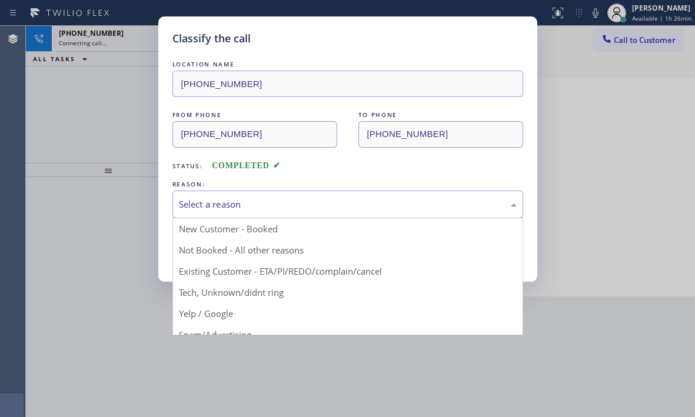
drag, startPoint x: 283, startPoint y: 194, endPoint x: 274, endPoint y: 211, distance: 19.0
click at [282, 194] on div "Select a reason" at bounding box center [348, 205] width 351 height 28
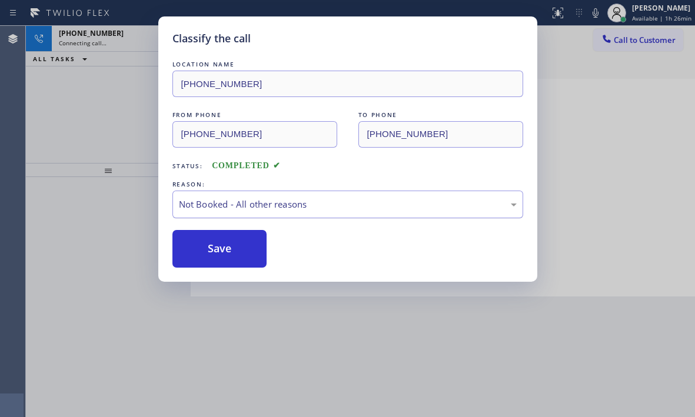
click at [242, 213] on div "Not Booked - All other reasons" at bounding box center [348, 205] width 351 height 28
click at [218, 239] on button "Save" at bounding box center [220, 249] width 95 height 38
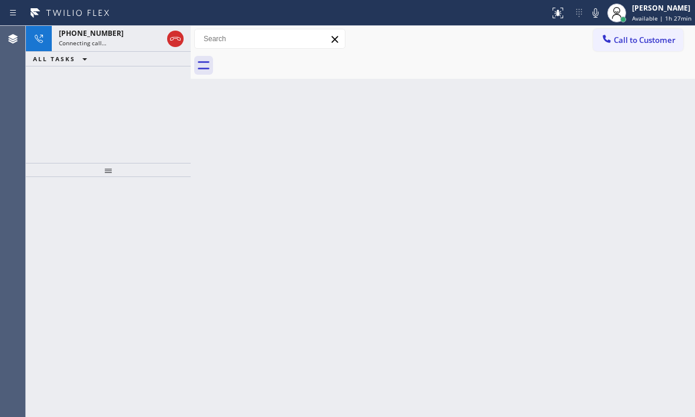
click at [74, 102] on div "+17868309387 Connecting call… ALL TASKS ALL TASKS ACTIVE TASKS TASKS IN WRAP UP" at bounding box center [108, 94] width 165 height 137
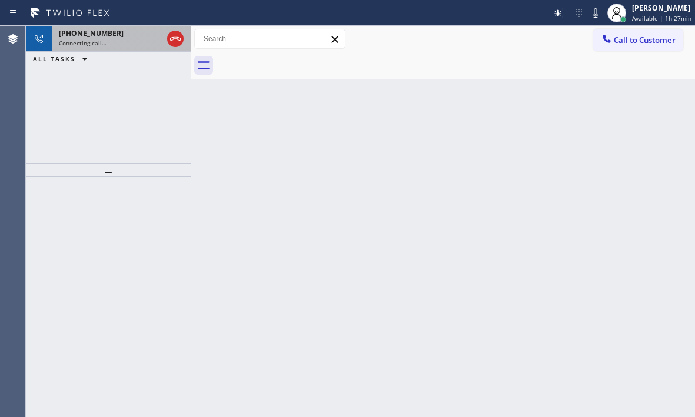
click at [137, 35] on div "[PHONE_NUMBER]" at bounding box center [111, 33] width 104 height 10
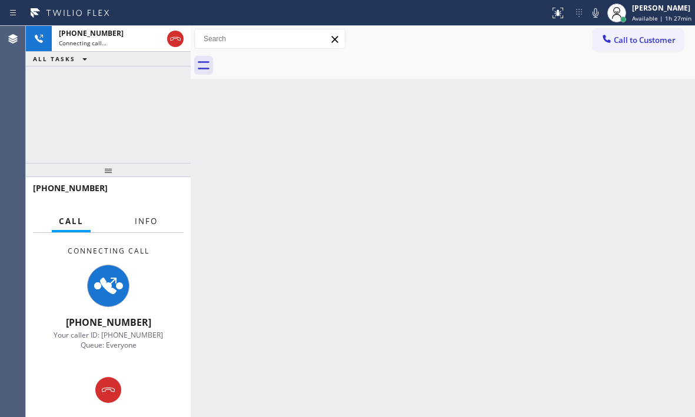
click at [144, 221] on span "Info" at bounding box center [146, 221] width 23 height 11
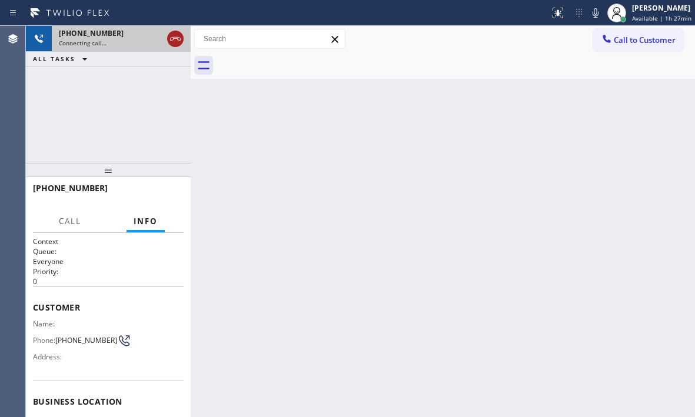
click at [174, 44] on icon at bounding box center [175, 39] width 14 height 14
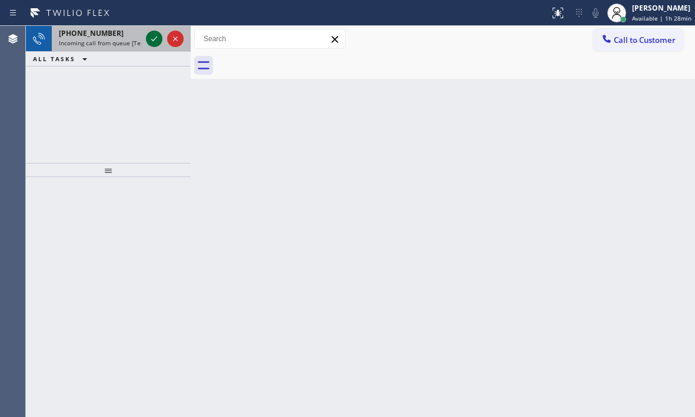
click at [158, 40] on icon at bounding box center [154, 39] width 14 height 14
click at [150, 38] on icon at bounding box center [154, 39] width 14 height 14
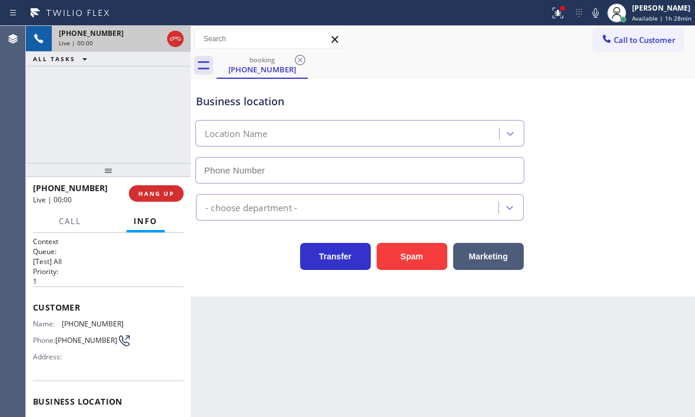
type input "(909) 637-4306"
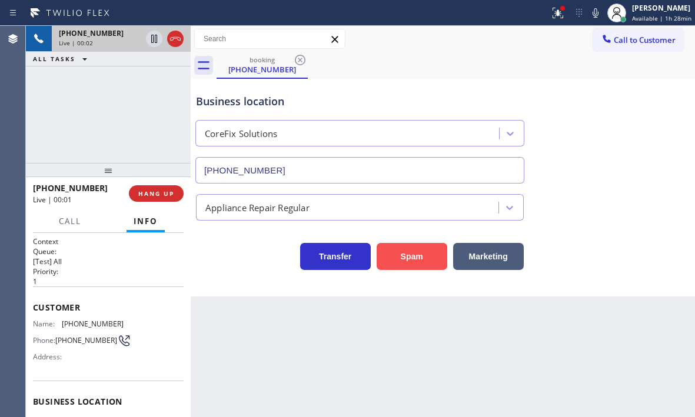
click at [409, 264] on button "Spam" at bounding box center [412, 256] width 71 height 27
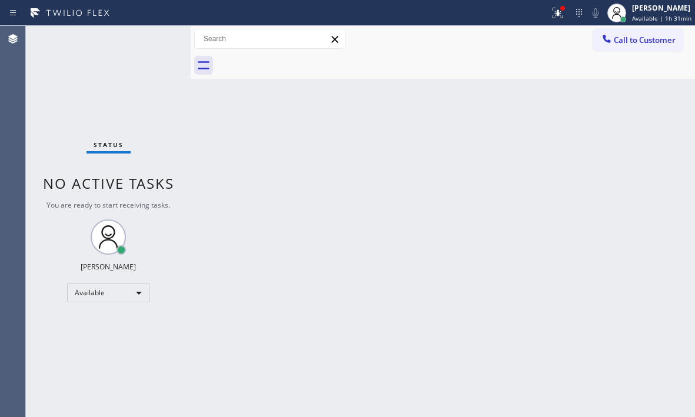
click at [156, 45] on div "Status No active tasks You are ready to start receiving tasks. [PERSON_NAME] Av…" at bounding box center [108, 222] width 165 height 392
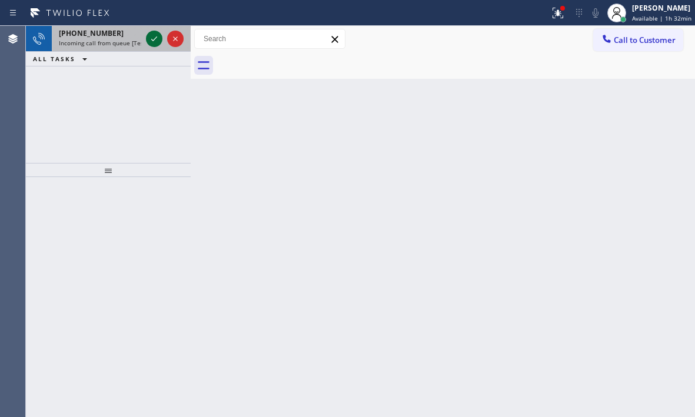
click at [157, 41] on icon at bounding box center [154, 39] width 14 height 14
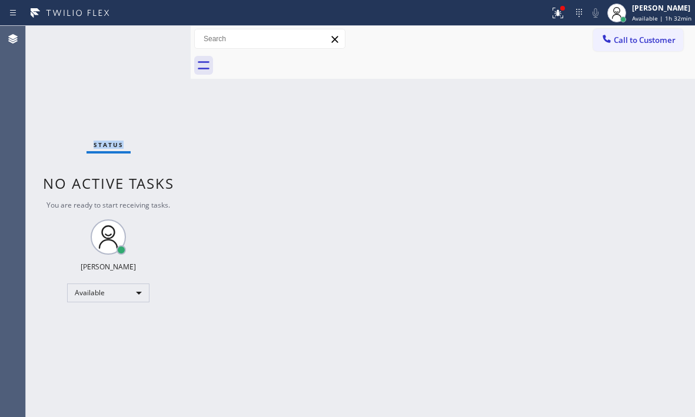
click at [157, 41] on div "Status No active tasks You are ready to start receiving tasks. [PERSON_NAME] Av…" at bounding box center [108, 222] width 165 height 392
click at [154, 35] on div "Status No active tasks You are ready to start receiving tasks. [PERSON_NAME] Av…" at bounding box center [108, 222] width 165 height 392
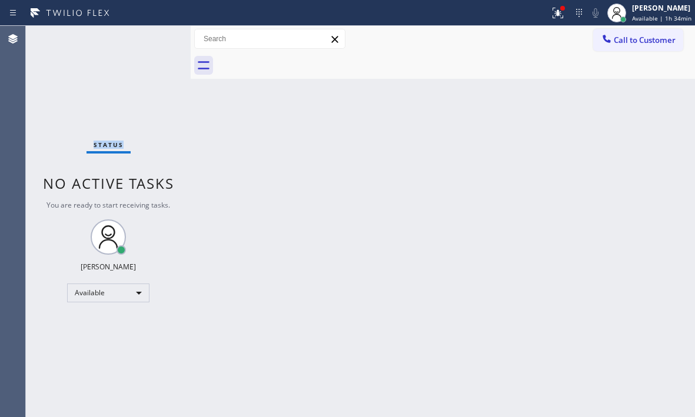
click at [154, 36] on div "Status No active tasks You are ready to start receiving tasks. [PERSON_NAME] Av…" at bounding box center [108, 222] width 165 height 392
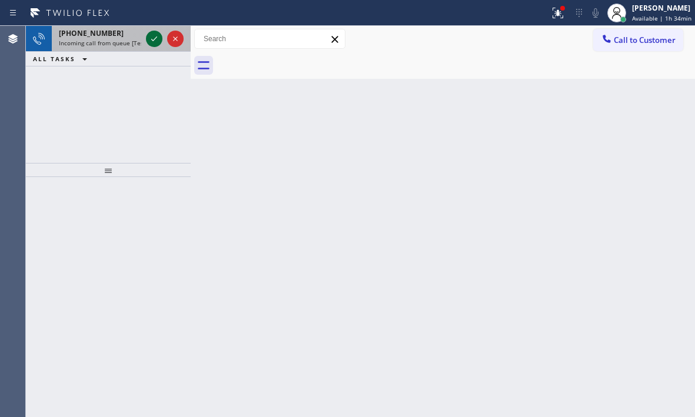
click at [154, 36] on icon at bounding box center [154, 39] width 14 height 14
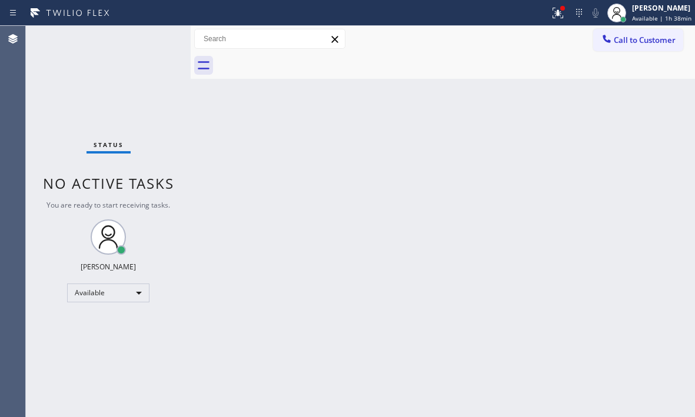
click at [152, 35] on div "Status No active tasks You are ready to start receiving tasks. [PERSON_NAME] Av…" at bounding box center [108, 222] width 165 height 392
click at [552, 18] on icon at bounding box center [558, 13] width 14 height 14
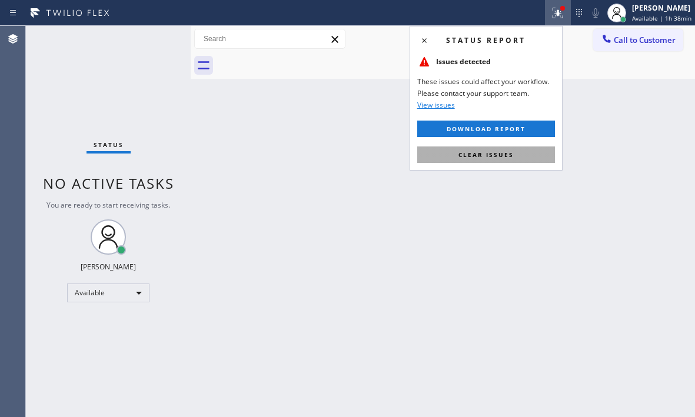
click at [521, 160] on button "Clear issues" at bounding box center [486, 155] width 138 height 16
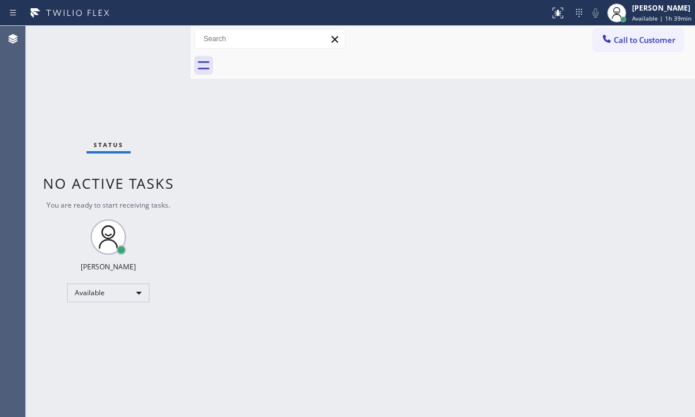
click at [152, 38] on div "Status No active tasks You are ready to start receiving tasks. [PERSON_NAME] Av…" at bounding box center [108, 222] width 165 height 392
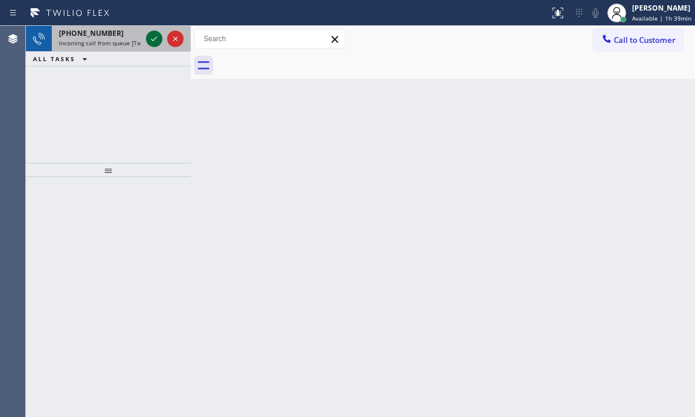
click at [154, 39] on icon at bounding box center [154, 39] width 14 height 14
click at [154, 44] on icon at bounding box center [154, 39] width 14 height 14
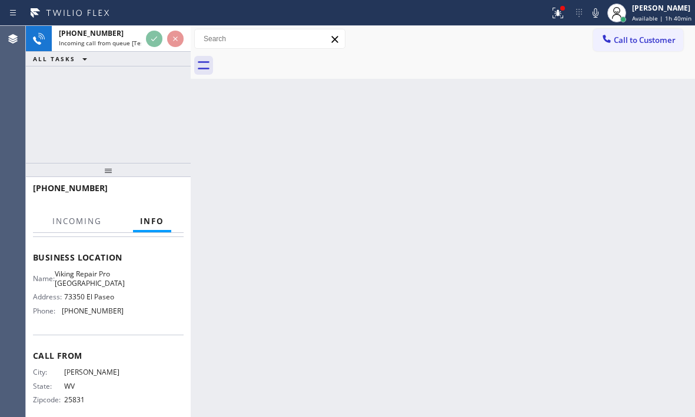
scroll to position [158, 0]
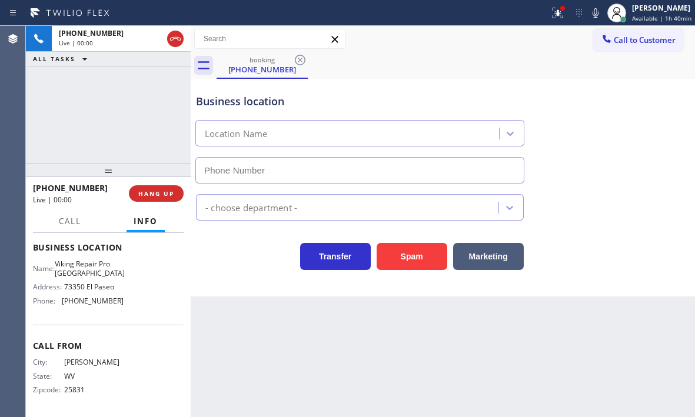
type input "(760) 330-2686"
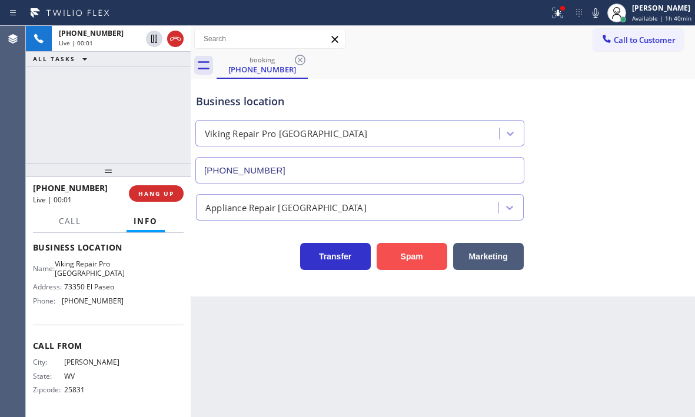
click at [406, 258] on button "Spam" at bounding box center [412, 256] width 71 height 27
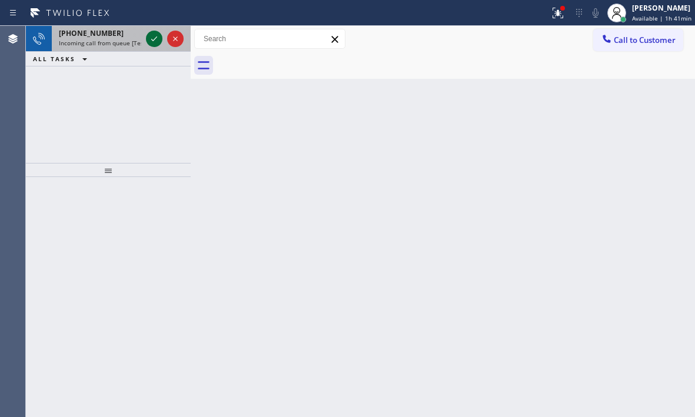
click at [151, 36] on icon at bounding box center [154, 39] width 14 height 14
click at [155, 35] on icon at bounding box center [154, 39] width 14 height 14
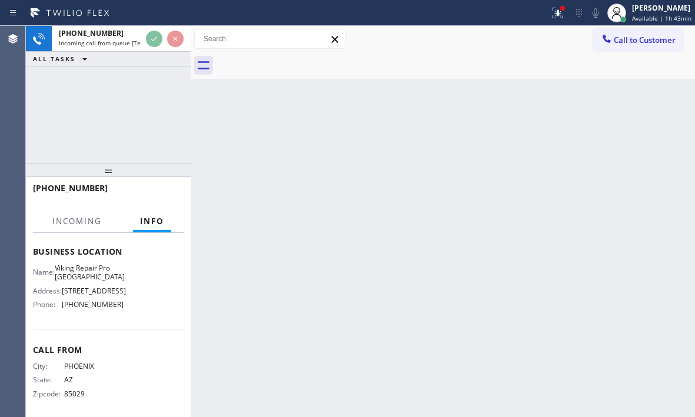
scroll to position [186, 0]
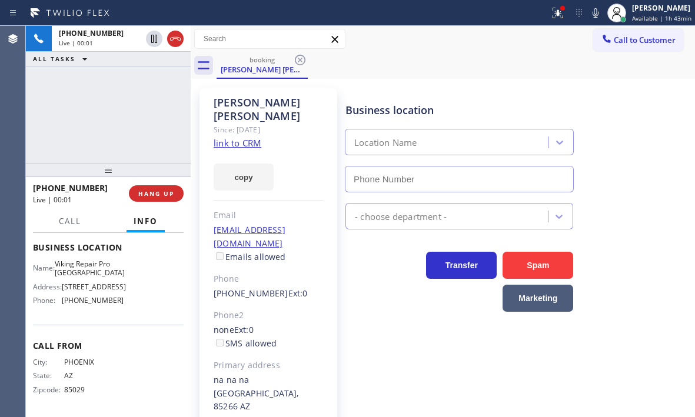
type input "(602) 932-0903"
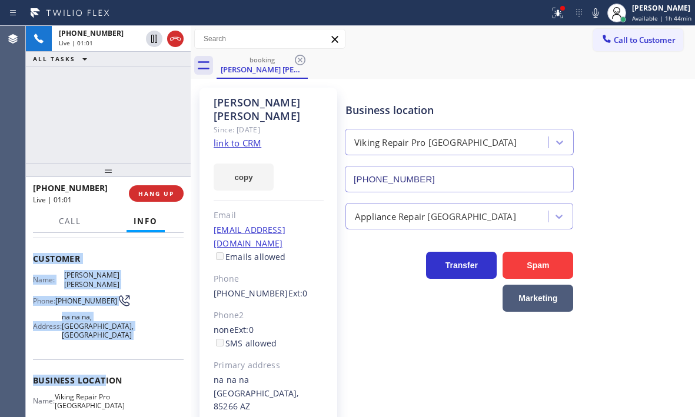
scroll to position [167, 0]
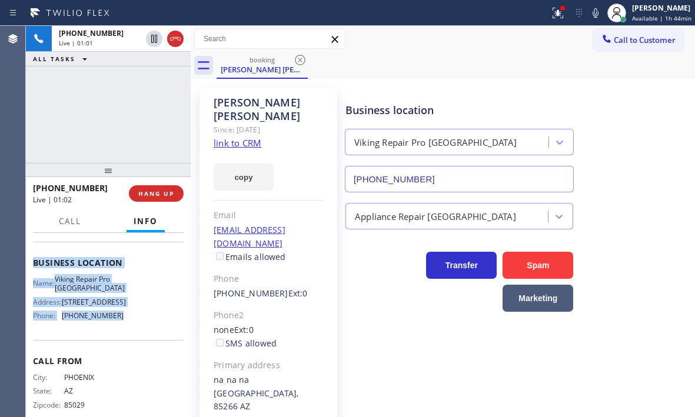
drag, startPoint x: 30, startPoint y: 235, endPoint x: 134, endPoint y: 326, distance: 138.1
click at [134, 326] on div "Context Queue: [Test] All Priority: 2 Customer Name: Shelyn SAL Phone: (602) 55…" at bounding box center [108, 325] width 165 height 184
copy div "Customer Name: Shelyn SAL Phone: (602) 550-6501 Address: na na na, Scottsdale, …"
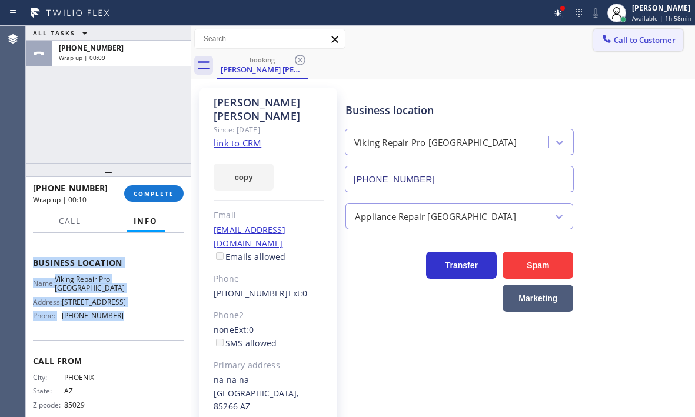
click at [654, 43] on span "Call to Customer" at bounding box center [645, 40] width 62 height 11
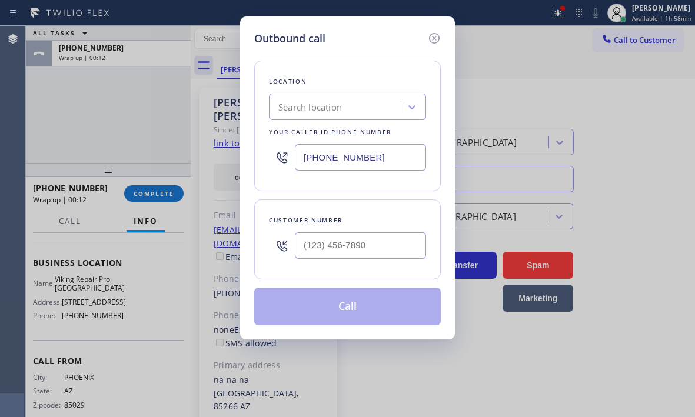
click at [379, 156] on input "[PHONE_NUMBER]" at bounding box center [360, 157] width 131 height 26
paste input "602) 932-0903"
type input "(602) 932-0903"
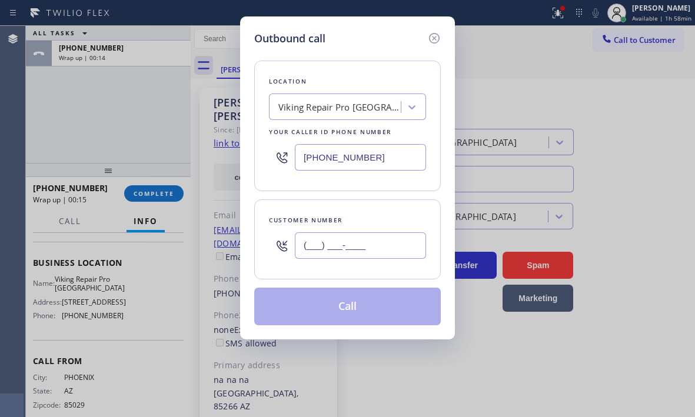
click at [355, 240] on input "(___) ___-____" at bounding box center [360, 246] width 131 height 26
paste input "602) 550-6501"
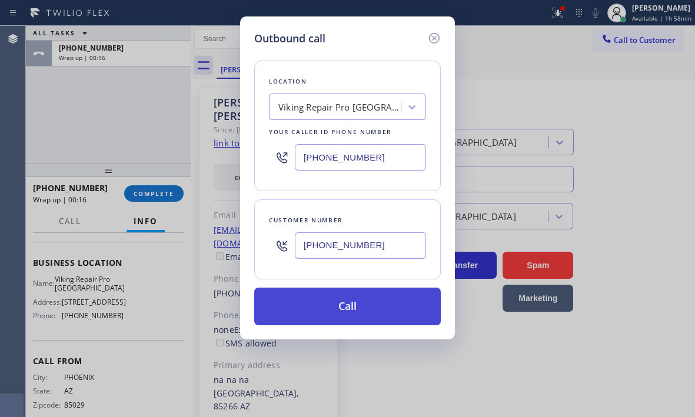
type input "(602) 550-6501"
click at [347, 303] on button "Call" at bounding box center [347, 307] width 187 height 38
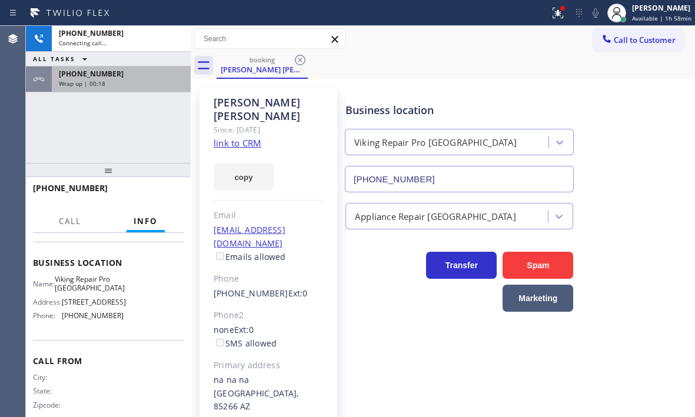
click at [148, 78] on div "+16025506501" at bounding box center [121, 74] width 125 height 10
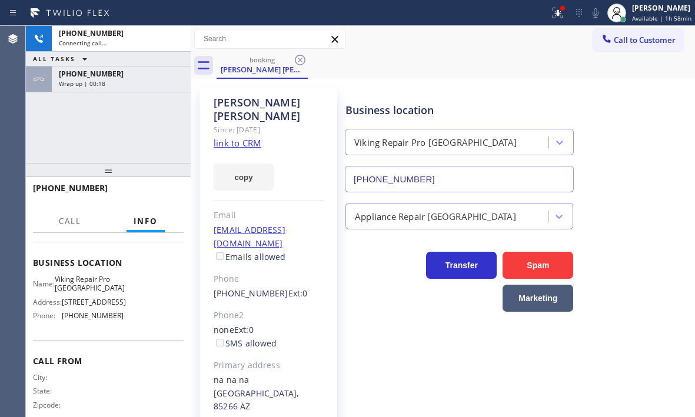
scroll to position [167, 0]
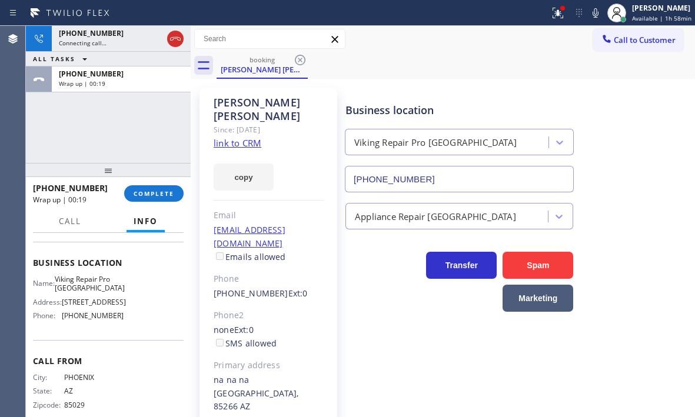
click at [159, 193] on span "COMPLETE" at bounding box center [154, 194] width 41 height 8
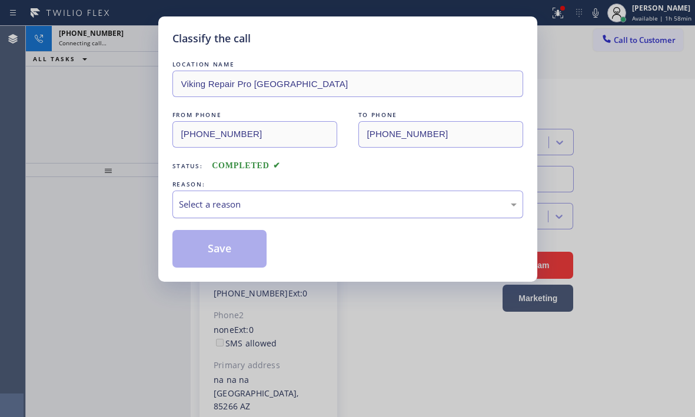
click at [310, 216] on div "Select a reason" at bounding box center [348, 205] width 351 height 28
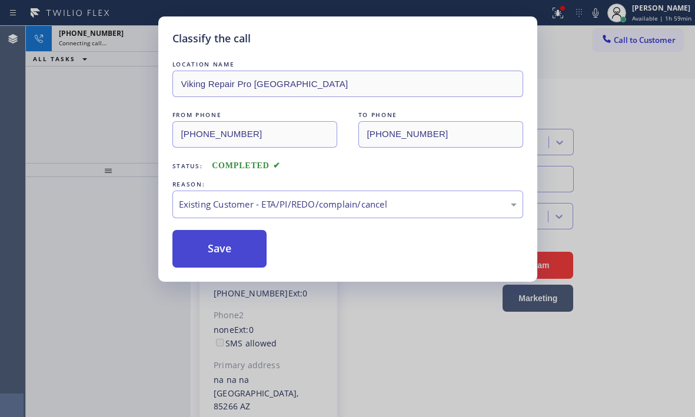
drag, startPoint x: 223, startPoint y: 256, endPoint x: 230, endPoint y: 256, distance: 6.5
click at [224, 256] on button "Save" at bounding box center [220, 249] width 95 height 38
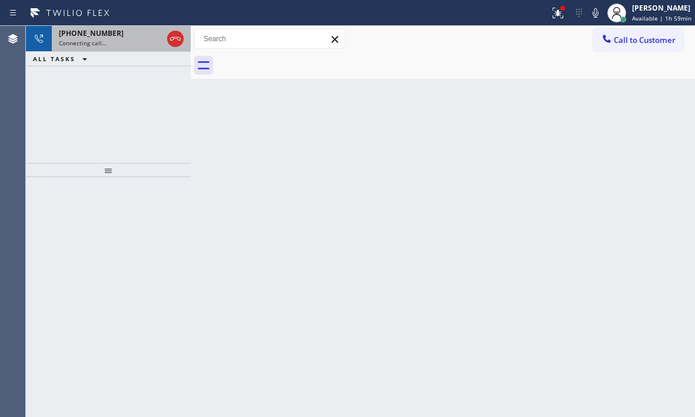
click at [115, 37] on div "+16025506501" at bounding box center [111, 33] width 104 height 10
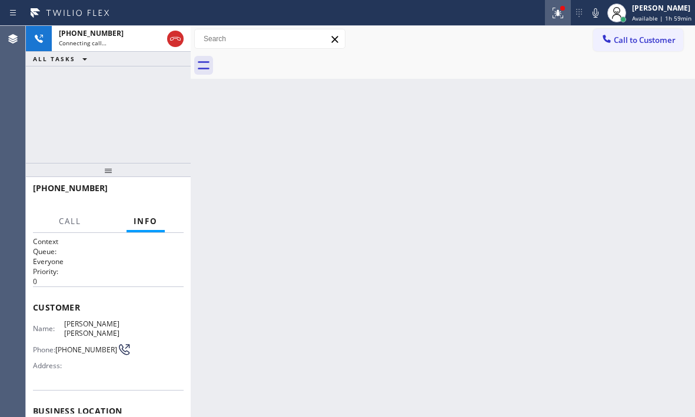
click at [551, 14] on icon at bounding box center [558, 13] width 14 height 14
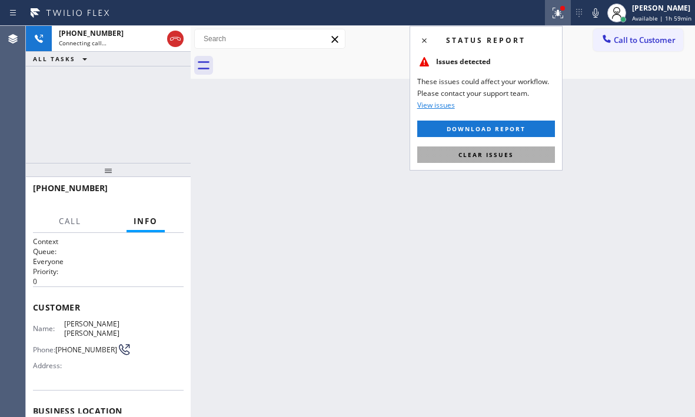
click at [476, 158] on span "Clear issues" at bounding box center [486, 155] width 55 height 8
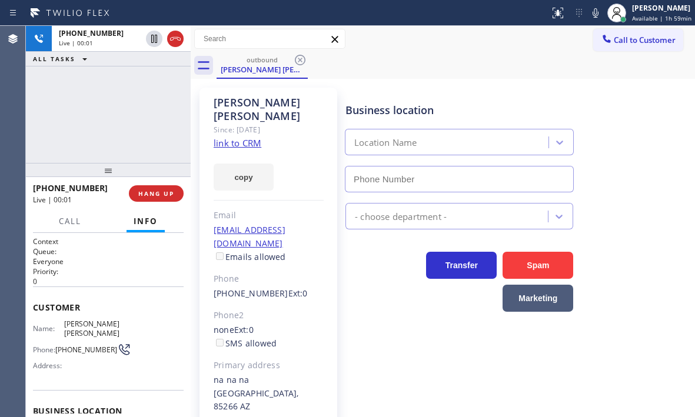
type input "(602) 932-0903"
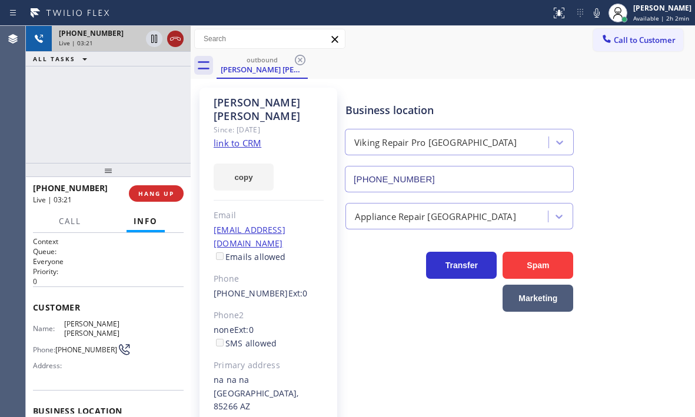
click at [175, 43] on icon at bounding box center [175, 39] width 14 height 14
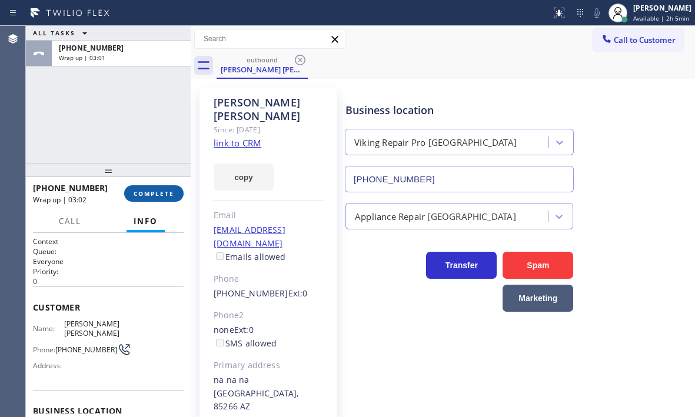
click at [153, 198] on button "COMPLETE" at bounding box center [153, 193] width 59 height 16
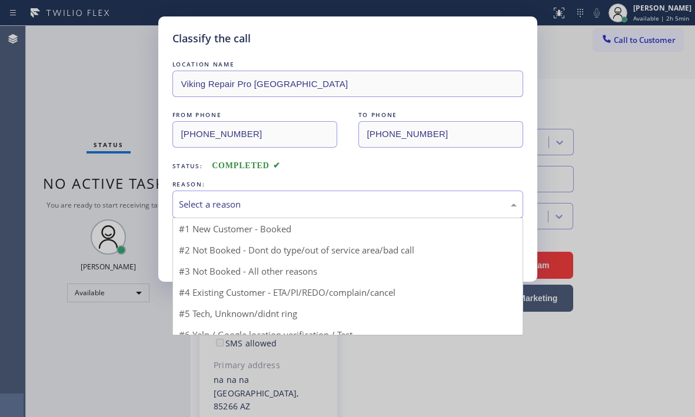
click at [236, 207] on div "Select a reason" at bounding box center [348, 205] width 338 height 14
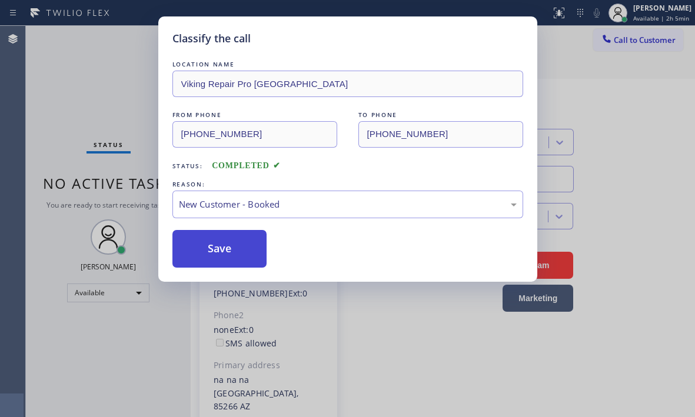
click at [203, 237] on button "Save" at bounding box center [220, 249] width 95 height 38
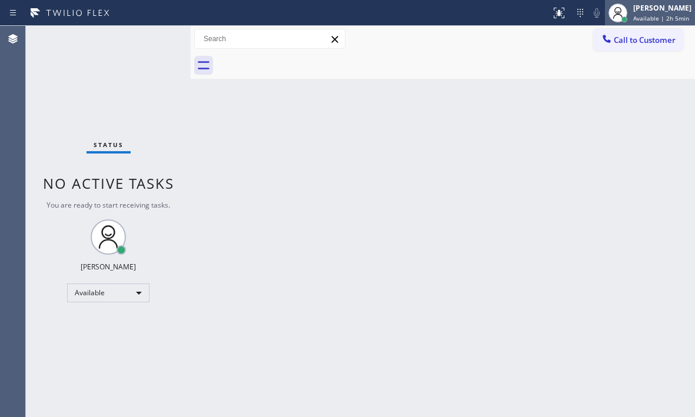
click at [638, 18] on span "Available | 2h 5min" at bounding box center [662, 18] width 56 height 8
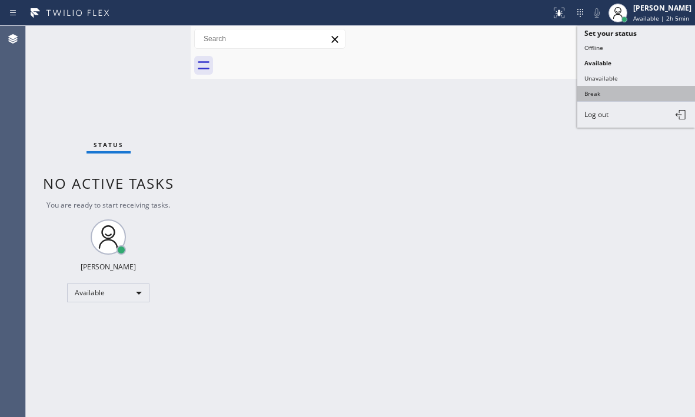
click at [600, 97] on button "Break" at bounding box center [637, 93] width 118 height 15
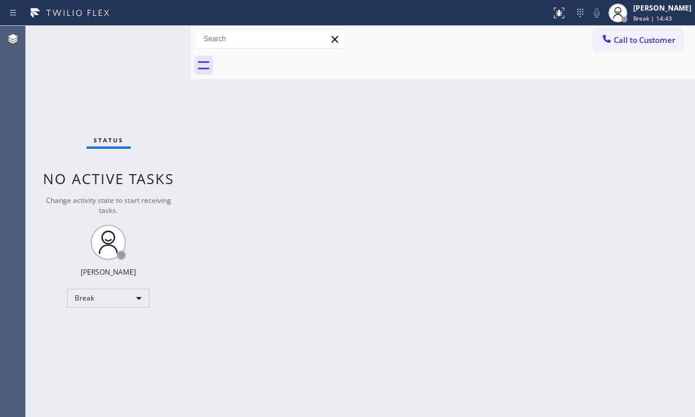
click at [120, 82] on div "Status No active tasks Change activity state to start receiving tasks. Judy Mae…" at bounding box center [108, 222] width 165 height 392
click at [133, 294] on div "Break" at bounding box center [108, 298] width 82 height 19
click at [114, 328] on li "Available" at bounding box center [108, 330] width 80 height 14
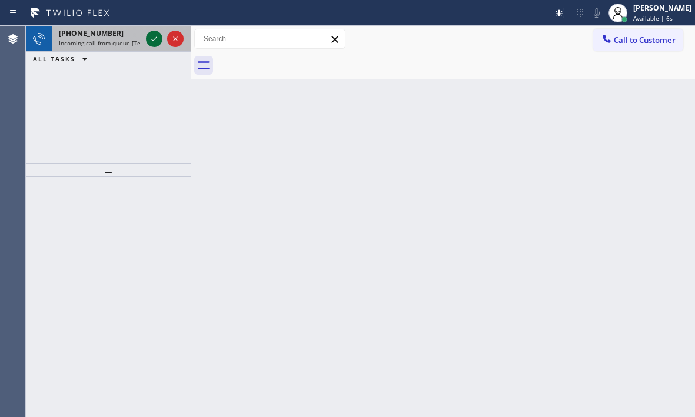
click at [148, 34] on icon at bounding box center [154, 39] width 14 height 14
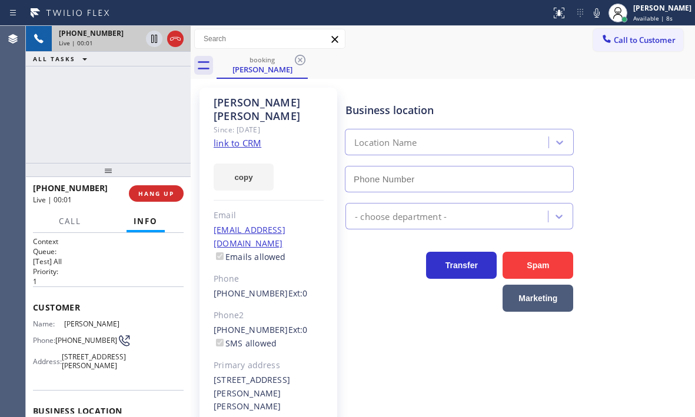
type input "(805) 222-7797"
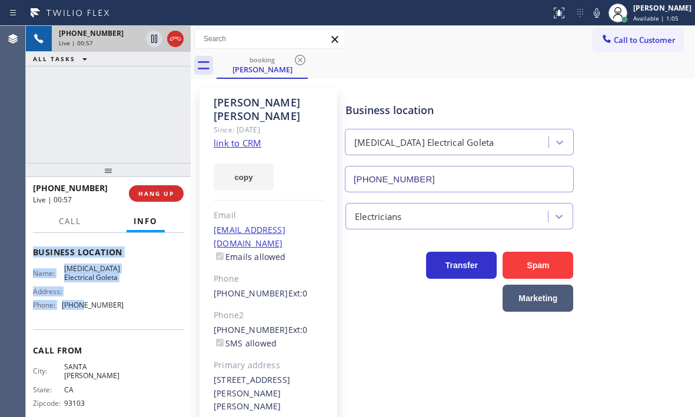
scroll to position [177, 0]
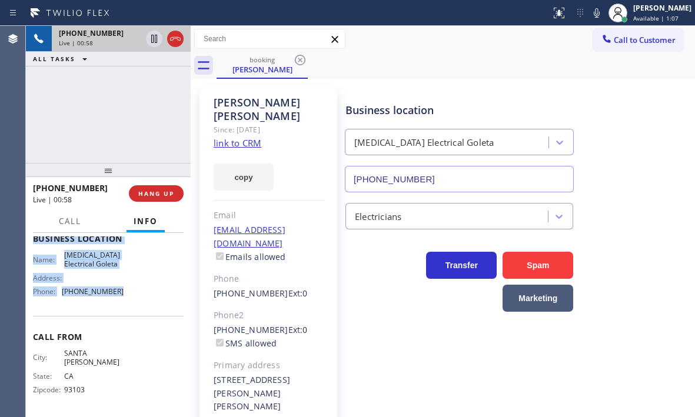
drag, startPoint x: 33, startPoint y: 303, endPoint x: 130, endPoint y: 316, distance: 98.1
click at [128, 319] on div "Context Queue: [Test] All Priority: 1 Customer Name: David Chong Phone: (805) 4…" at bounding box center [108, 239] width 151 height 350
copy div "Customer Name: David Chong Phone: (805) 453-7613 Address: 1086 Garcia Rd, Santa…"
click at [157, 41] on icon at bounding box center [154, 39] width 6 height 8
click at [155, 39] on icon at bounding box center [154, 39] width 14 height 14
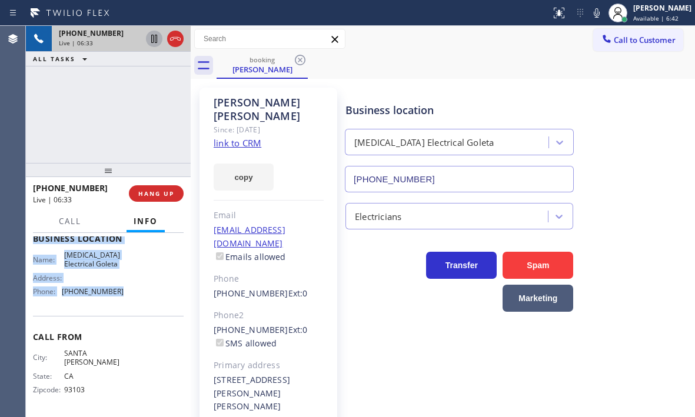
click at [154, 42] on icon at bounding box center [154, 39] width 14 height 14
click at [154, 39] on icon at bounding box center [154, 39] width 8 height 8
click at [185, 38] on div at bounding box center [165, 39] width 42 height 26
click at [175, 40] on icon at bounding box center [175, 39] width 14 height 14
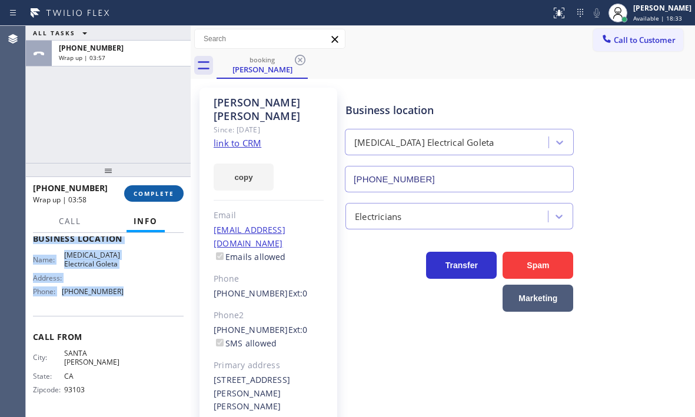
click at [152, 190] on span "COMPLETE" at bounding box center [154, 194] width 41 height 8
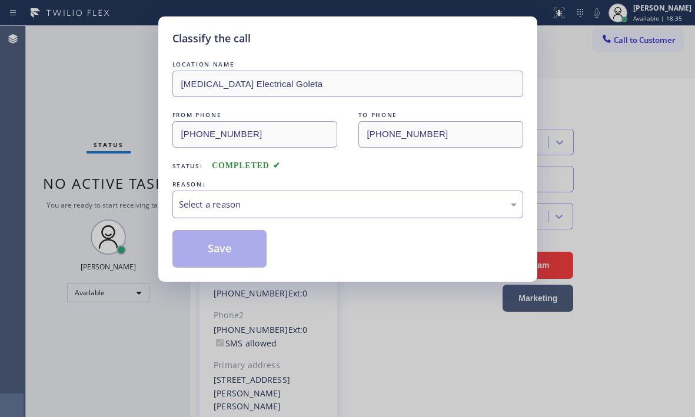
click at [333, 203] on div "Select a reason" at bounding box center [348, 205] width 338 height 14
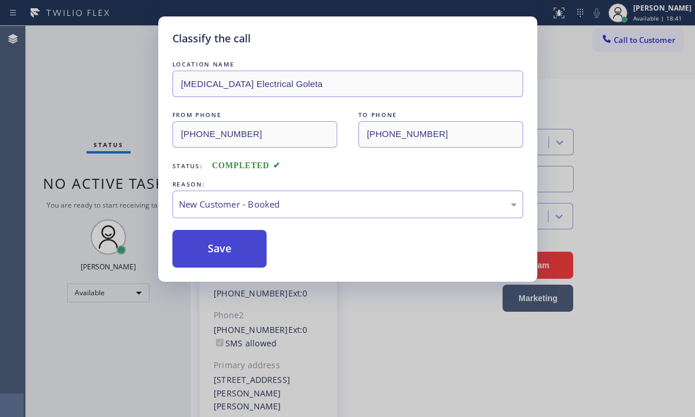
click at [223, 242] on button "Save" at bounding box center [220, 249] width 95 height 38
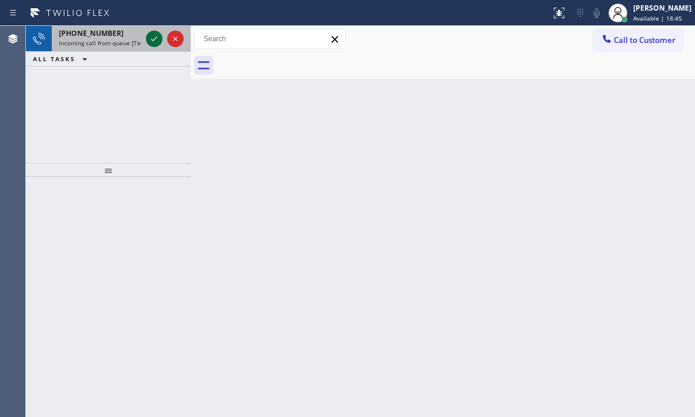
click at [150, 34] on icon at bounding box center [154, 39] width 14 height 14
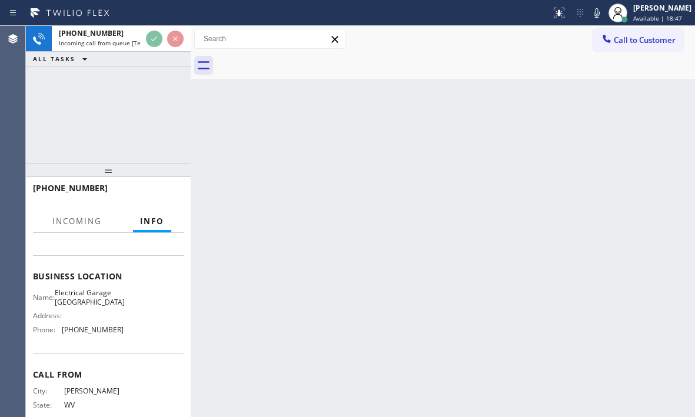
scroll to position [158, 0]
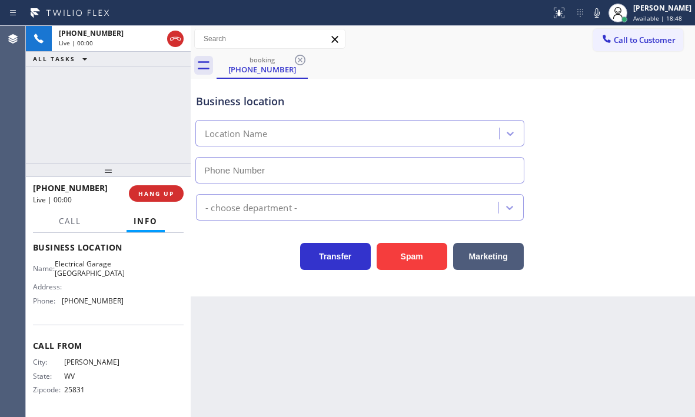
type input "(213) 348-6148"
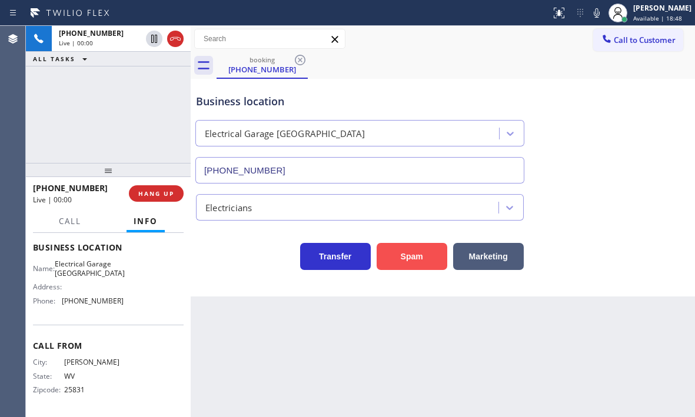
click at [407, 257] on button "Spam" at bounding box center [412, 256] width 71 height 27
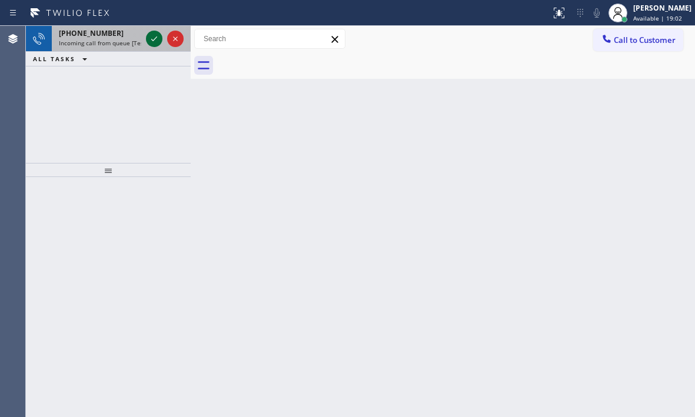
click at [155, 41] on icon at bounding box center [154, 39] width 14 height 14
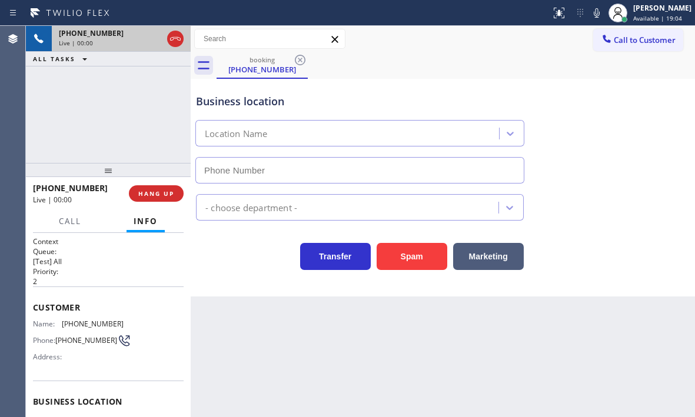
type input "(213) 344-0758"
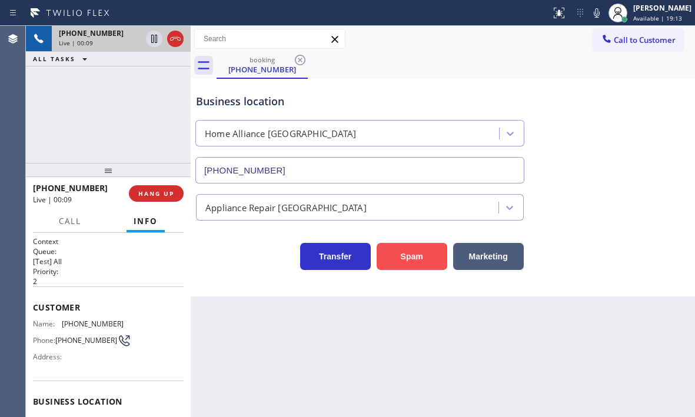
click at [401, 258] on button "Spam" at bounding box center [412, 256] width 71 height 27
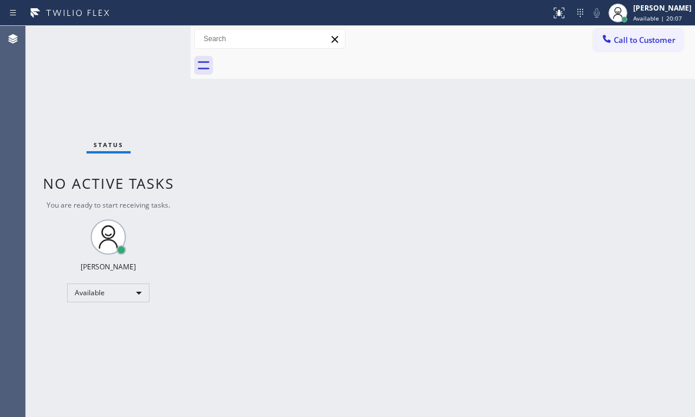
click at [144, 41] on div "Status No active tasks You are ready to start receiving tasks. [PERSON_NAME] Av…" at bounding box center [108, 222] width 165 height 392
click at [145, 40] on div "Status No active tasks You are ready to start receiving tasks. [PERSON_NAME] Av…" at bounding box center [108, 222] width 165 height 392
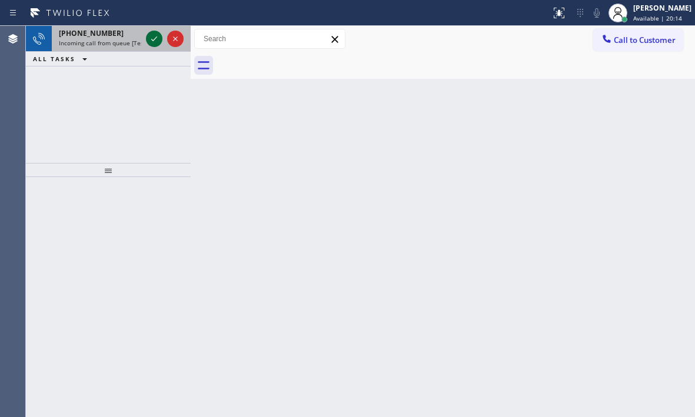
click at [159, 41] on icon at bounding box center [154, 39] width 14 height 14
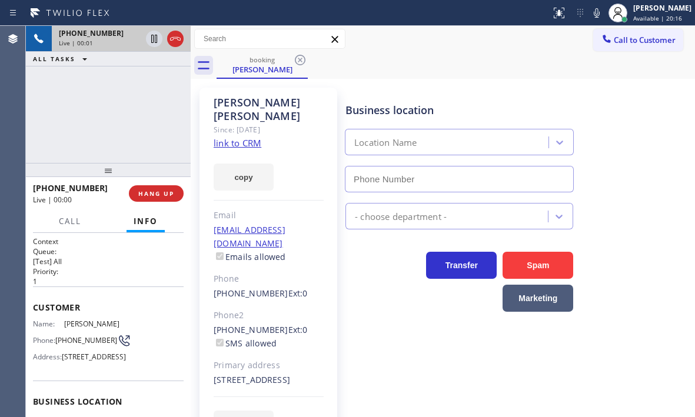
type input "(315) 687-8976"
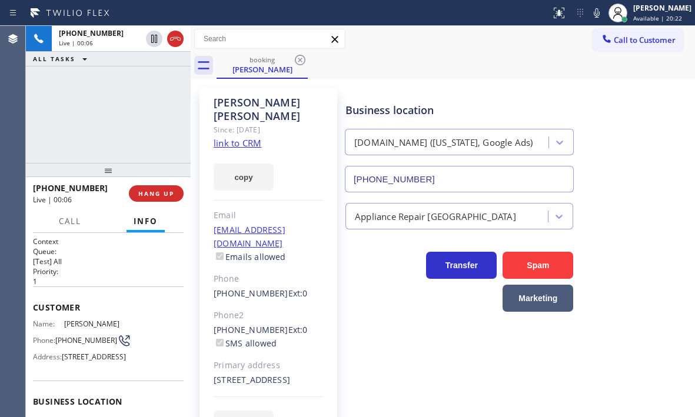
click at [245, 137] on link "link to CRM" at bounding box center [238, 143] width 48 height 12
click at [151, 40] on icon at bounding box center [154, 39] width 14 height 14
click at [155, 40] on icon at bounding box center [154, 39] width 8 height 8
click at [174, 39] on icon at bounding box center [175, 39] width 14 height 14
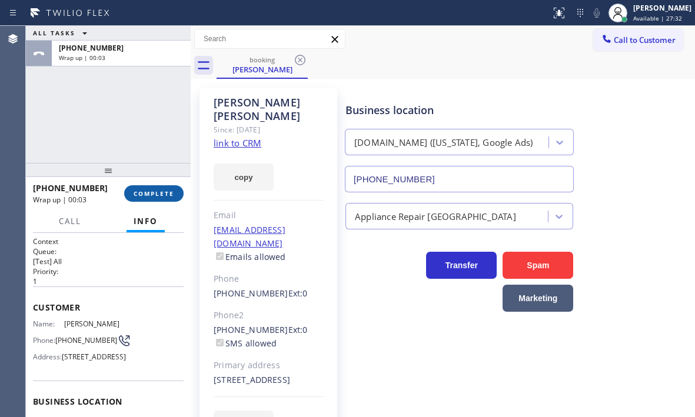
click at [160, 198] on button "COMPLETE" at bounding box center [153, 193] width 59 height 16
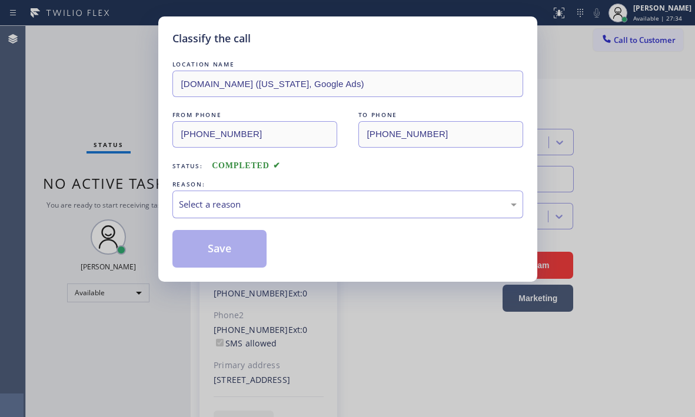
click at [315, 204] on div "Select a reason" at bounding box center [348, 205] width 338 height 14
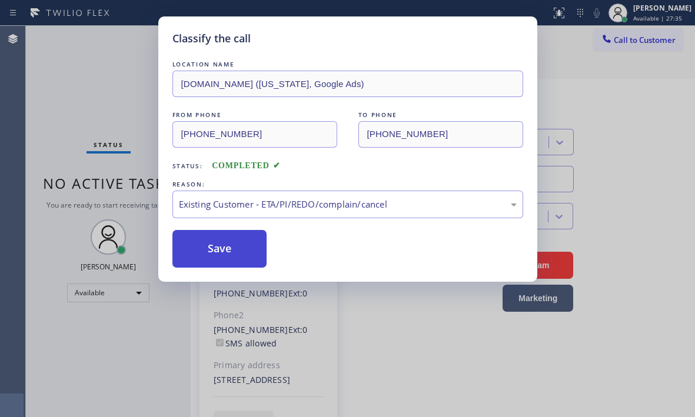
click at [215, 254] on button "Save" at bounding box center [220, 249] width 95 height 38
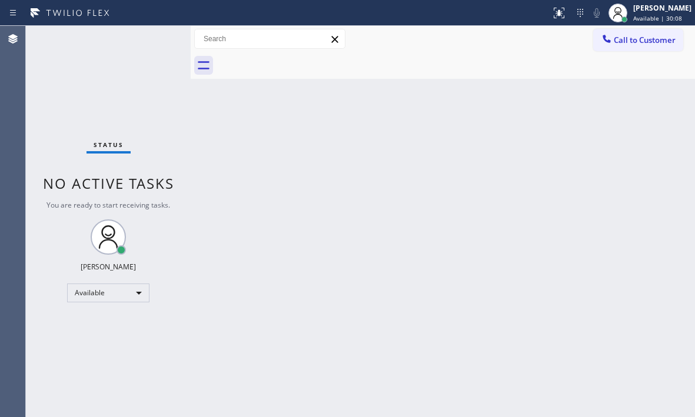
click at [155, 39] on div "Status No active tasks You are ready to start receiving tasks. [PERSON_NAME] Av…" at bounding box center [108, 222] width 165 height 392
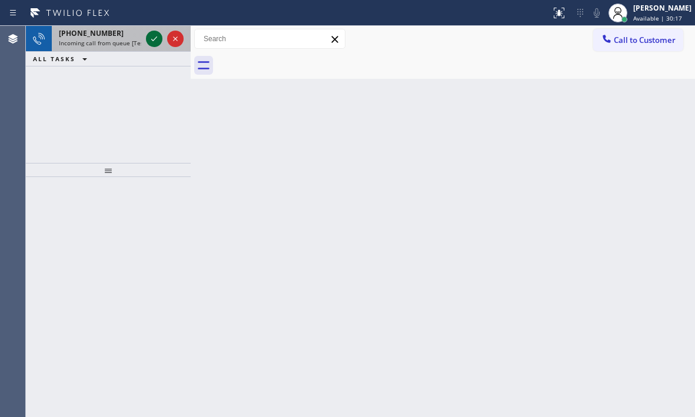
click at [150, 38] on icon at bounding box center [154, 39] width 14 height 14
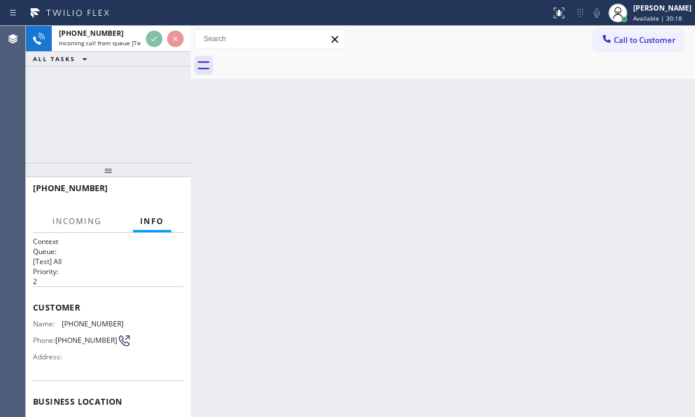
scroll to position [59, 0]
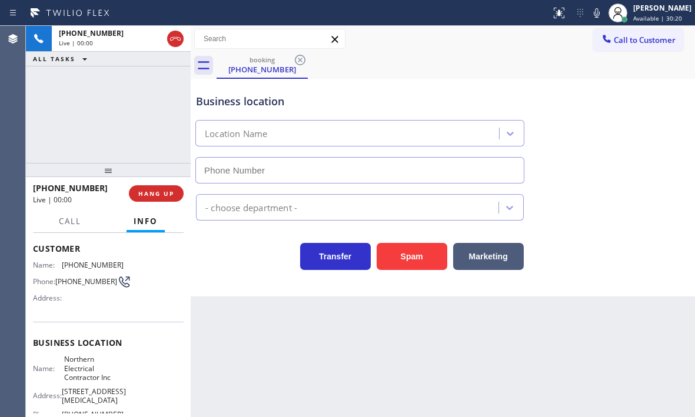
type input "(786) 981-8158"
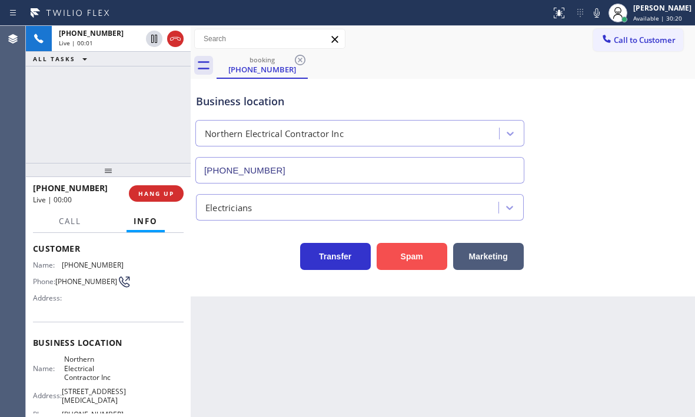
click at [407, 253] on button "Spam" at bounding box center [412, 256] width 71 height 27
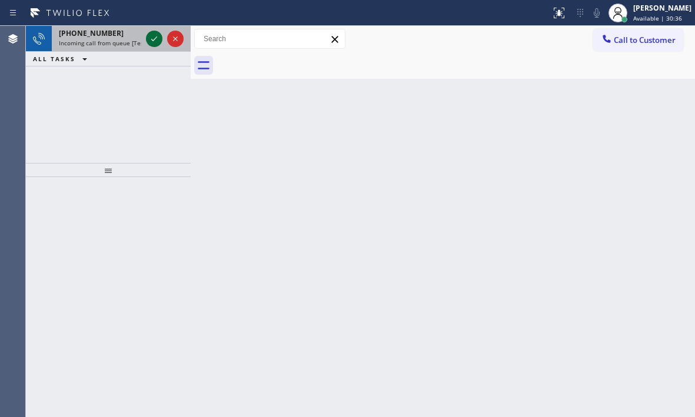
click at [153, 44] on icon at bounding box center [154, 39] width 14 height 14
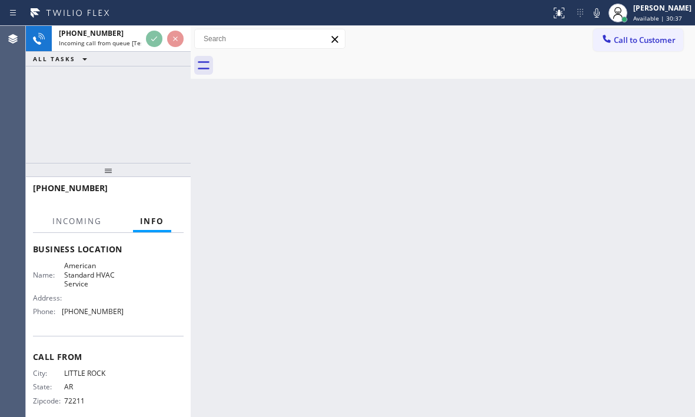
scroll to position [168, 0]
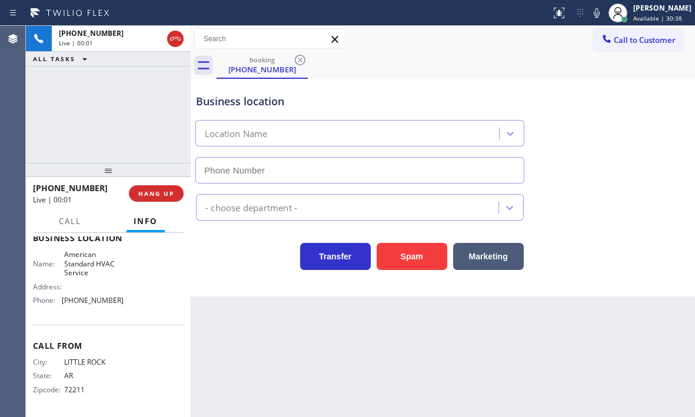
type input "(844) 734-2822"
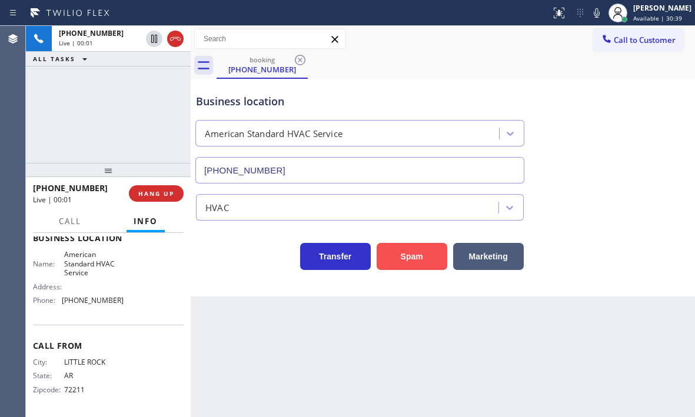
click at [411, 253] on button "Spam" at bounding box center [412, 256] width 71 height 27
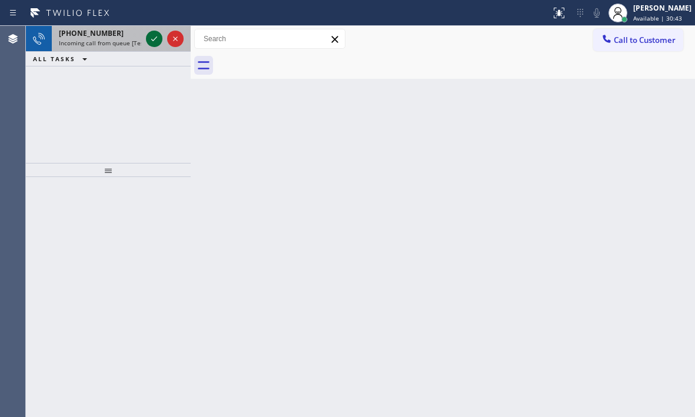
click at [157, 40] on icon at bounding box center [154, 39] width 14 height 14
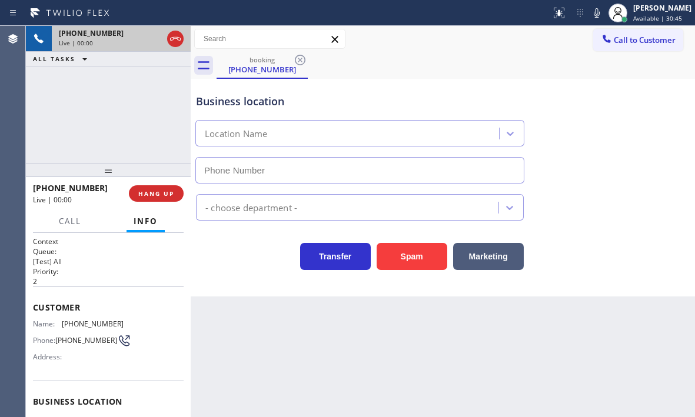
type input "(661) 262-4542"
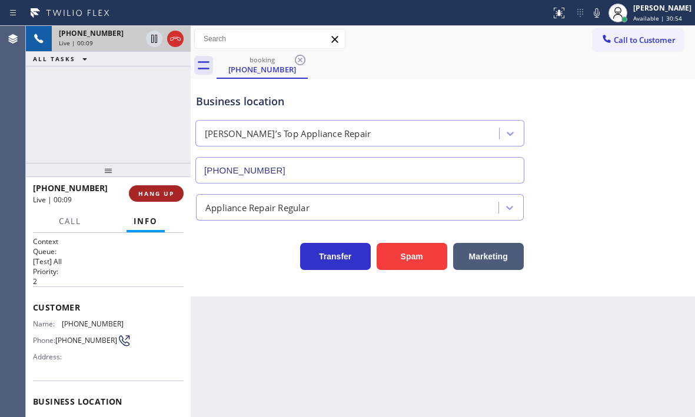
click at [135, 194] on button "HANG UP" at bounding box center [156, 193] width 55 height 16
click at [145, 194] on span "HANG UP" at bounding box center [156, 194] width 36 height 8
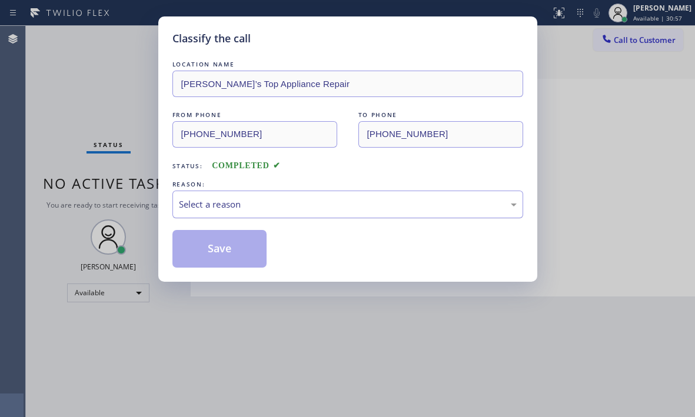
click at [308, 204] on div "Select a reason" at bounding box center [348, 205] width 338 height 14
click at [299, 214] on div "Select a reason" at bounding box center [348, 205] width 351 height 28
click at [285, 207] on div "Select a reason" at bounding box center [348, 205] width 338 height 14
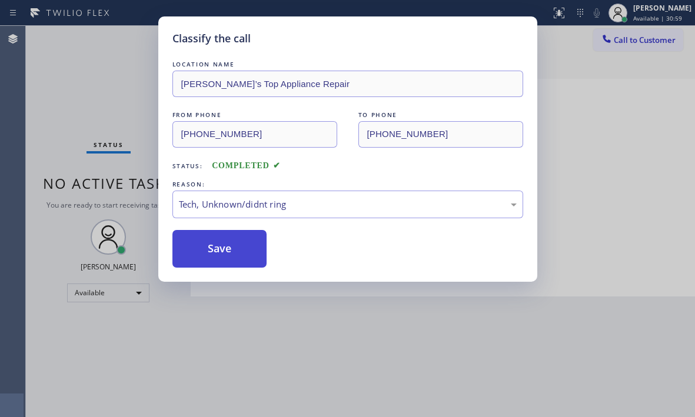
click at [232, 247] on button "Save" at bounding box center [220, 249] width 95 height 38
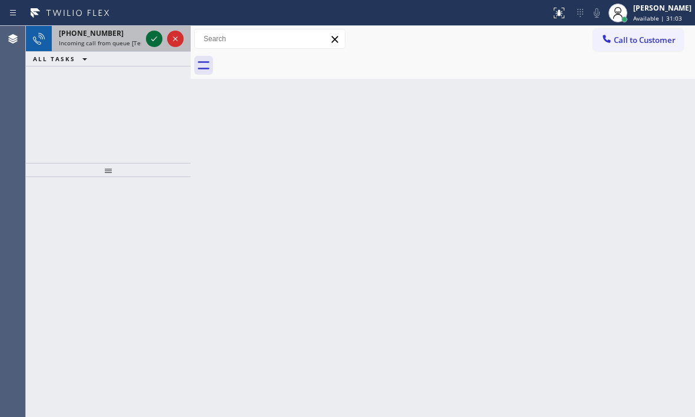
click at [150, 46] on button at bounding box center [154, 39] width 16 height 16
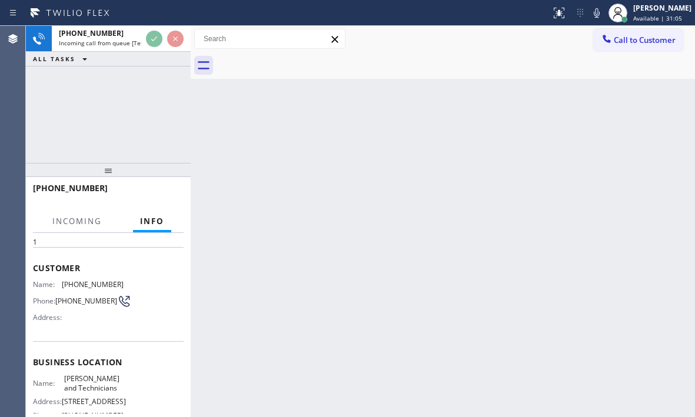
scroll to position [118, 0]
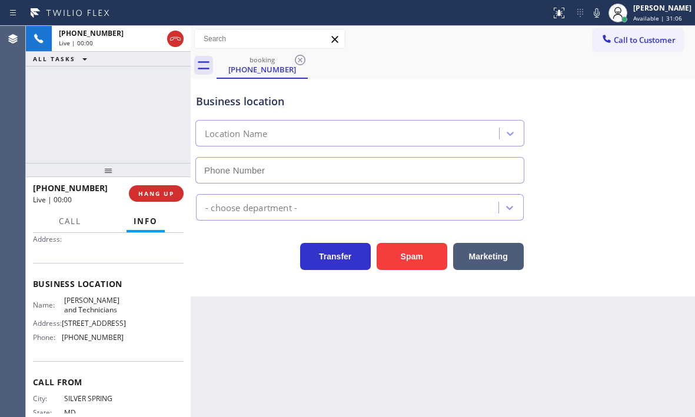
type input "(720) 650-1076"
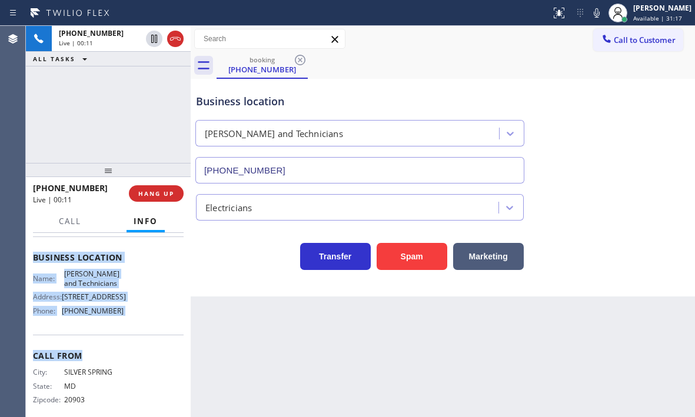
scroll to position [168, 0]
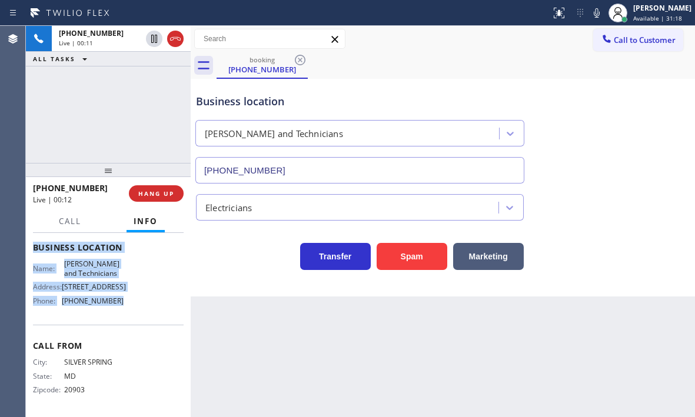
drag, startPoint x: 32, startPoint y: 302, endPoint x: 125, endPoint y: 315, distance: 93.9
click at [125, 315] on div "Context Queue: [Test] All Priority: 1 Customer Name: (301) 448-2557 Phone: (301…" at bounding box center [108, 325] width 165 height 184
copy div "Customer Name: (301) 448-2557 Phone: (301) 448-2557 Address: Business location …"
click at [165, 201] on button "HANG UP" at bounding box center [156, 193] width 55 height 16
click at [160, 195] on span "HANG UP" at bounding box center [156, 194] width 36 height 8
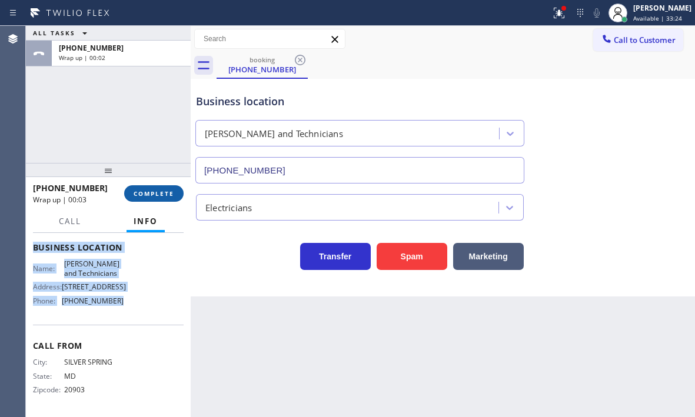
click at [168, 198] on button "COMPLETE" at bounding box center [153, 193] width 59 height 16
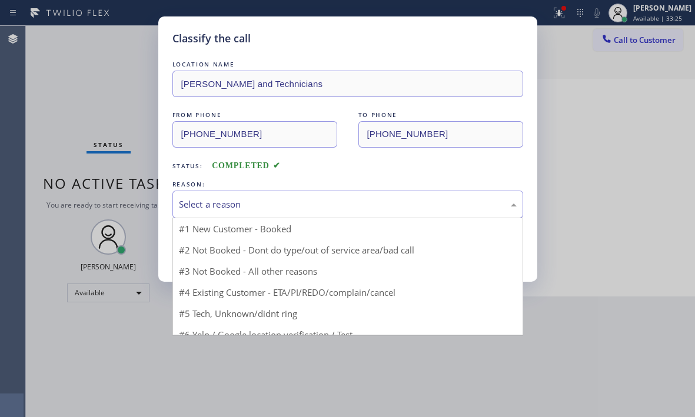
click at [280, 195] on div "Select a reason" at bounding box center [348, 205] width 351 height 28
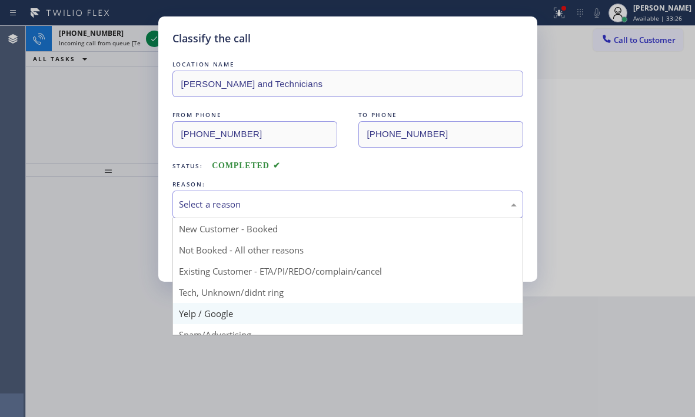
scroll to position [59, 0]
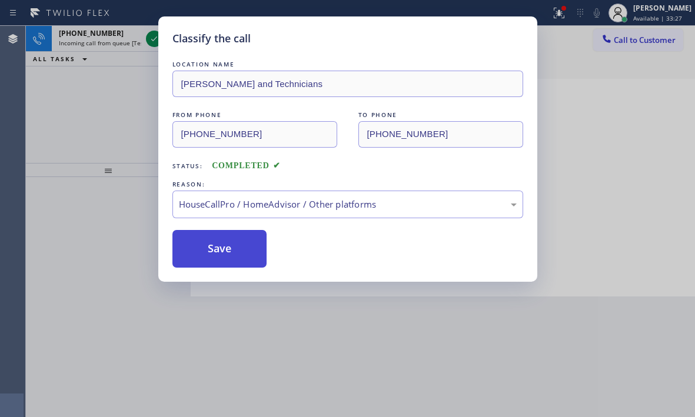
click at [218, 241] on button "Save" at bounding box center [220, 249] width 95 height 38
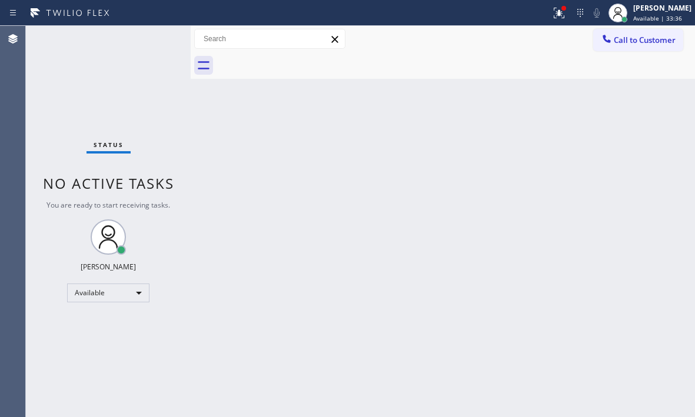
click at [148, 42] on div "Status No active tasks You are ready to start receiving tasks. [PERSON_NAME] Av…" at bounding box center [108, 222] width 165 height 392
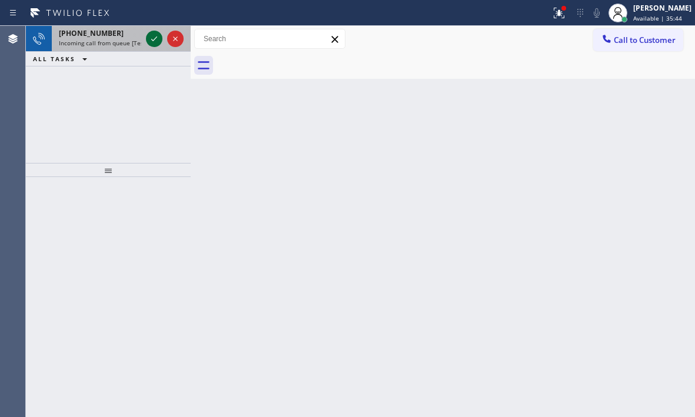
click at [152, 45] on div at bounding box center [165, 39] width 42 height 26
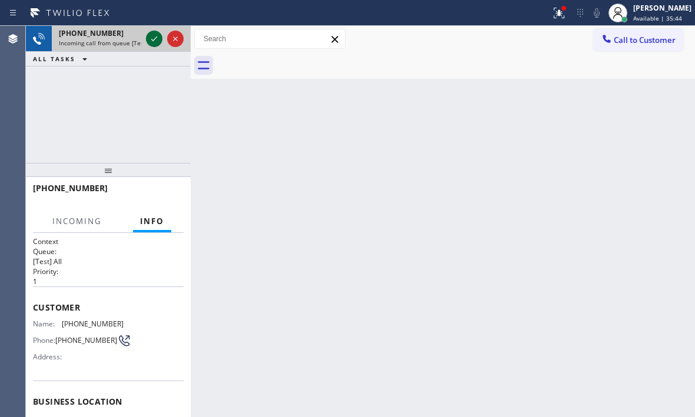
click at [147, 35] on icon at bounding box center [154, 39] width 14 height 14
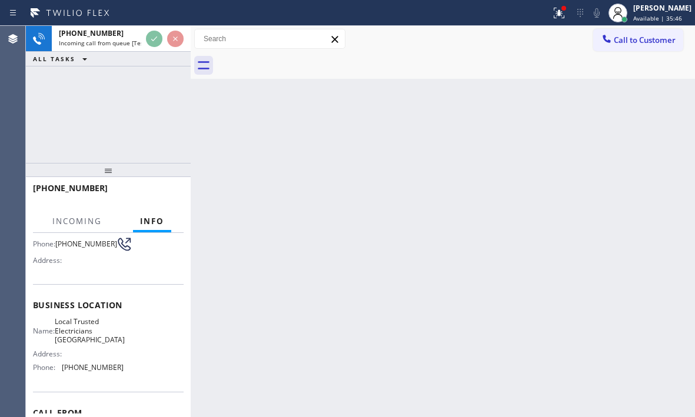
scroll to position [168, 0]
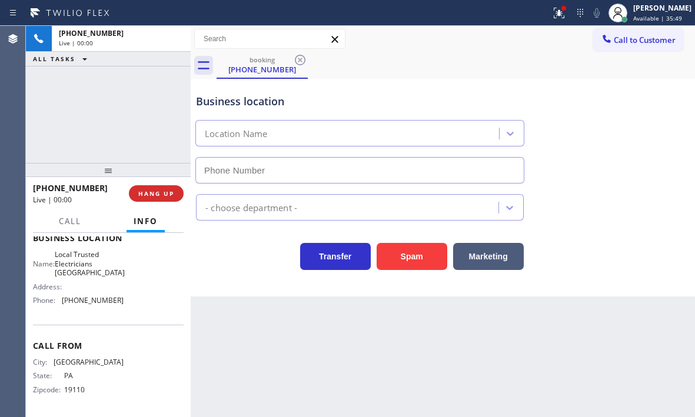
type input "(949) 334-2818"
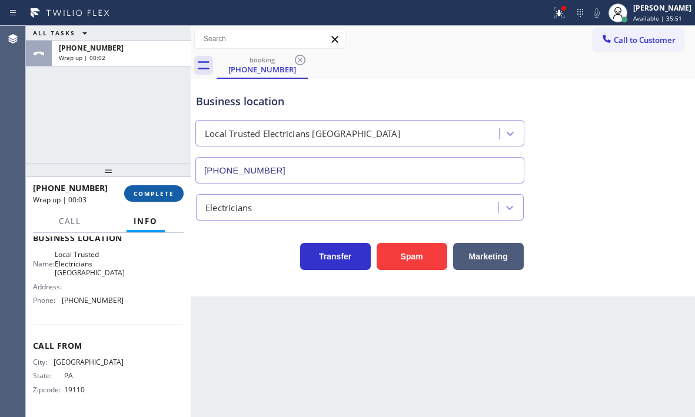
click at [170, 190] on span "COMPLETE" at bounding box center [154, 194] width 41 height 8
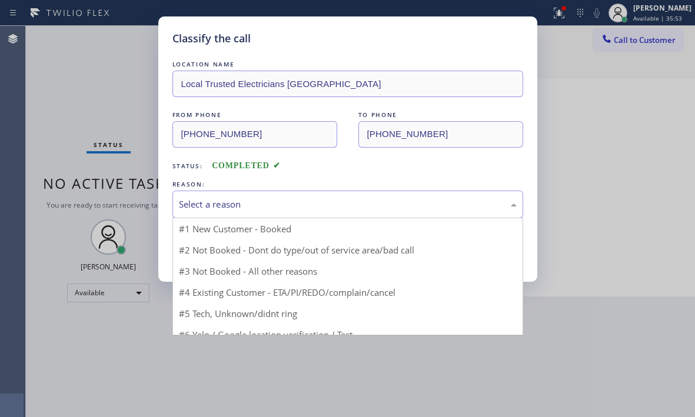
click at [248, 206] on div "Select a reason" at bounding box center [348, 205] width 338 height 14
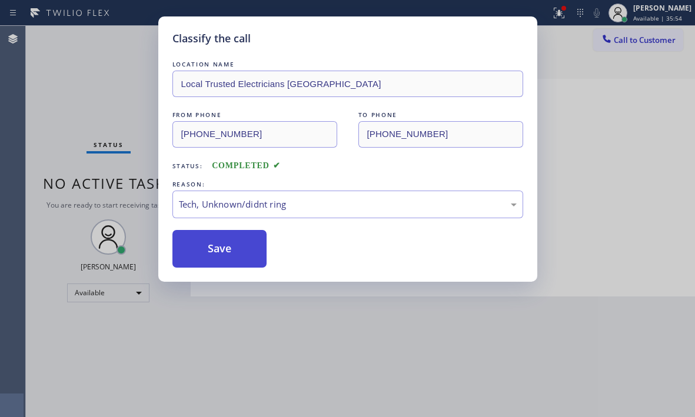
click at [227, 242] on button "Save" at bounding box center [220, 249] width 95 height 38
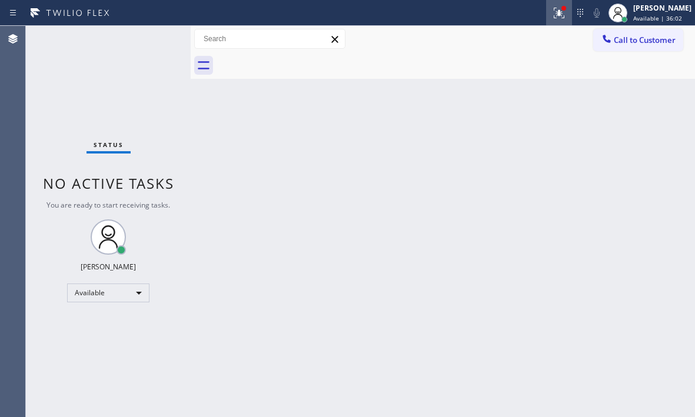
click at [552, 6] on icon at bounding box center [559, 13] width 14 height 14
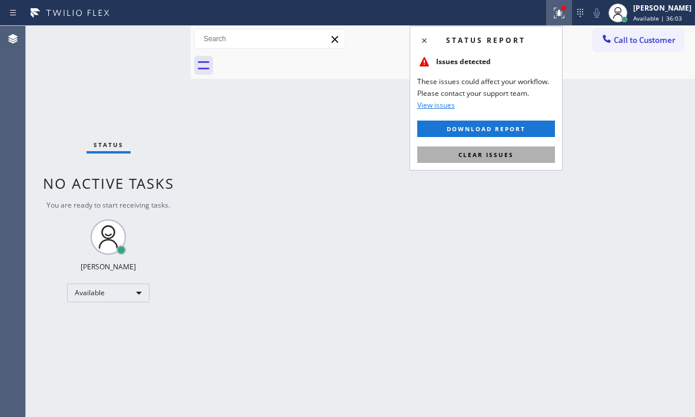
click at [532, 153] on button "Clear issues" at bounding box center [486, 155] width 138 height 16
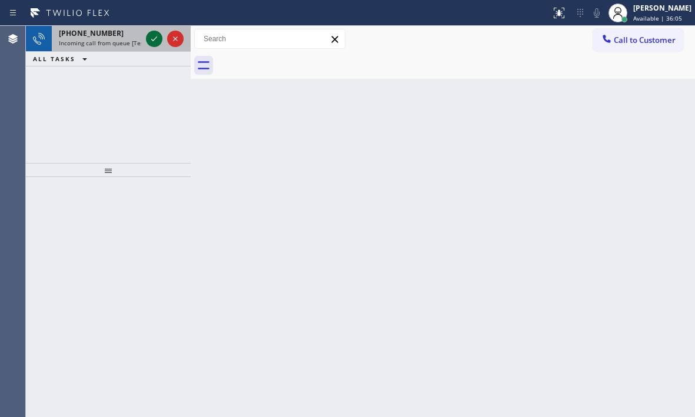
click at [153, 40] on icon at bounding box center [154, 39] width 14 height 14
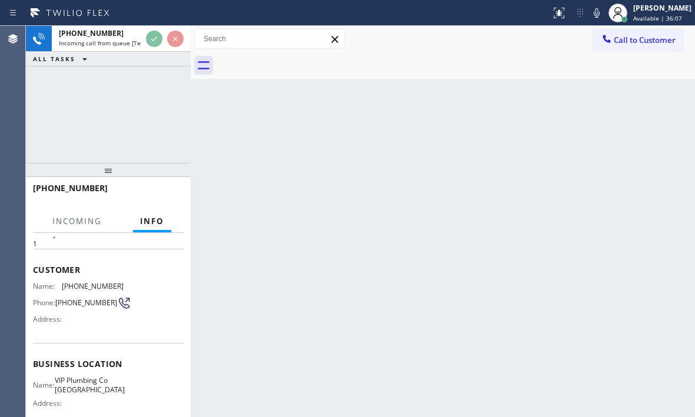
scroll to position [59, 0]
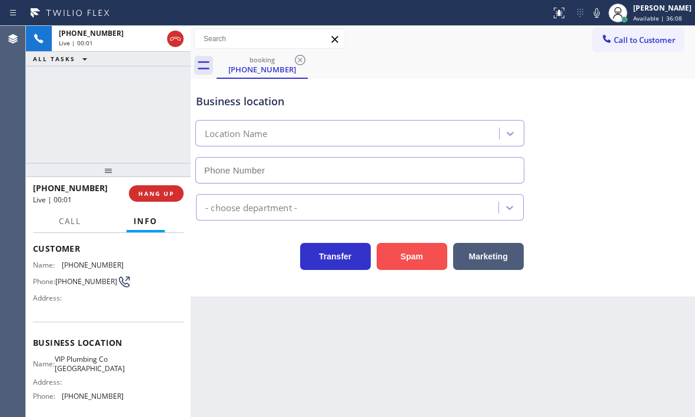
type input "(626) 325-0254"
click at [416, 254] on button "Spam" at bounding box center [412, 256] width 71 height 27
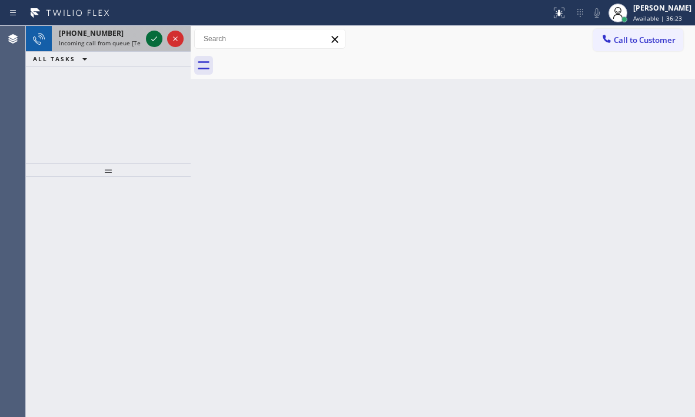
click at [153, 39] on icon at bounding box center [154, 39] width 14 height 14
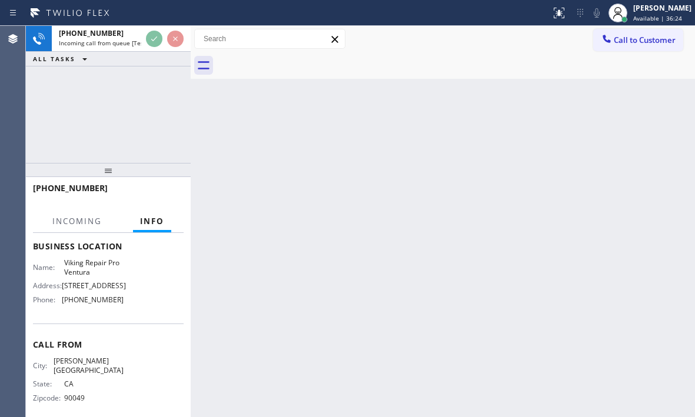
scroll to position [168, 0]
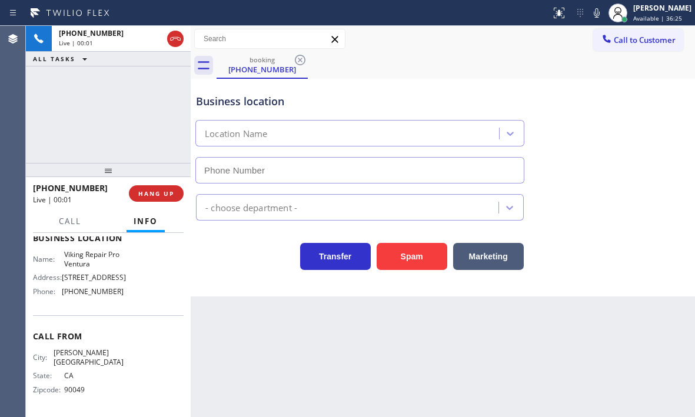
type input "(805) 549-5629"
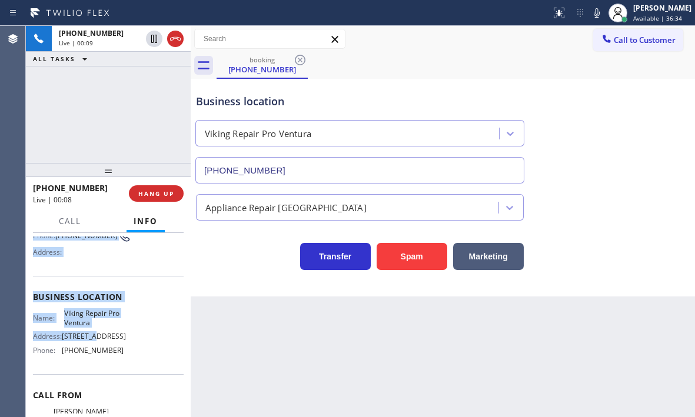
scroll to position [118, 0]
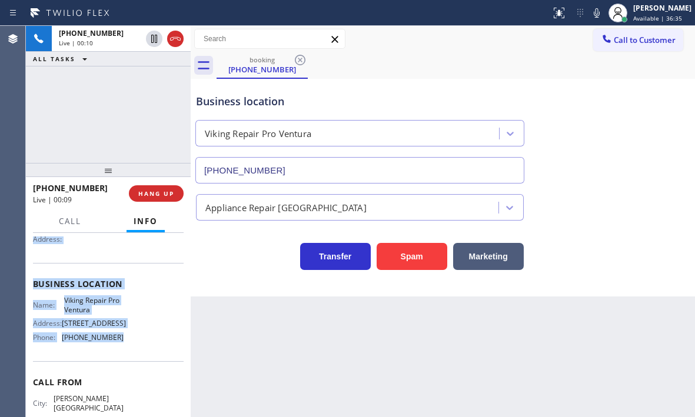
drag, startPoint x: 32, startPoint y: 306, endPoint x: 127, endPoint y: 346, distance: 103.1
click at [127, 346] on div "Context Queue: [Test] All Priority: 1 Customer Name: (310) 270-5557 Phone: (310…" at bounding box center [108, 325] width 165 height 184
copy div "Customer Name: (310) 270-5557 Phone: (310) 270-5557 Address: Business location …"
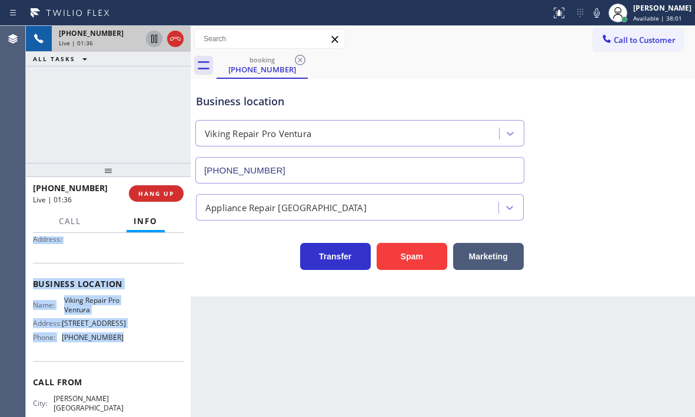
click at [155, 41] on icon at bounding box center [154, 39] width 6 height 8
click at [153, 41] on icon at bounding box center [154, 39] width 14 height 14
click at [158, 195] on span "HANG UP" at bounding box center [156, 194] width 36 height 8
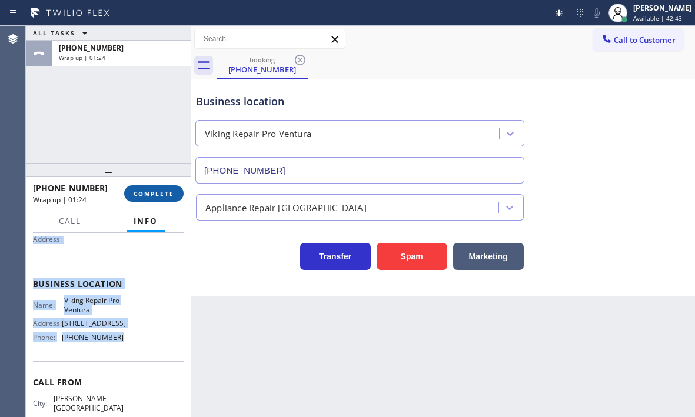
click at [167, 194] on span "COMPLETE" at bounding box center [154, 194] width 41 height 8
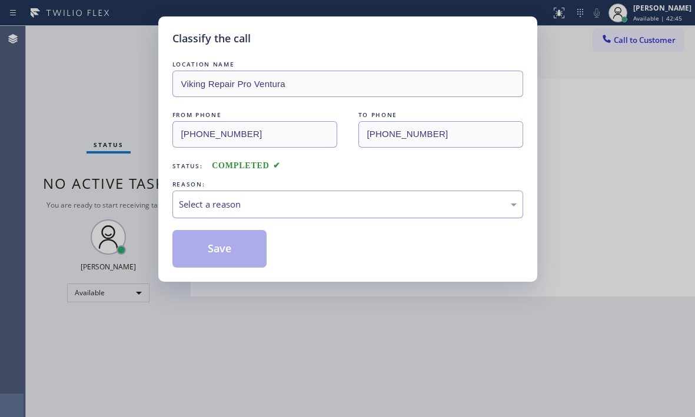
click at [317, 199] on div "Select a reason" at bounding box center [348, 205] width 338 height 14
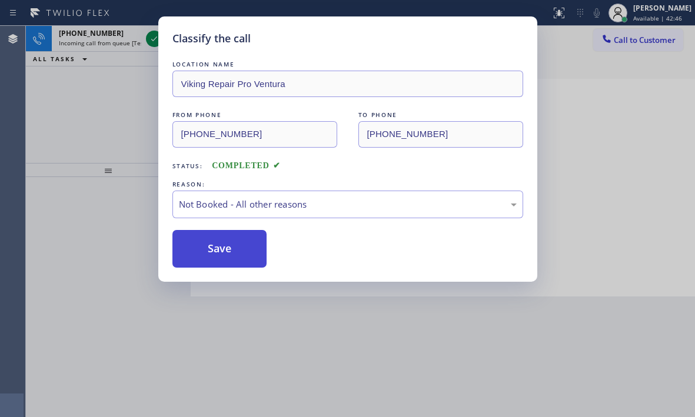
click at [224, 250] on button "Save" at bounding box center [220, 249] width 95 height 38
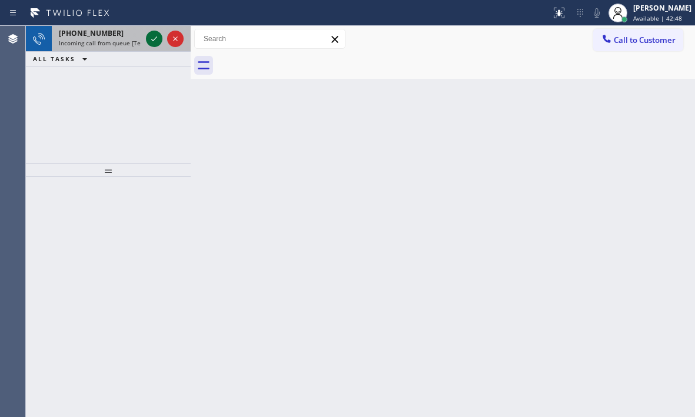
click at [155, 40] on icon at bounding box center [154, 39] width 14 height 14
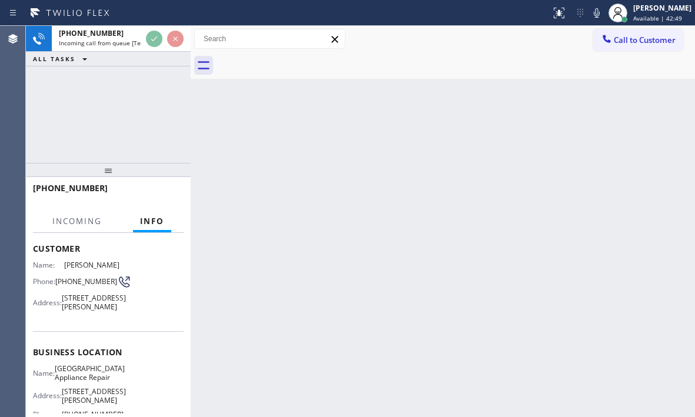
scroll to position [118, 0]
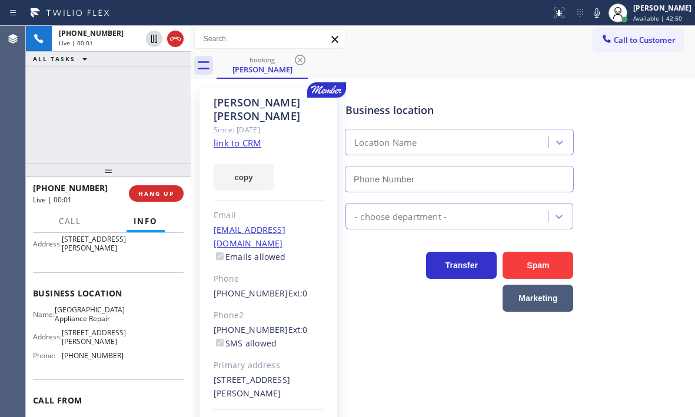
type input "(773) 830-4668"
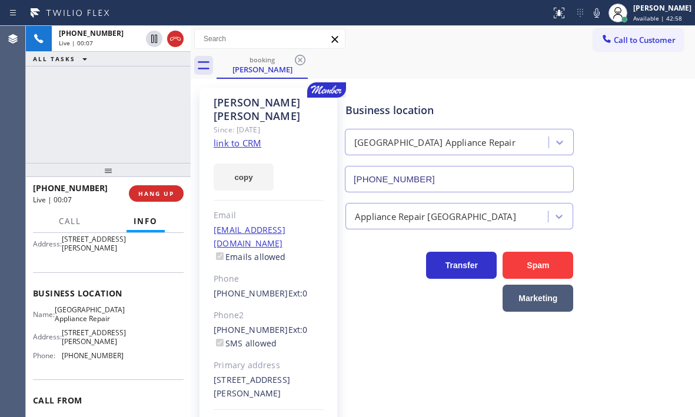
click at [239, 137] on link "link to CRM" at bounding box center [238, 143] width 48 height 12
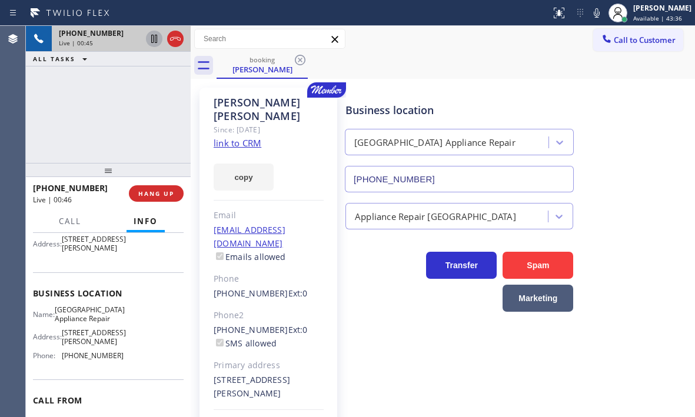
click at [155, 41] on icon at bounding box center [154, 39] width 6 height 8
click at [153, 36] on icon at bounding box center [154, 39] width 8 height 8
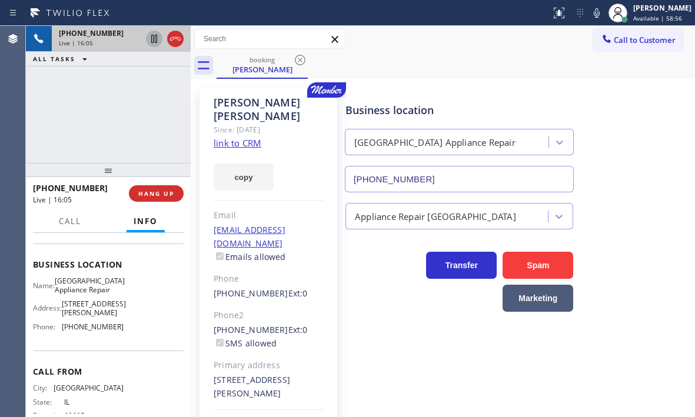
scroll to position [186, 0]
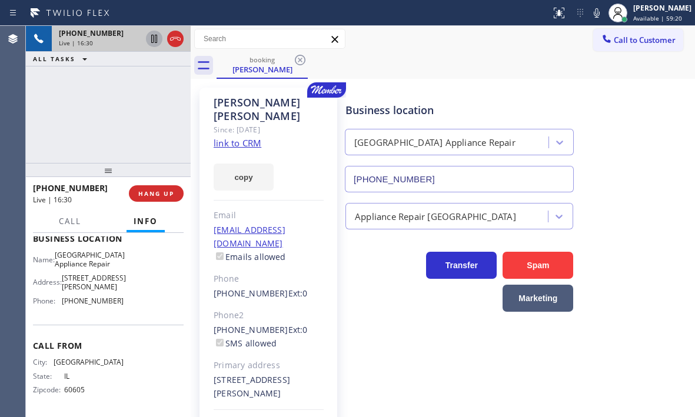
click at [181, 125] on div "+13126629802 Live | 16:30 ALL TASKS ALL TASKS ACTIVE TASKS TASKS IN WRAP UP" at bounding box center [108, 94] width 165 height 137
click at [490, 51] on div "Call to Customer Outbound call Location Viking Repair Pro Glendale Your caller …" at bounding box center [443, 39] width 505 height 26
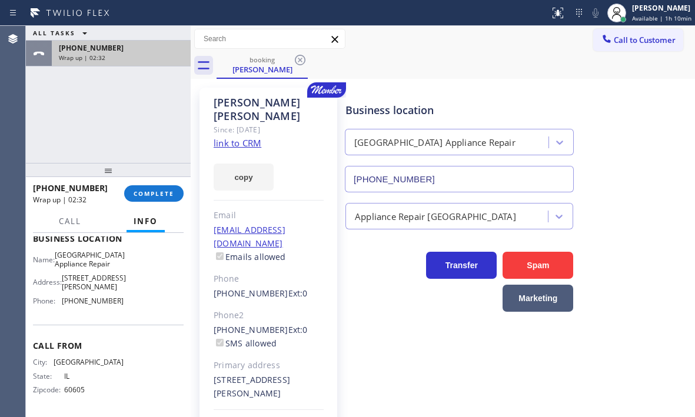
click at [148, 51] on div "+13126629802" at bounding box center [121, 48] width 125 height 10
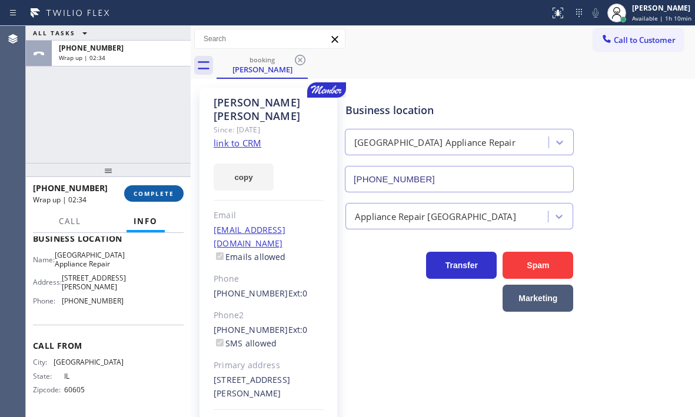
click at [165, 188] on button "COMPLETE" at bounding box center [153, 193] width 59 height 16
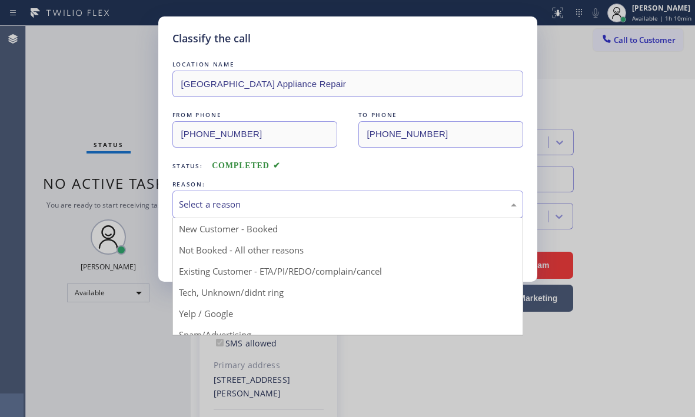
click at [367, 198] on div "Select a reason" at bounding box center [348, 205] width 338 height 14
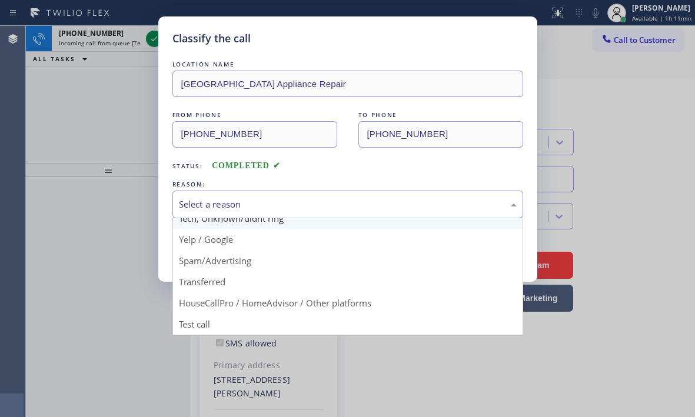
scroll to position [15, 0]
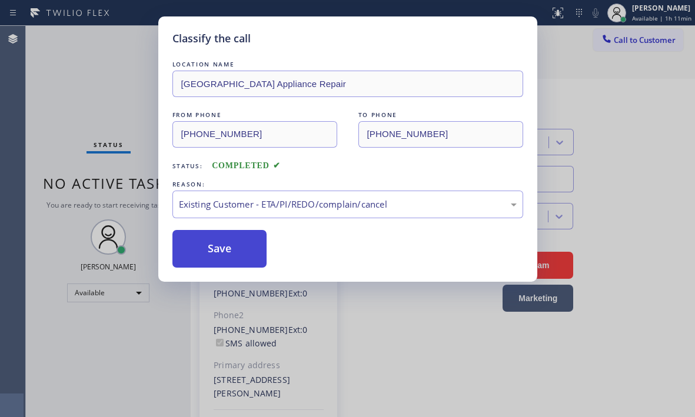
click at [234, 248] on button "Save" at bounding box center [220, 249] width 95 height 38
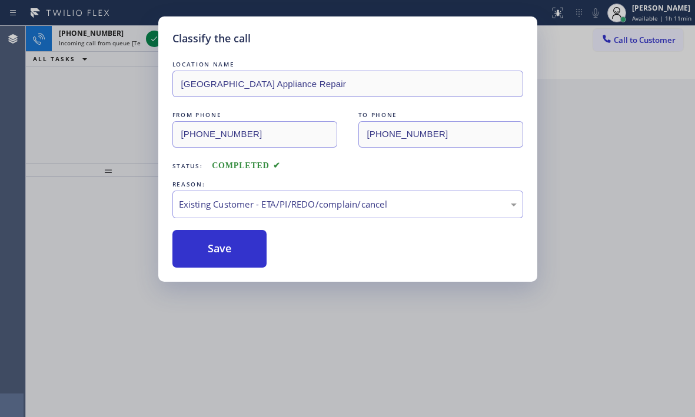
click at [101, 80] on div "Classify the call LOCATION NAME Calumet Heights Appliance Repair FROM PHONE (31…" at bounding box center [347, 208] width 695 height 417
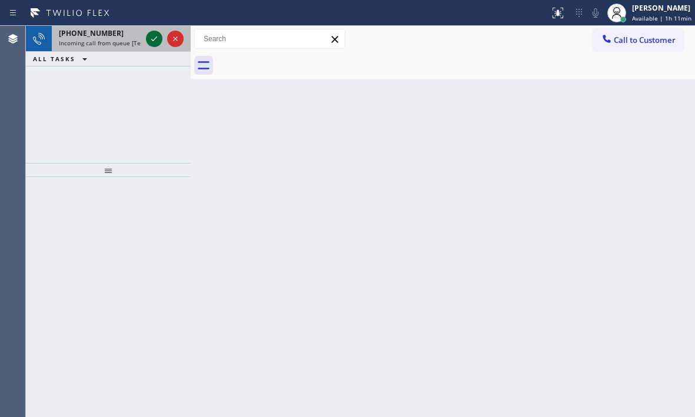
click at [153, 37] on icon at bounding box center [154, 39] width 14 height 14
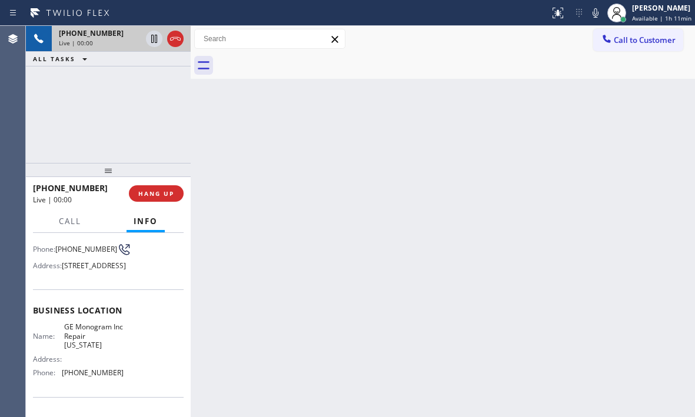
scroll to position [118, 0]
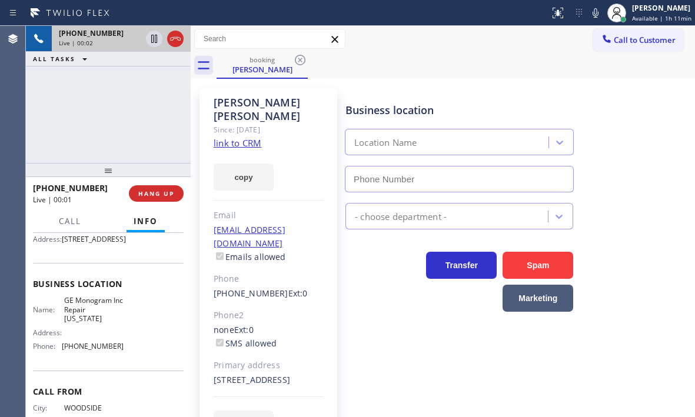
type input "(332) 456-0495"
click at [237, 137] on link "link to CRM" at bounding box center [238, 143] width 48 height 12
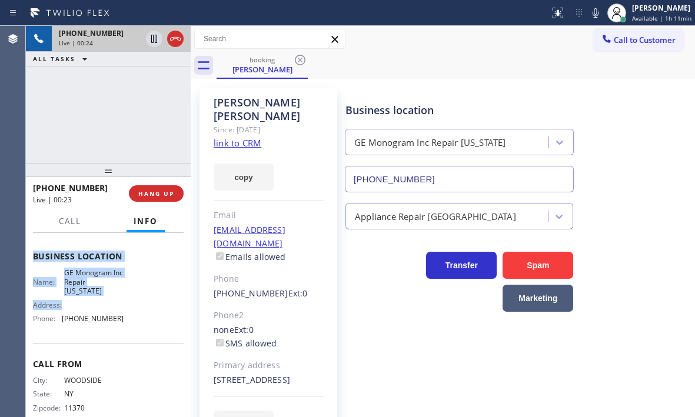
scroll to position [176, 0]
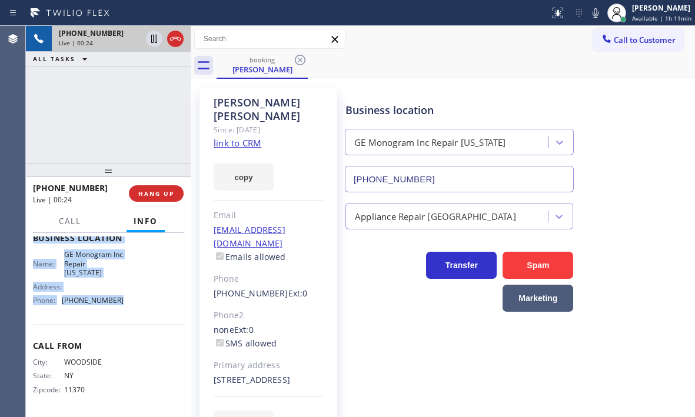
drag, startPoint x: 31, startPoint y: 245, endPoint x: 127, endPoint y: 323, distance: 123.5
click at [127, 323] on div "Context Queue: [Test] All Priority: 1 Customer Name: Esteban Patterson Phone: (…" at bounding box center [108, 325] width 165 height 184
copy div "Customer Name: Esteban Patterson Phone: (347) 624-4884 Address: 88-07 132nd St,…"
click at [162, 190] on span "HANG UP" at bounding box center [156, 194] width 36 height 8
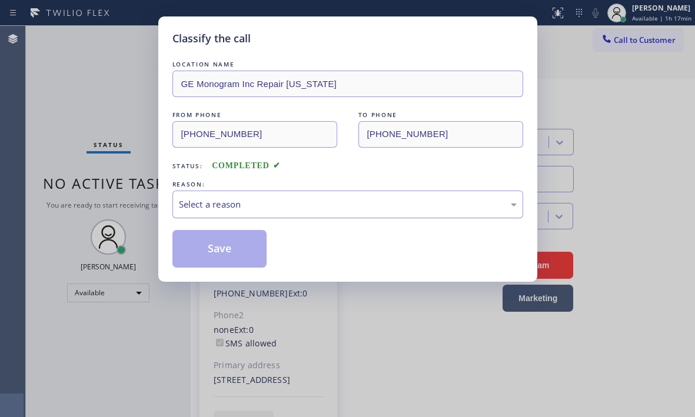
click at [277, 203] on div "Select a reason" at bounding box center [348, 205] width 338 height 14
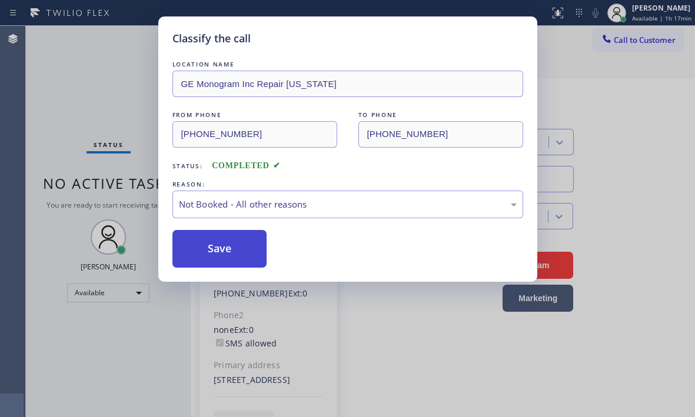
click at [196, 248] on button "Save" at bounding box center [220, 249] width 95 height 38
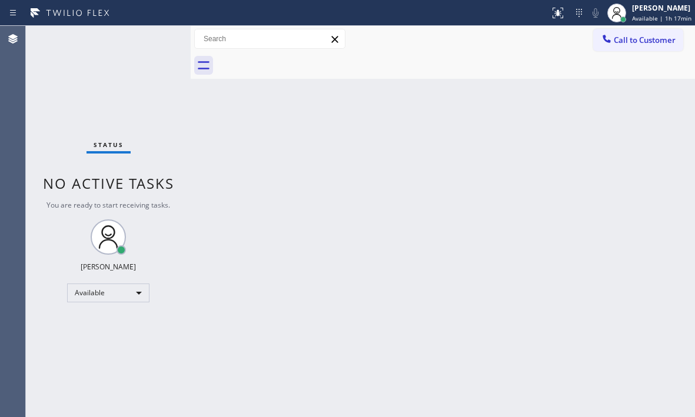
drag, startPoint x: 519, startPoint y: 111, endPoint x: 694, endPoint y: 105, distance: 175.6
click at [519, 111] on div "Back to Dashboard Change Sender ID Customers Technicians Select a contact Outbo…" at bounding box center [443, 222] width 505 height 392
click at [154, 39] on div "Status No active tasks You are ready to start receiving tasks. [PERSON_NAME] Av…" at bounding box center [108, 222] width 165 height 392
click at [320, 202] on div "Back to Dashboard Change Sender ID Customers Technicians Select a contact Outbo…" at bounding box center [443, 222] width 505 height 392
click at [151, 42] on div "Status No active tasks You are ready to start receiving tasks. [PERSON_NAME] Av…" at bounding box center [108, 222] width 165 height 392
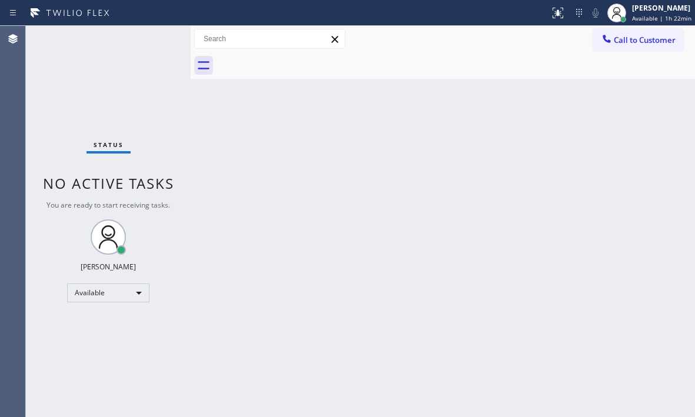
click at [367, 246] on div "Back to Dashboard Change Sender ID Customers Technicians Select a contact Outbo…" at bounding box center [443, 222] width 505 height 392
click at [521, 256] on div "Back to Dashboard Change Sender ID Customers Technicians Select a contact Outbo…" at bounding box center [443, 222] width 505 height 392
click at [145, 292] on div "Available" at bounding box center [108, 293] width 82 height 19
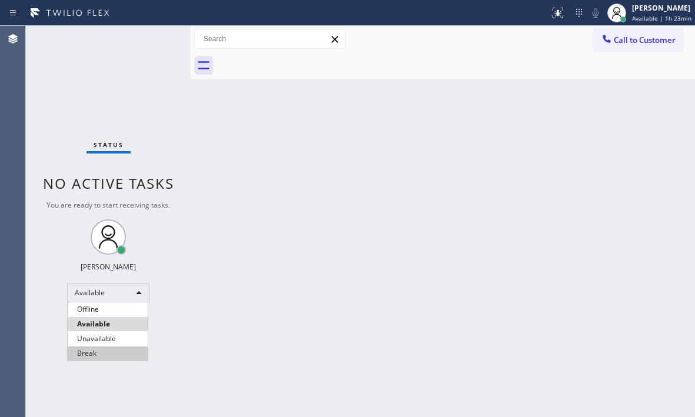
click at [100, 350] on li "Break" at bounding box center [108, 354] width 80 height 14
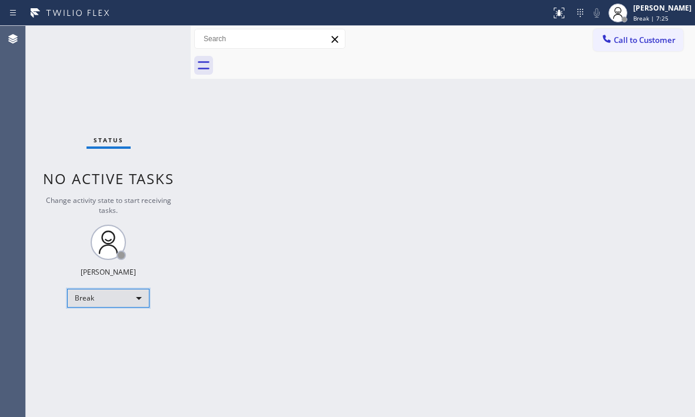
click at [112, 293] on div "Break" at bounding box center [108, 298] width 82 height 19
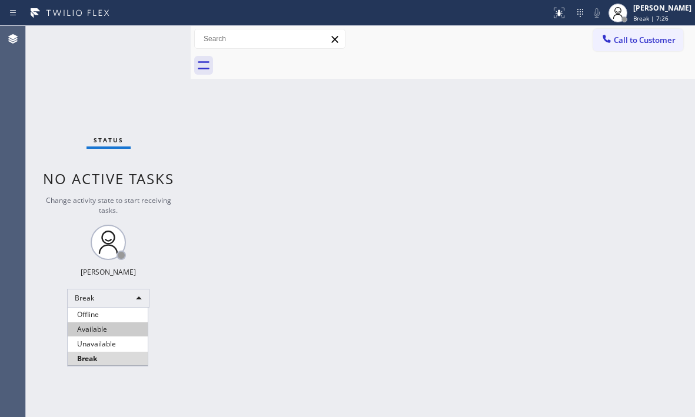
click at [113, 328] on li "Available" at bounding box center [108, 330] width 80 height 14
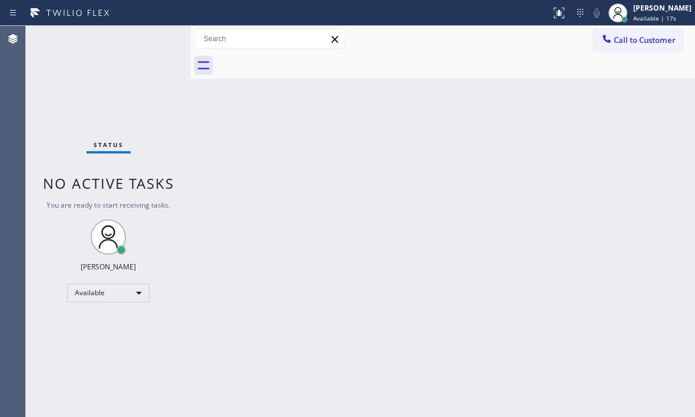
click at [154, 43] on div "Status No active tasks You are ready to start receiving tasks. [PERSON_NAME] Av…" at bounding box center [108, 222] width 165 height 392
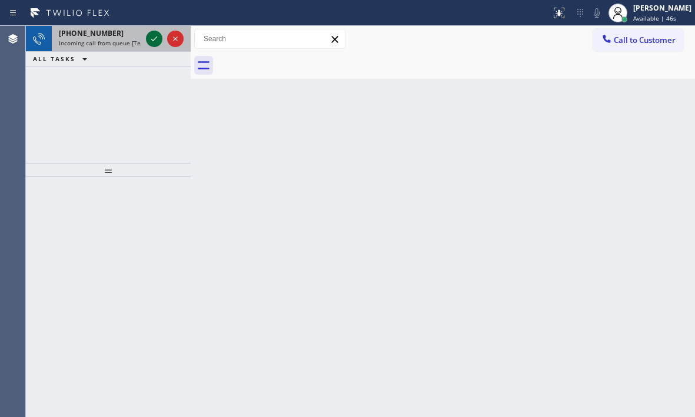
click at [152, 41] on icon at bounding box center [154, 39] width 14 height 14
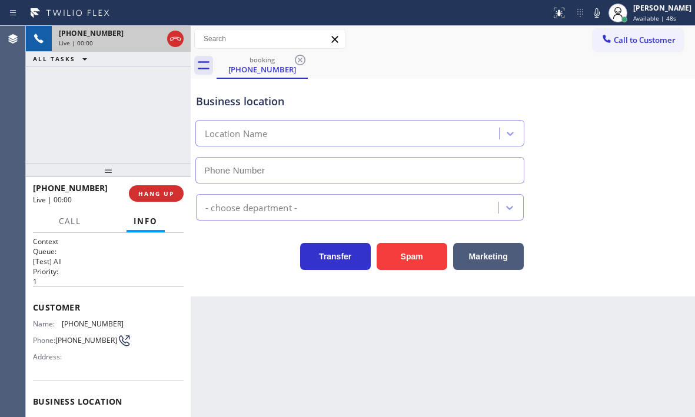
type input "(213) 855-2552"
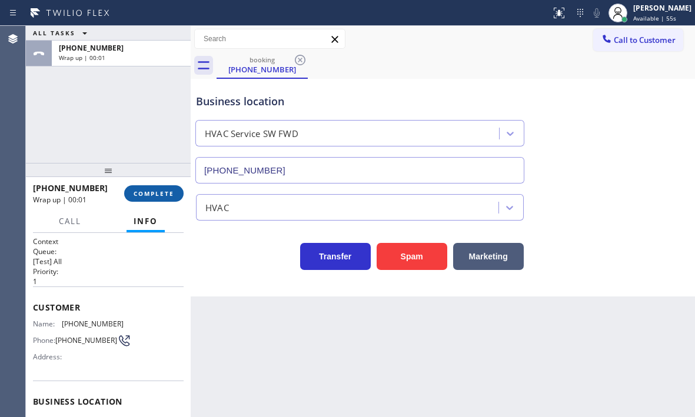
click at [151, 197] on span "COMPLETE" at bounding box center [154, 194] width 41 height 8
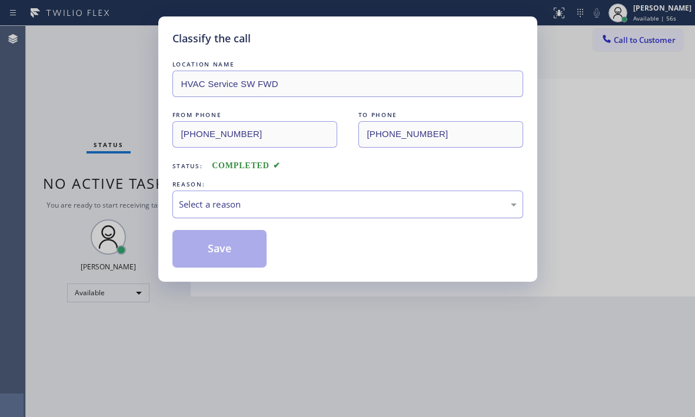
click at [366, 211] on div "Select a reason" at bounding box center [348, 205] width 351 height 28
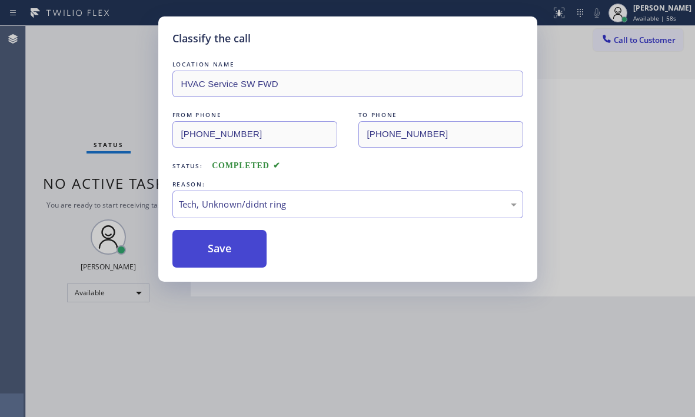
click at [210, 257] on button "Save" at bounding box center [220, 249] width 95 height 38
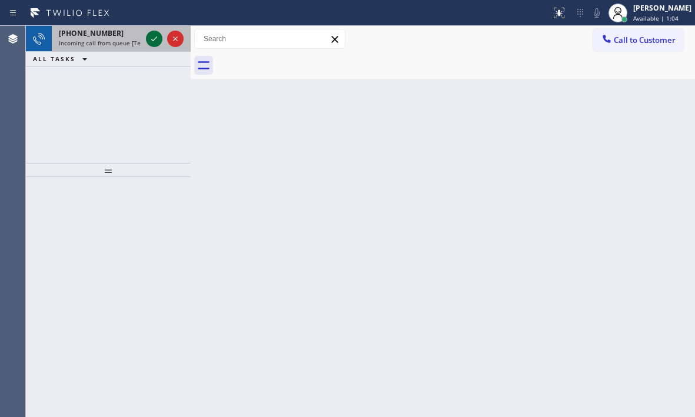
click at [154, 41] on icon at bounding box center [154, 39] width 6 height 5
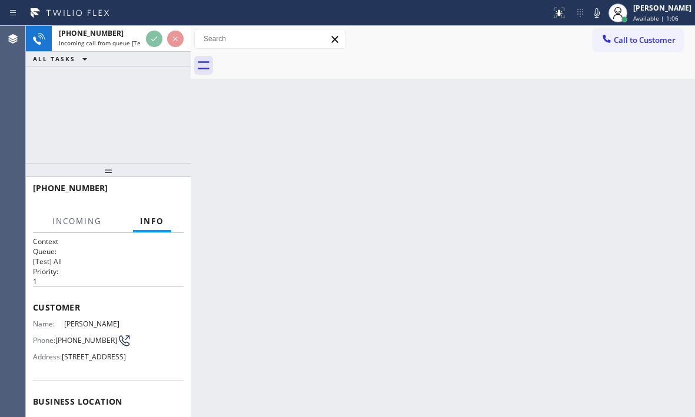
scroll to position [118, 0]
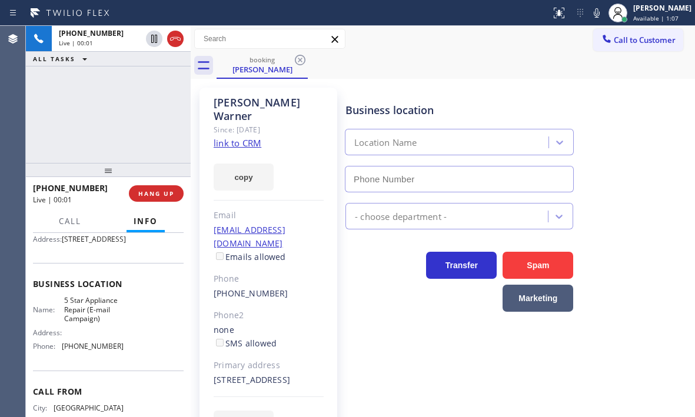
type input "(855) 908-1519"
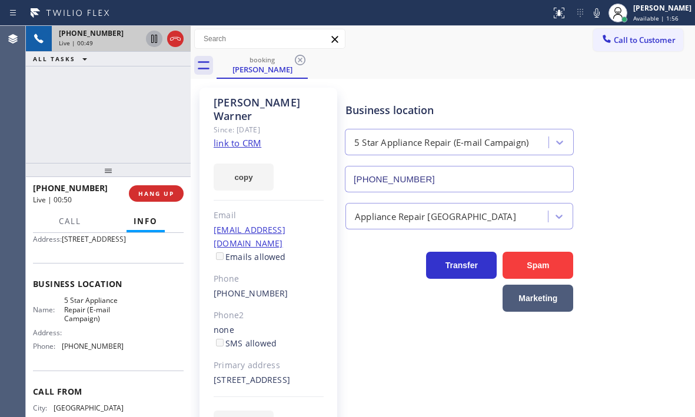
click at [156, 42] on icon at bounding box center [154, 39] width 14 height 14
click at [154, 42] on icon at bounding box center [154, 39] width 14 height 14
click at [154, 42] on icon at bounding box center [154, 39] width 6 height 8
click at [150, 37] on icon at bounding box center [154, 39] width 14 height 14
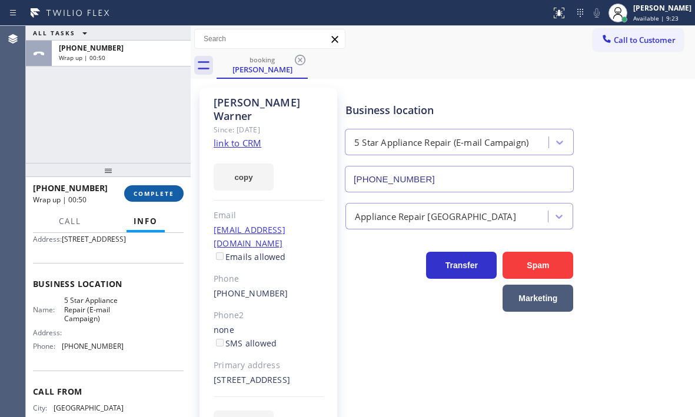
click at [153, 194] on span "COMPLETE" at bounding box center [154, 194] width 41 height 8
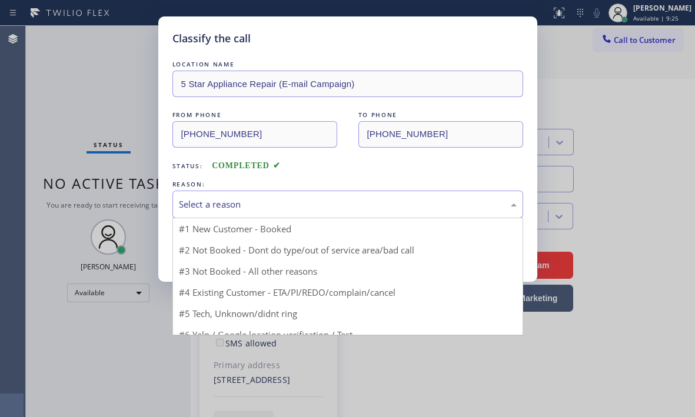
click at [278, 196] on div "Select a reason" at bounding box center [348, 205] width 351 height 28
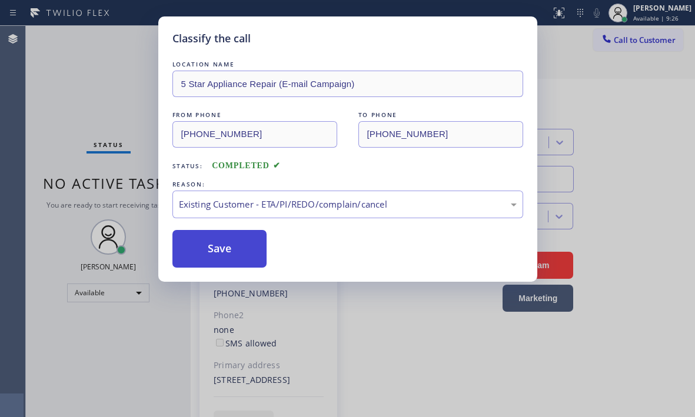
drag, startPoint x: 209, startPoint y: 246, endPoint x: 332, endPoint y: 154, distance: 153.2
click at [209, 245] on button "Save" at bounding box center [220, 249] width 95 height 38
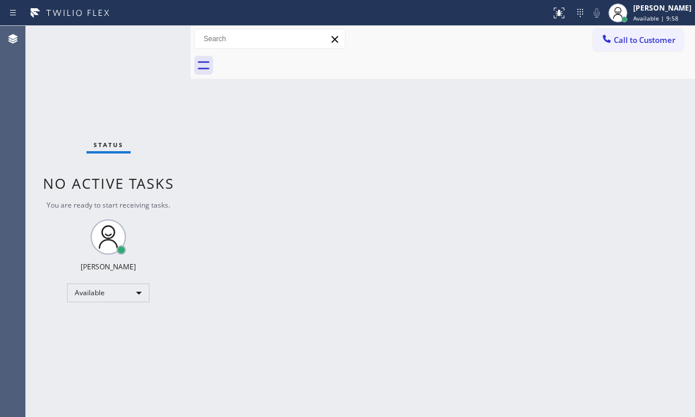
click at [162, 58] on div "Status No active tasks You are ready to start receiving tasks. [PERSON_NAME] Av…" at bounding box center [108, 222] width 165 height 392
click at [154, 49] on div "Status No active tasks You are ready to start receiving tasks. [PERSON_NAME] Av…" at bounding box center [108, 222] width 165 height 392
click at [154, 48] on div "Status No active tasks You are ready to start receiving tasks. [PERSON_NAME] Av…" at bounding box center [108, 222] width 165 height 392
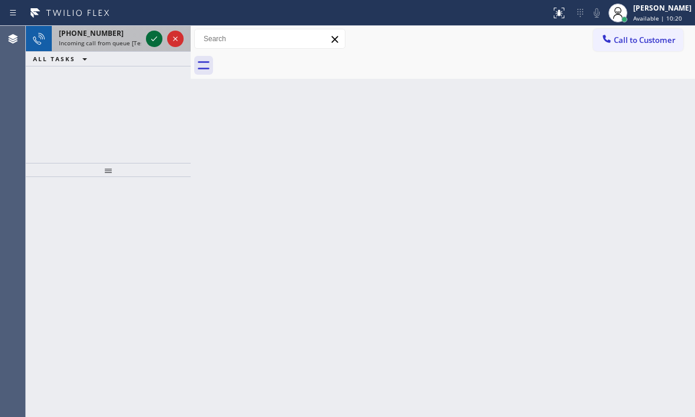
click at [148, 39] on icon at bounding box center [154, 39] width 14 height 14
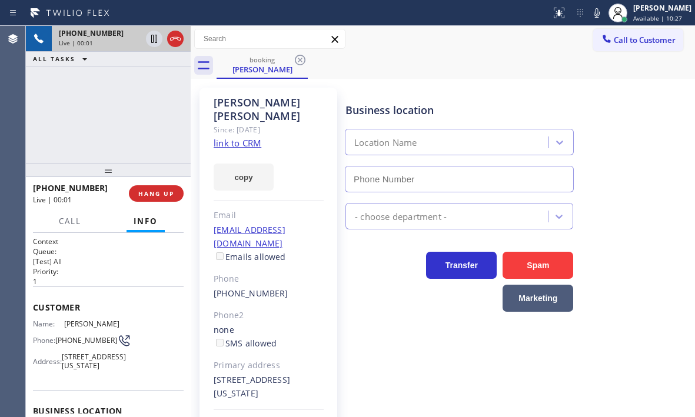
type input "(617) 219-9255"
click at [237, 137] on link "link to CRM" at bounding box center [238, 143] width 48 height 12
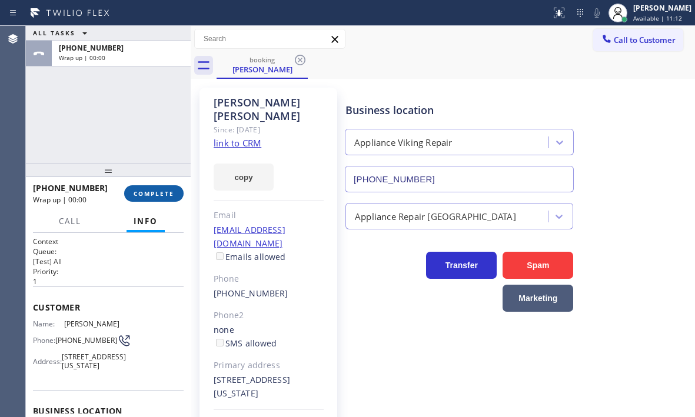
click at [149, 201] on button "COMPLETE" at bounding box center [153, 193] width 59 height 16
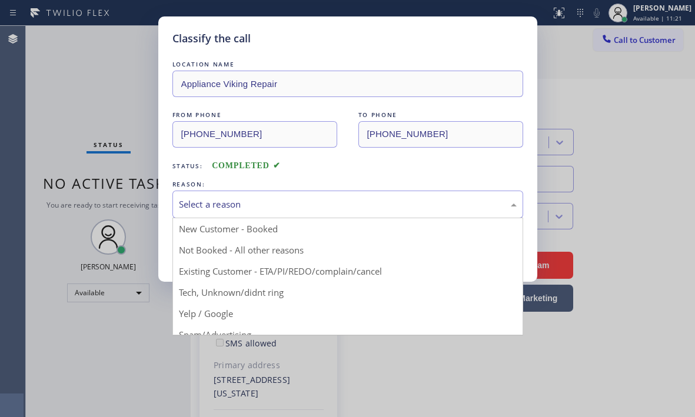
click at [249, 197] on div "Select a reason" at bounding box center [348, 205] width 351 height 28
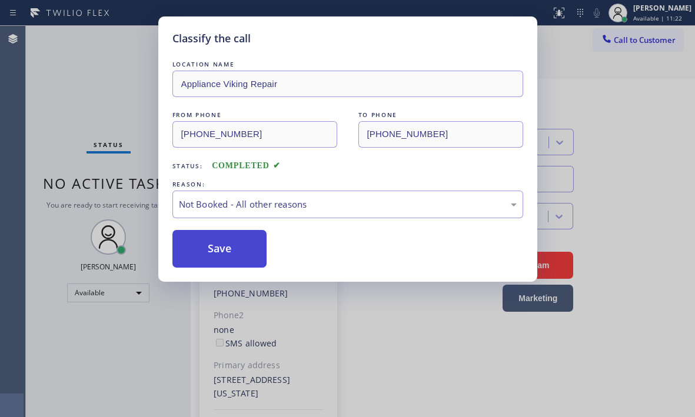
click at [201, 242] on button "Save" at bounding box center [220, 249] width 95 height 38
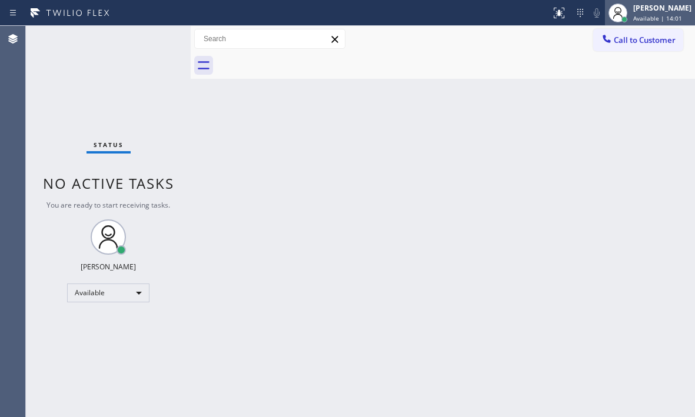
click at [608, 1] on div at bounding box center [618, 13] width 26 height 26
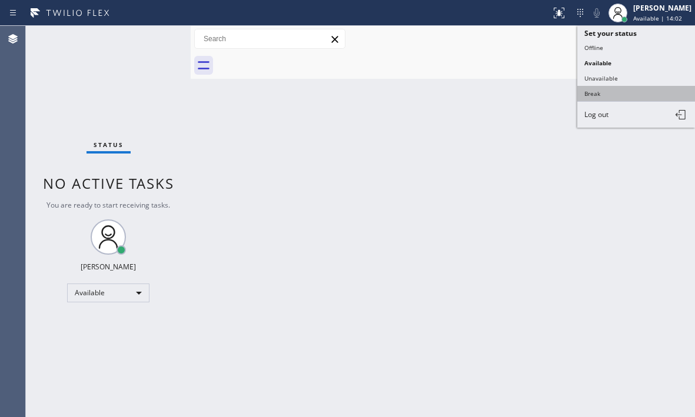
click at [604, 95] on button "Break" at bounding box center [637, 93] width 118 height 15
